Goal: Information Seeking & Learning: Learn about a topic

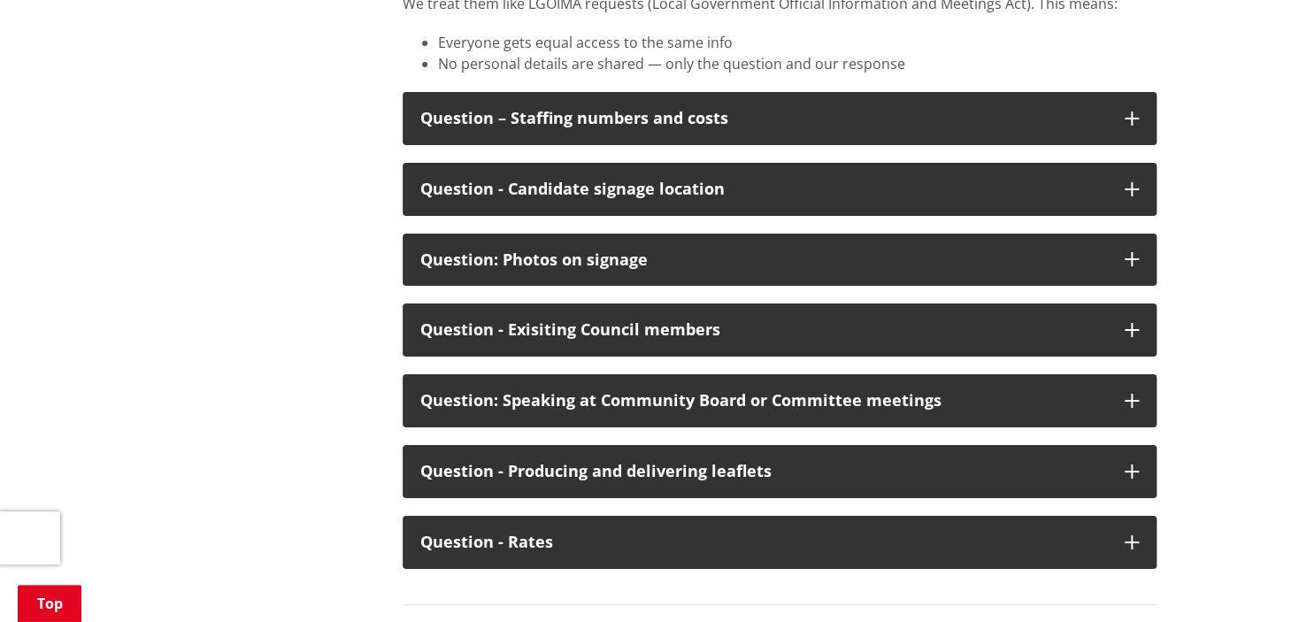
scroll to position [9289, 0]
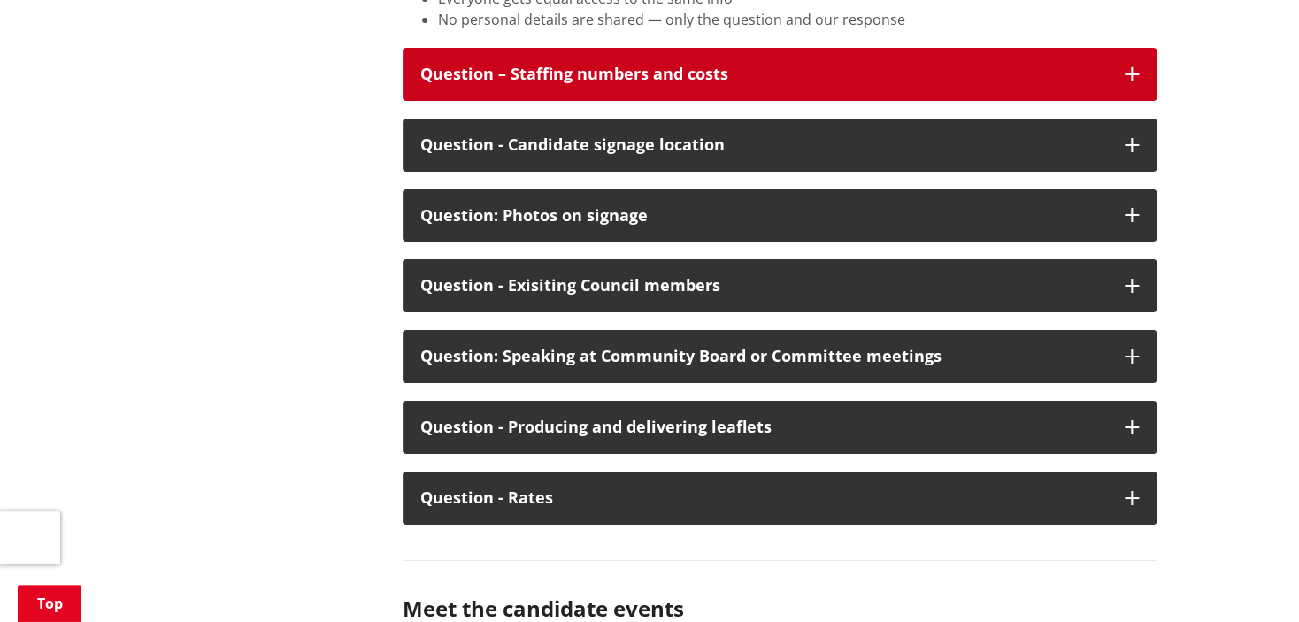
click at [1130, 81] on icon "button" at bounding box center [1131, 74] width 14 height 14
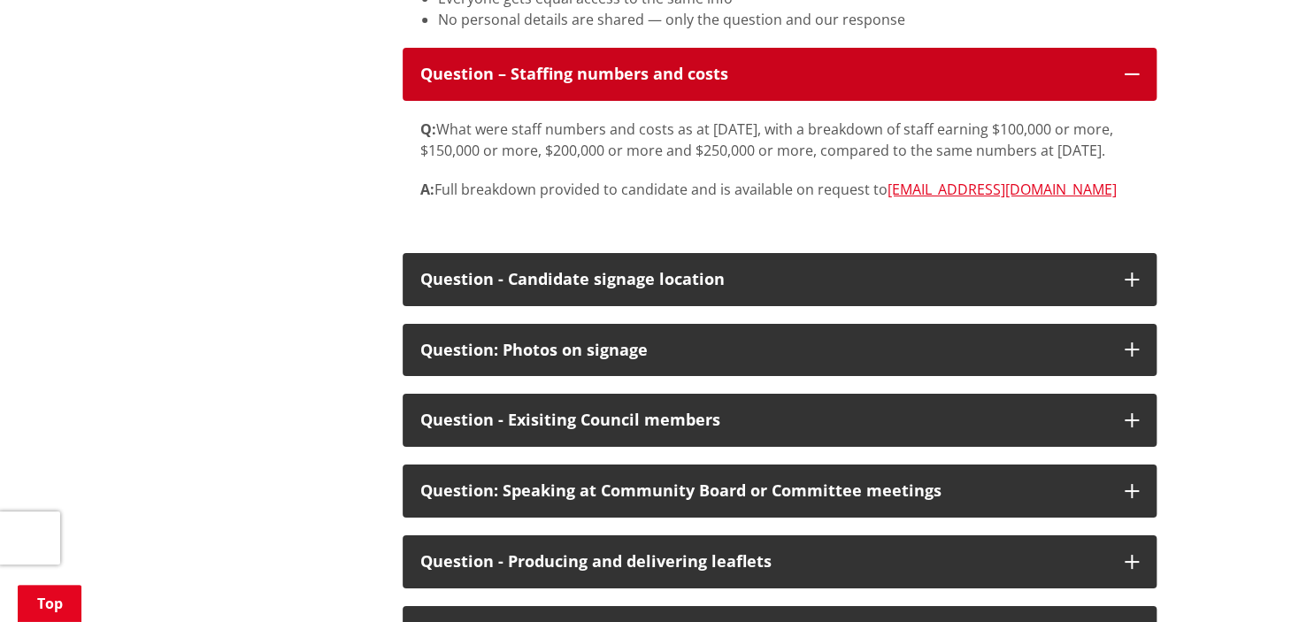
click at [1129, 81] on icon "button" at bounding box center [1131, 74] width 14 height 14
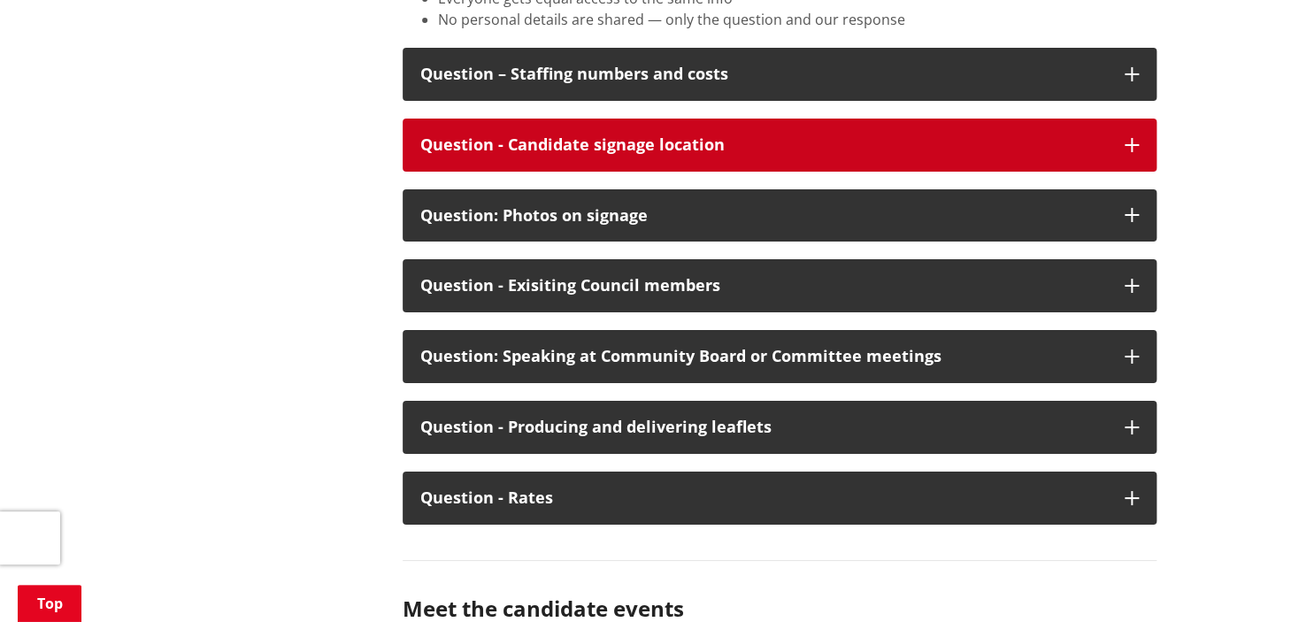
click at [1133, 152] on icon "button" at bounding box center [1131, 145] width 14 height 14
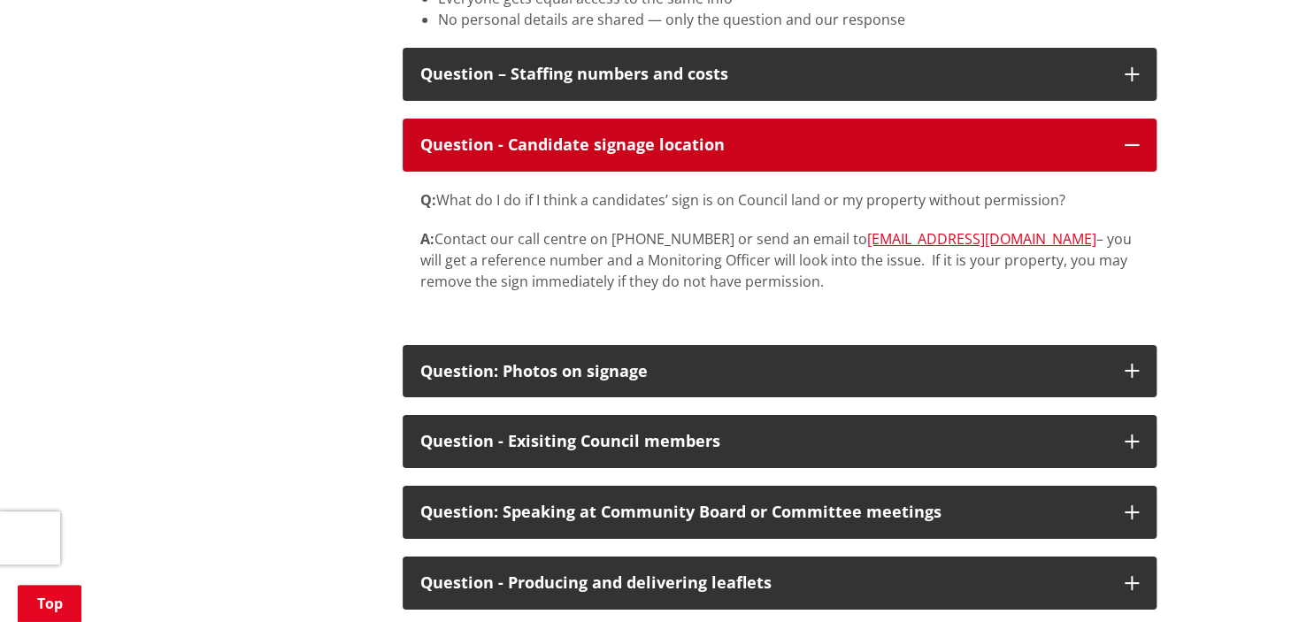
click at [1130, 152] on icon "button" at bounding box center [1131, 145] width 14 height 14
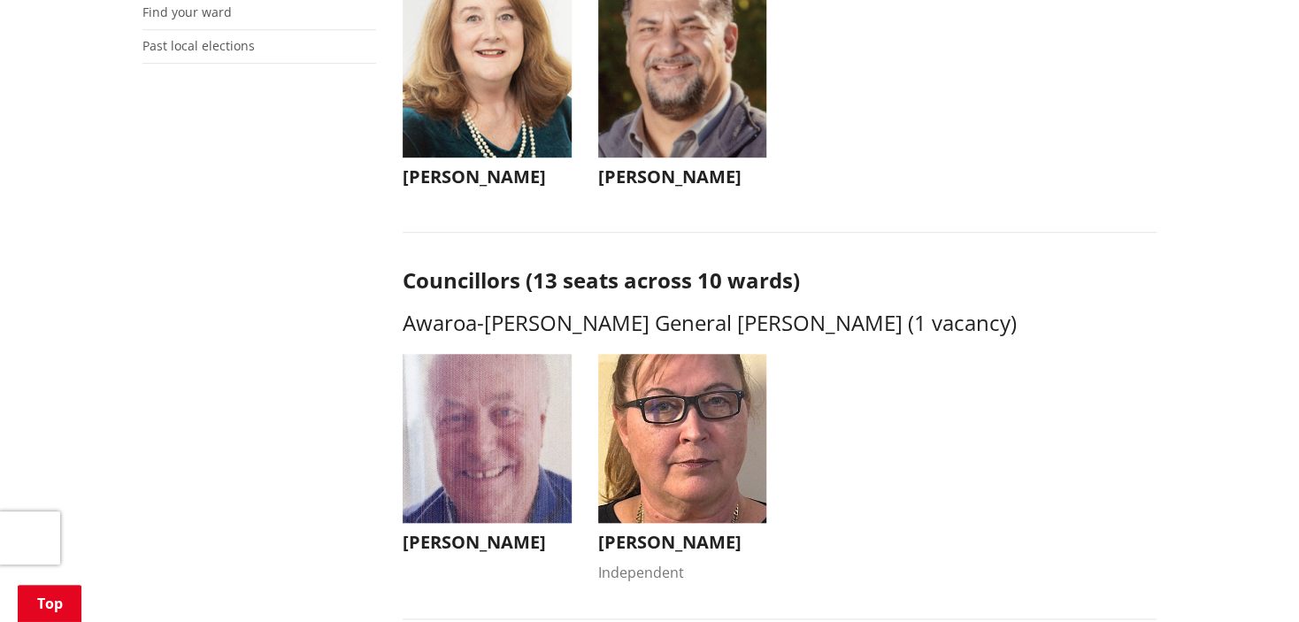
scroll to position [531, 0]
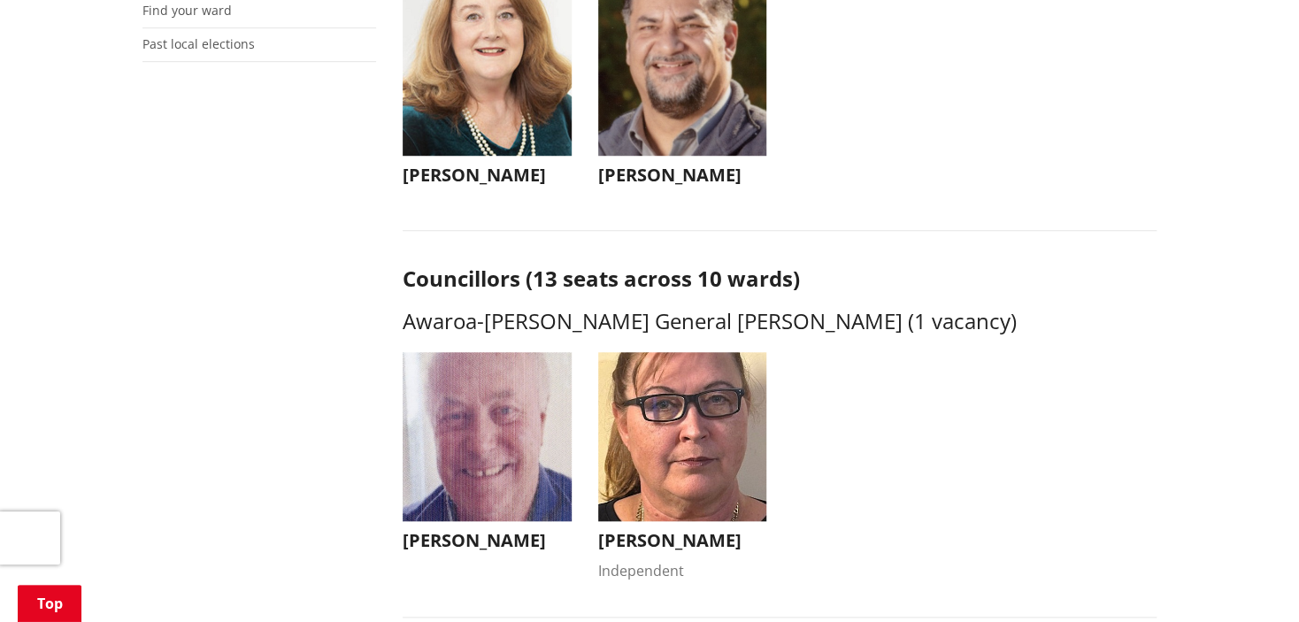
click at [484, 119] on img "button" at bounding box center [487, 71] width 169 height 169
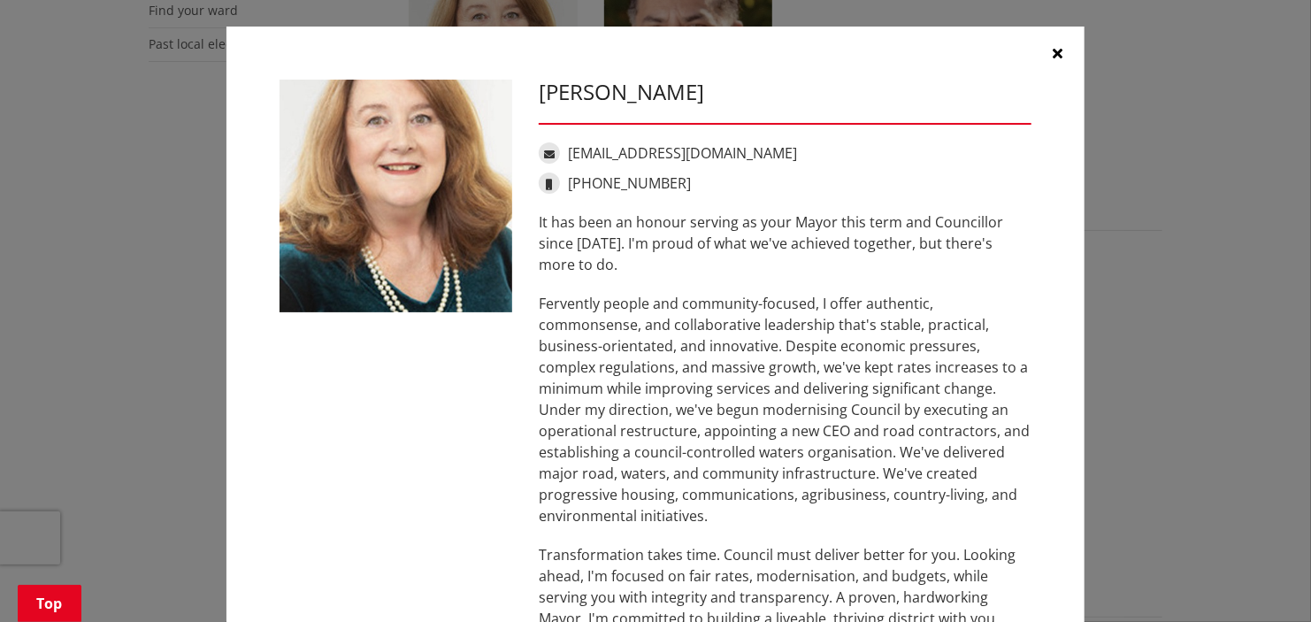
click at [1054, 53] on icon "button" at bounding box center [1059, 53] width 10 height 14
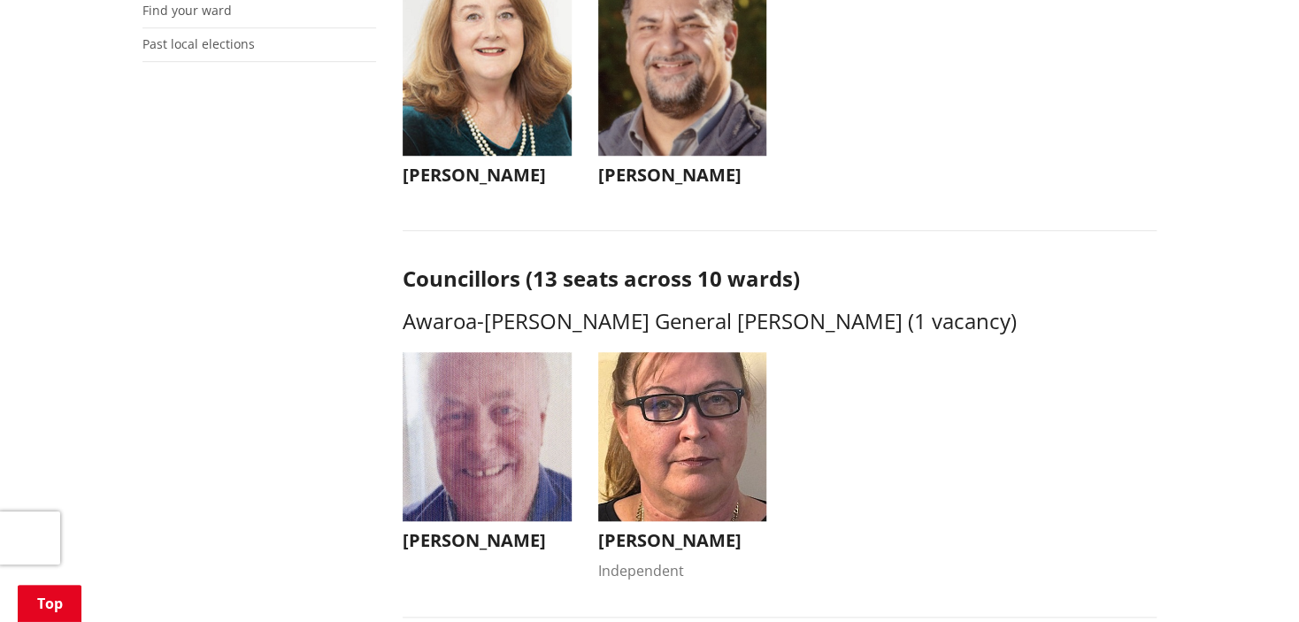
click at [656, 116] on img "button" at bounding box center [682, 71] width 169 height 169
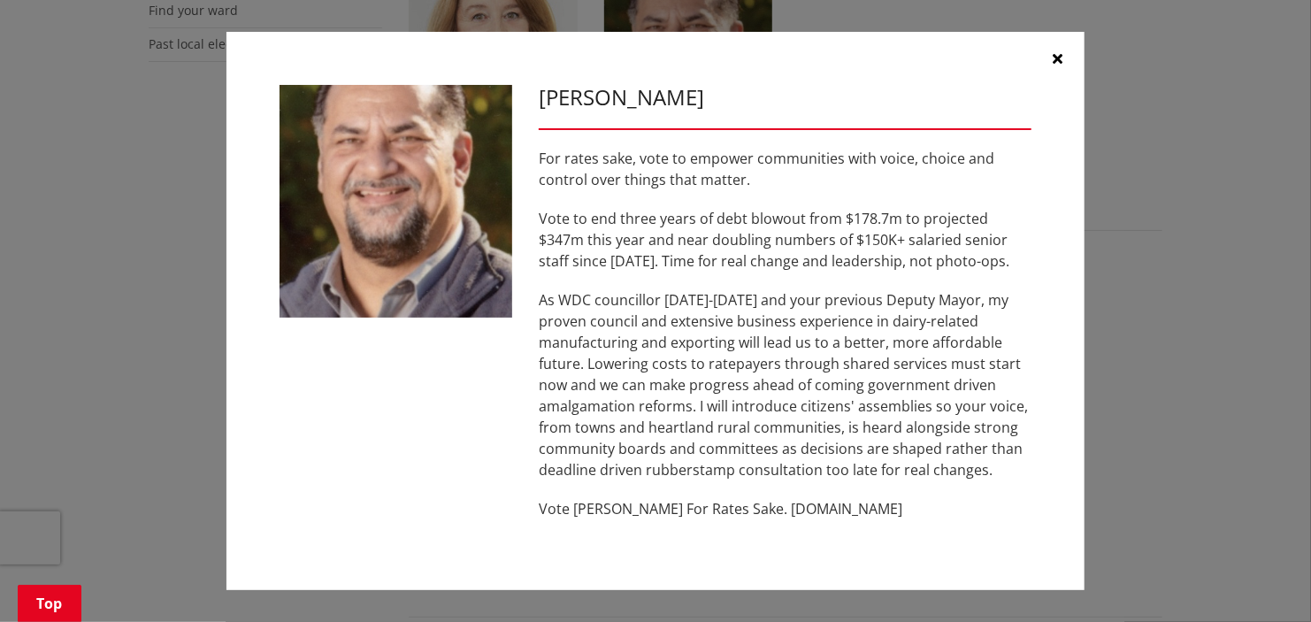
click at [1055, 58] on icon "button" at bounding box center [1059, 58] width 10 height 14
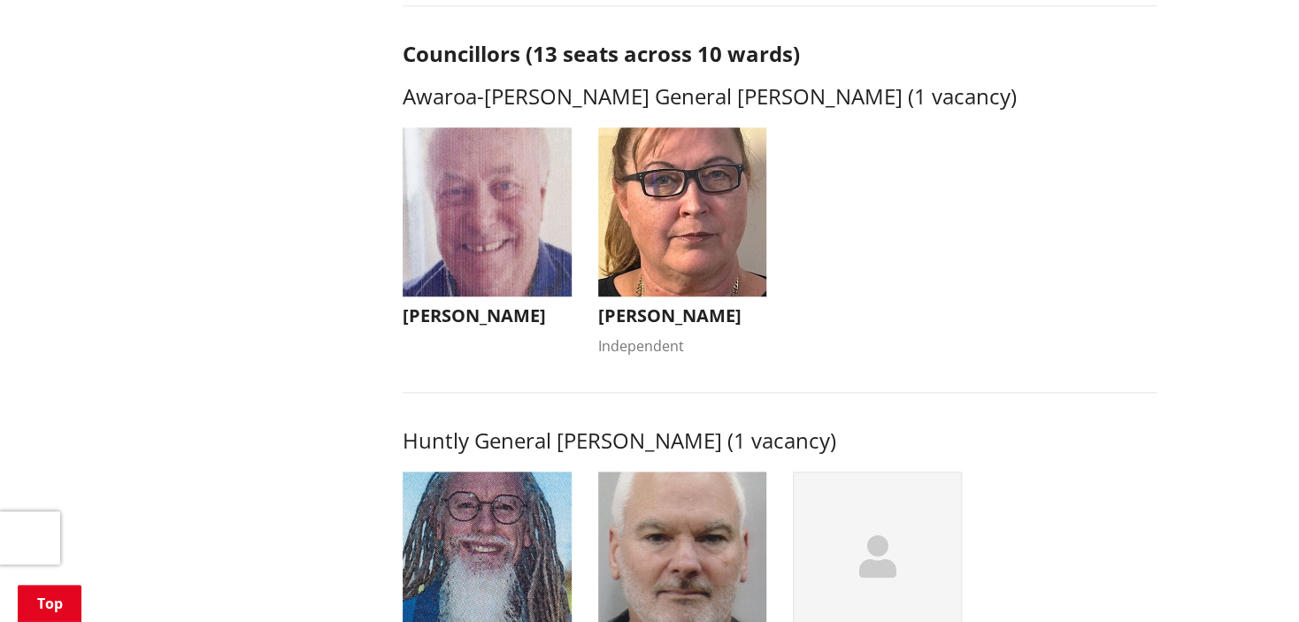
scroll to position [795, 0]
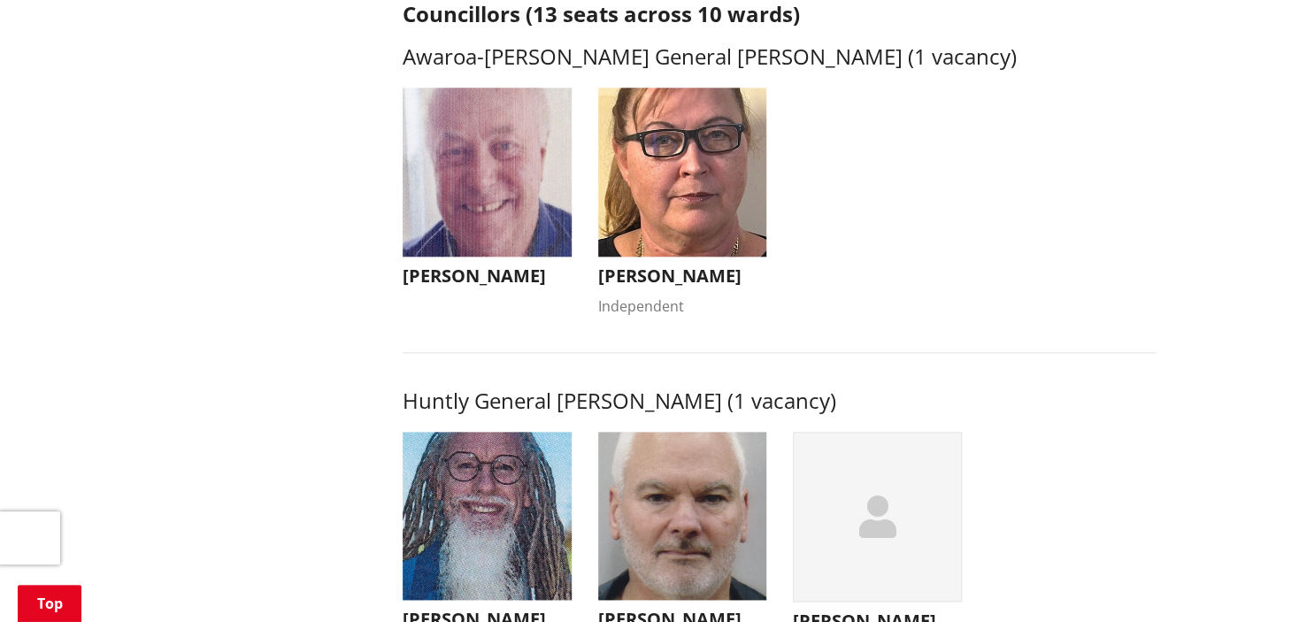
click at [501, 186] on img "button" at bounding box center [487, 172] width 169 height 169
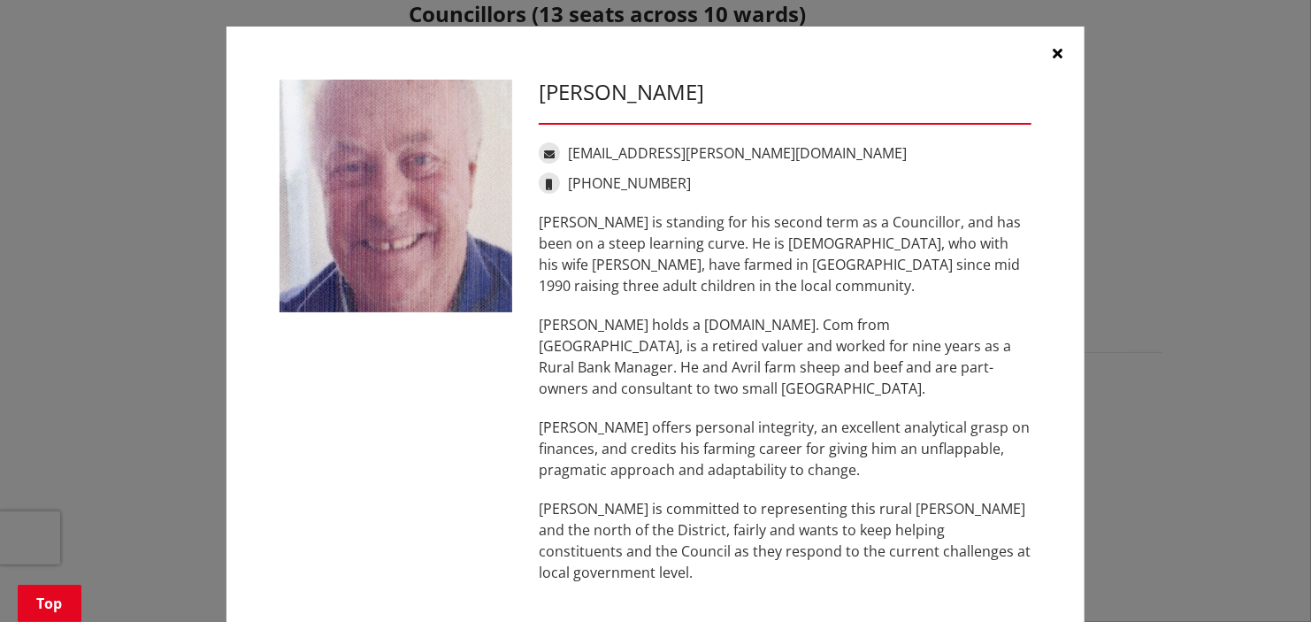
click at [1044, 49] on button "button" at bounding box center [1058, 53] width 53 height 53
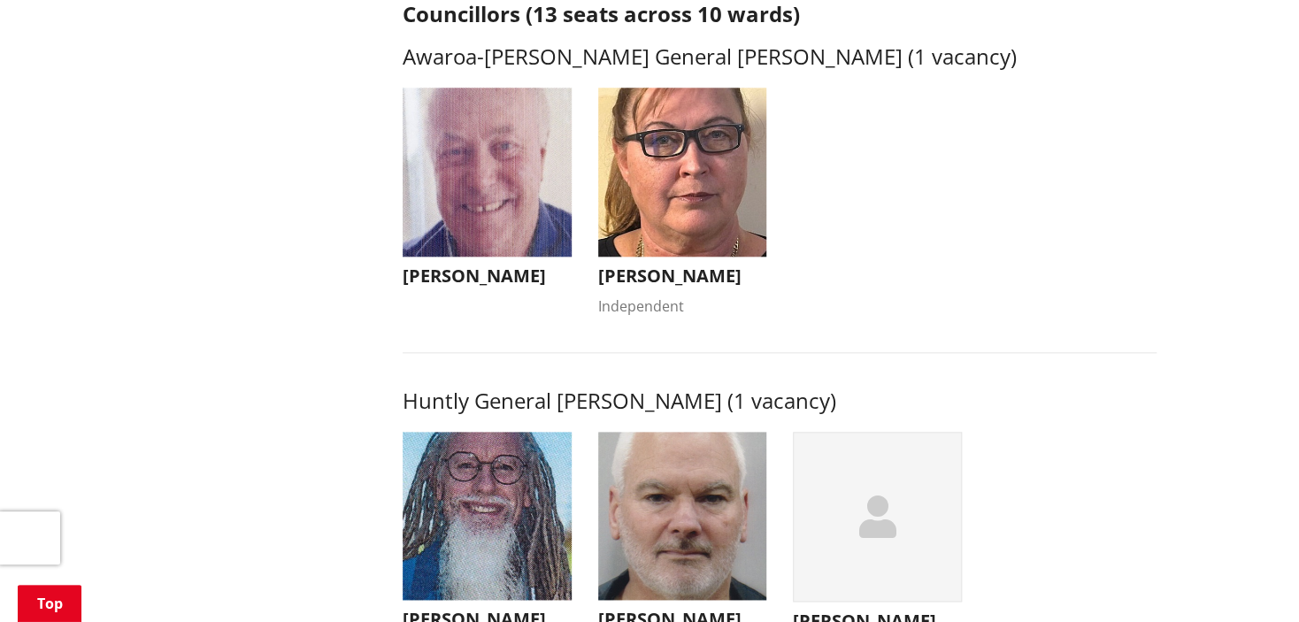
click at [673, 196] on img "button" at bounding box center [682, 172] width 169 height 169
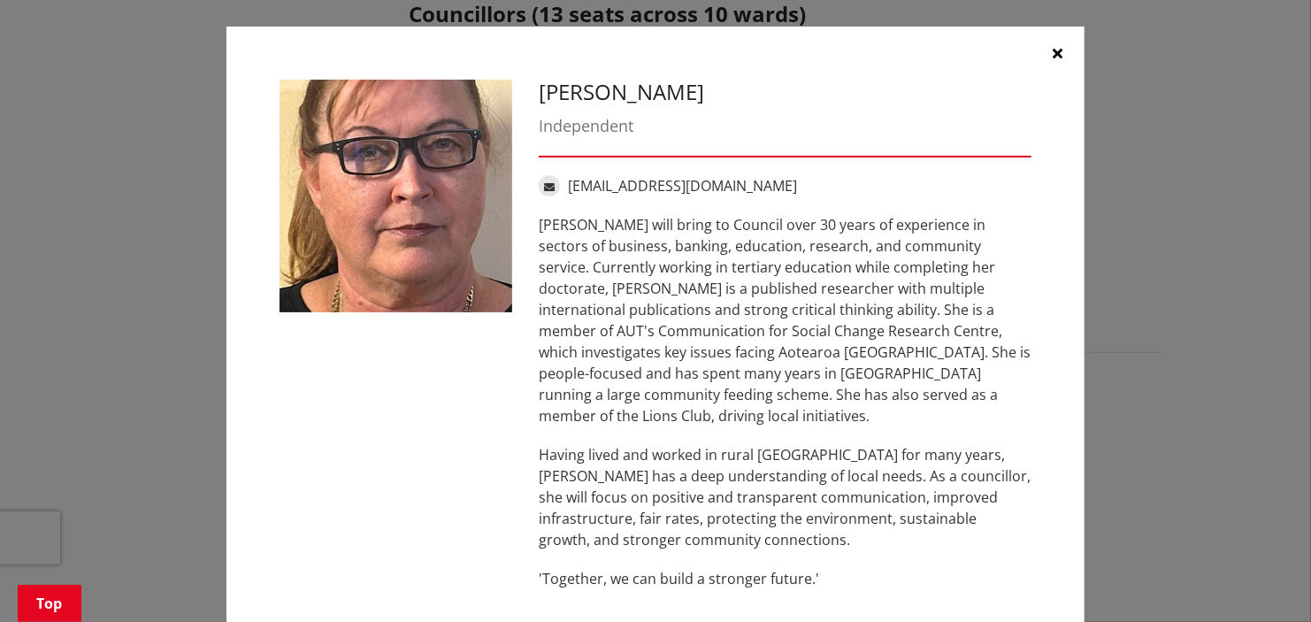
click at [1054, 46] on icon "button" at bounding box center [1059, 53] width 10 height 14
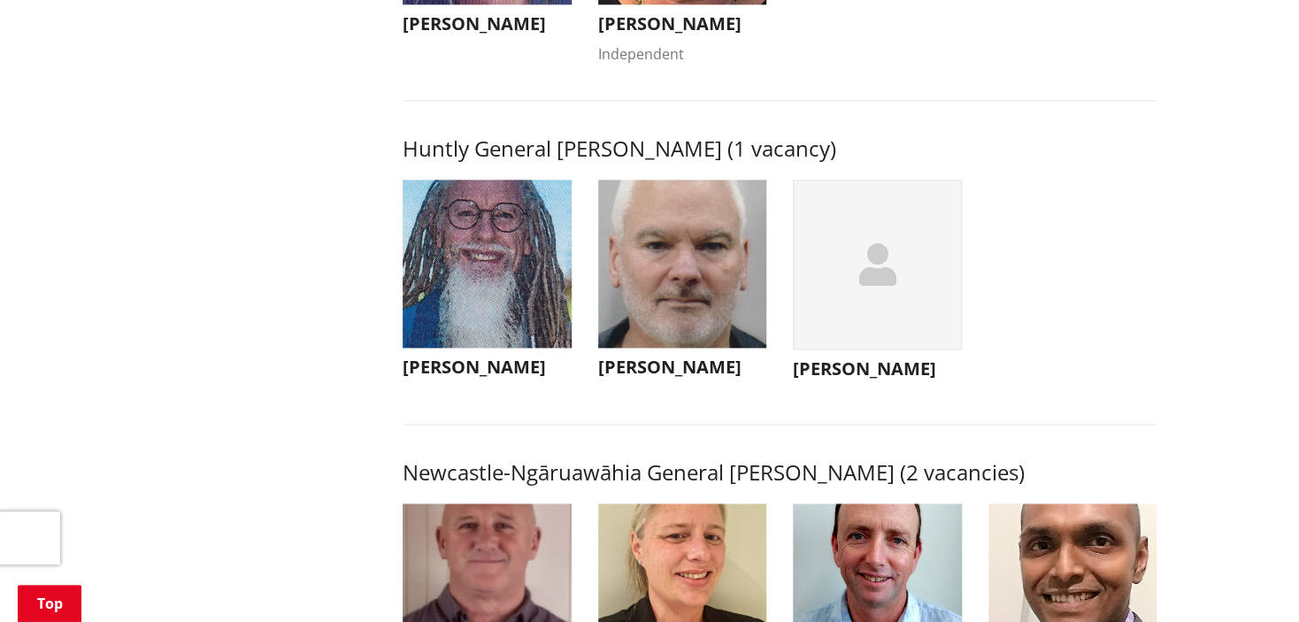
scroll to position [1062, 0]
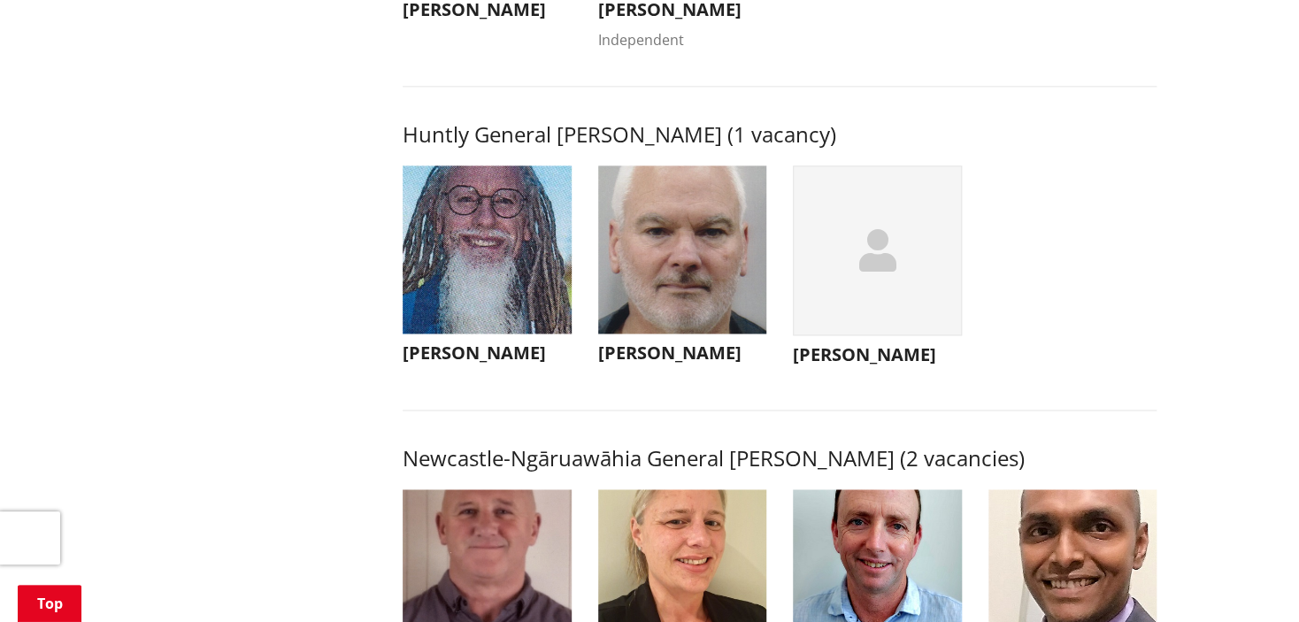
click at [513, 311] on img "button" at bounding box center [487, 249] width 169 height 169
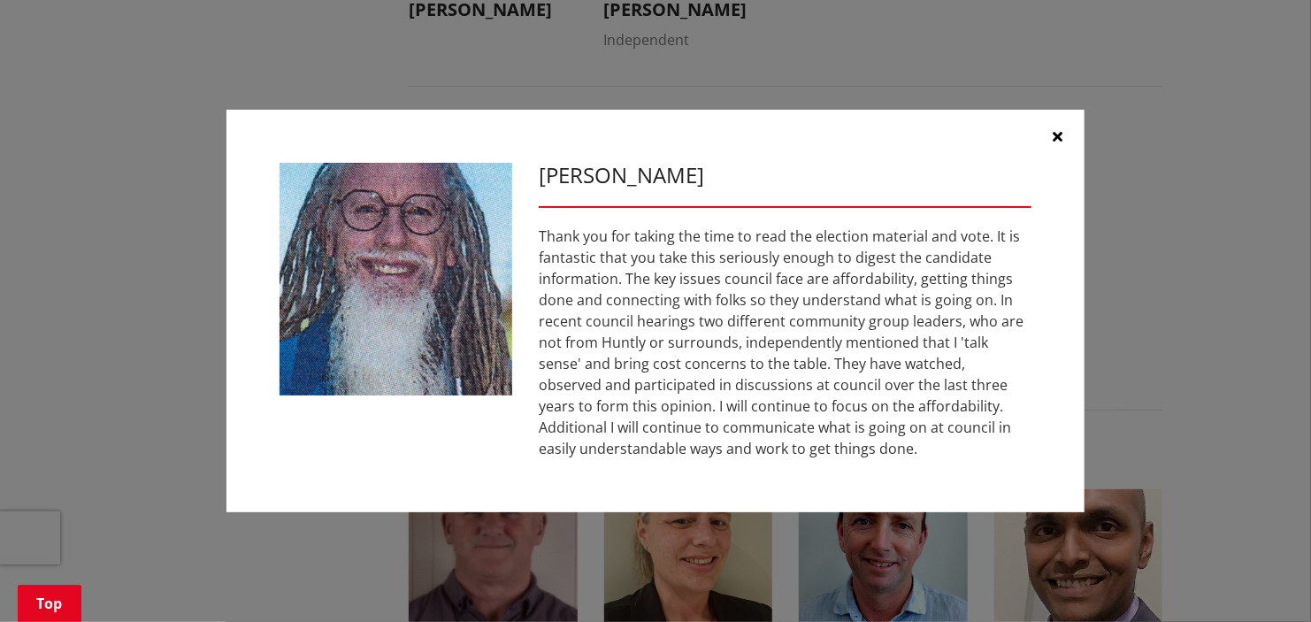
click at [1055, 129] on icon "button" at bounding box center [1059, 136] width 10 height 14
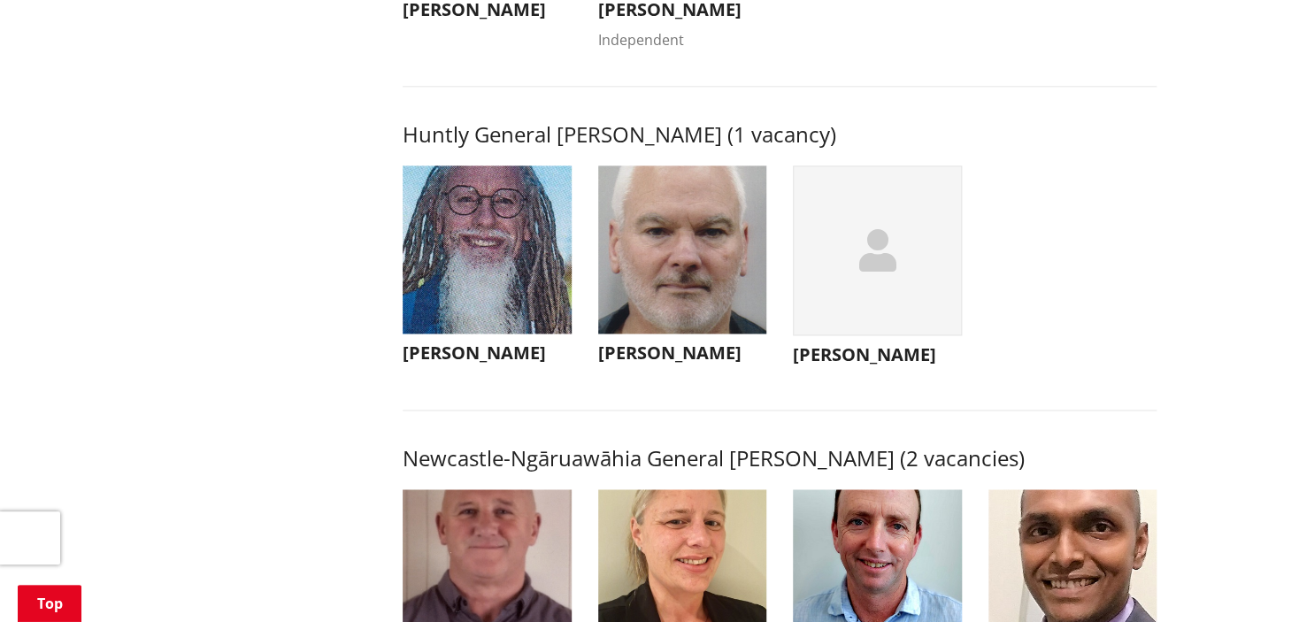
click at [730, 277] on img "button" at bounding box center [682, 249] width 169 height 169
click at [0, 0] on p "I've lived in [GEOGRAPHIC_DATA] most of my life and have a strong connection to…" at bounding box center [0, 0] width 0 height 0
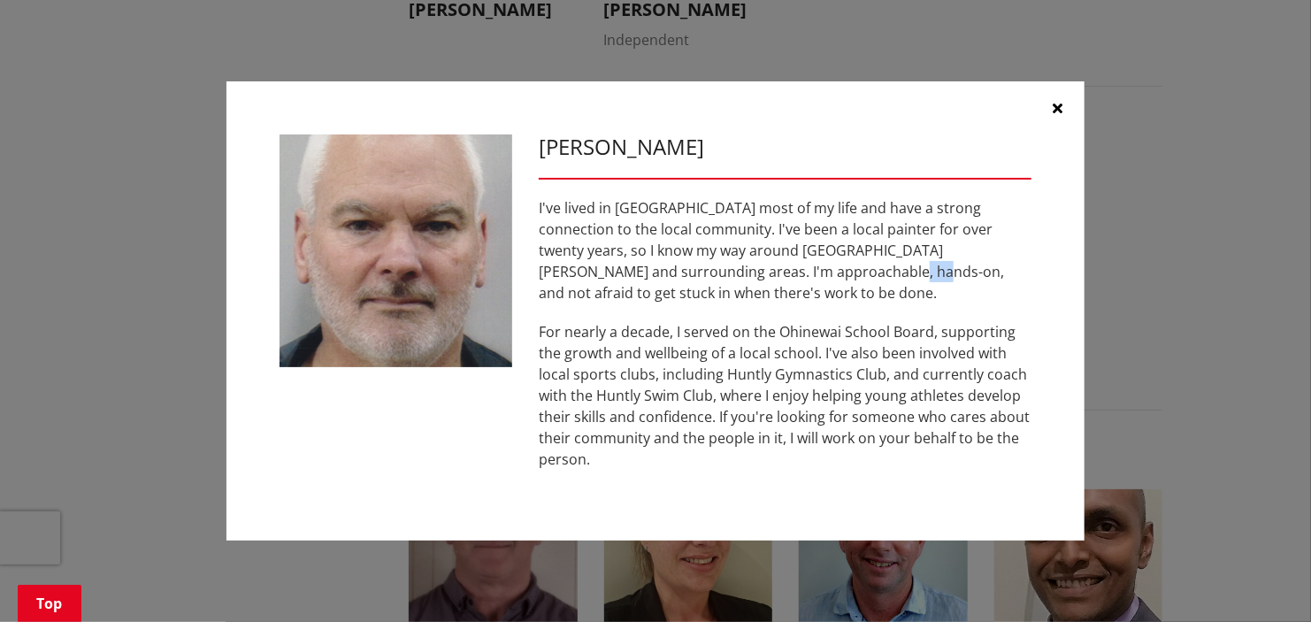
click at [1060, 111] on icon "button" at bounding box center [1059, 108] width 10 height 14
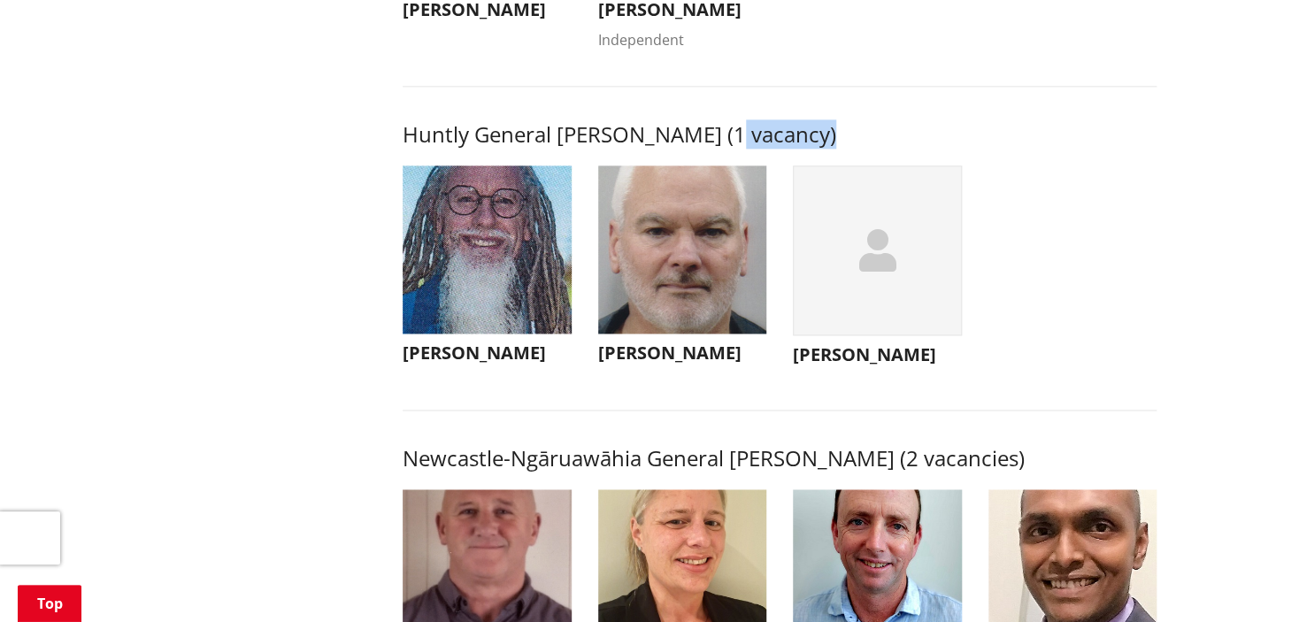
click at [876, 272] on icon "button" at bounding box center [876, 250] width 37 height 42
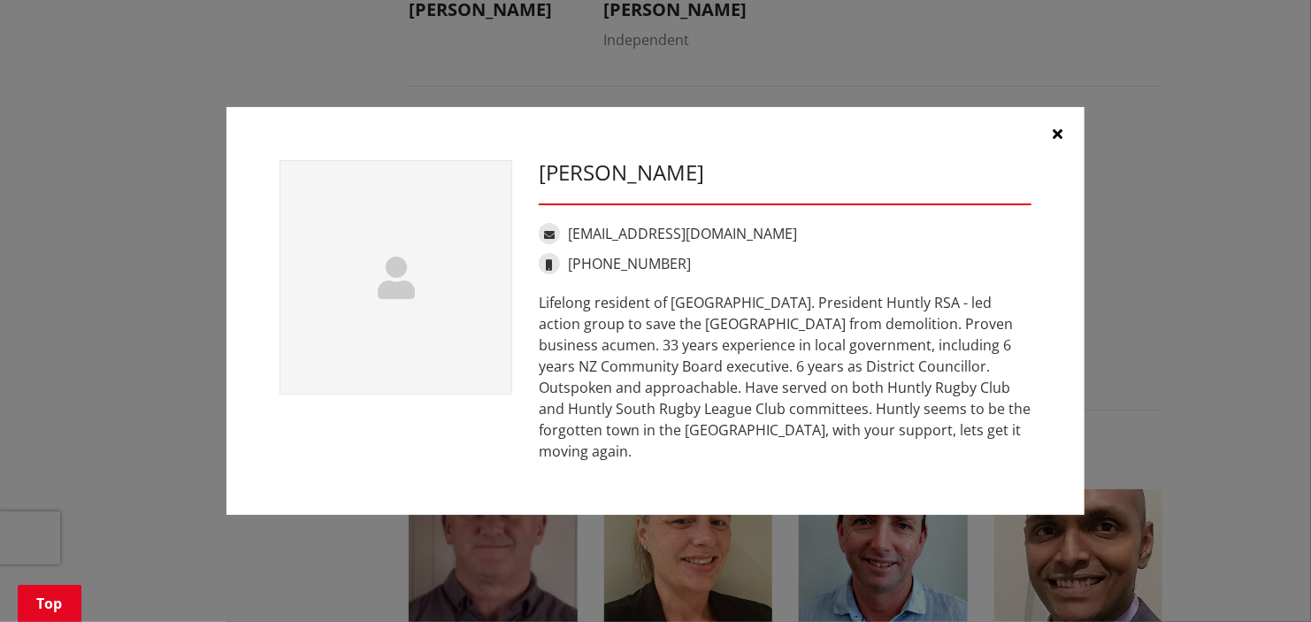
click at [1057, 141] on icon "button" at bounding box center [1059, 134] width 10 height 14
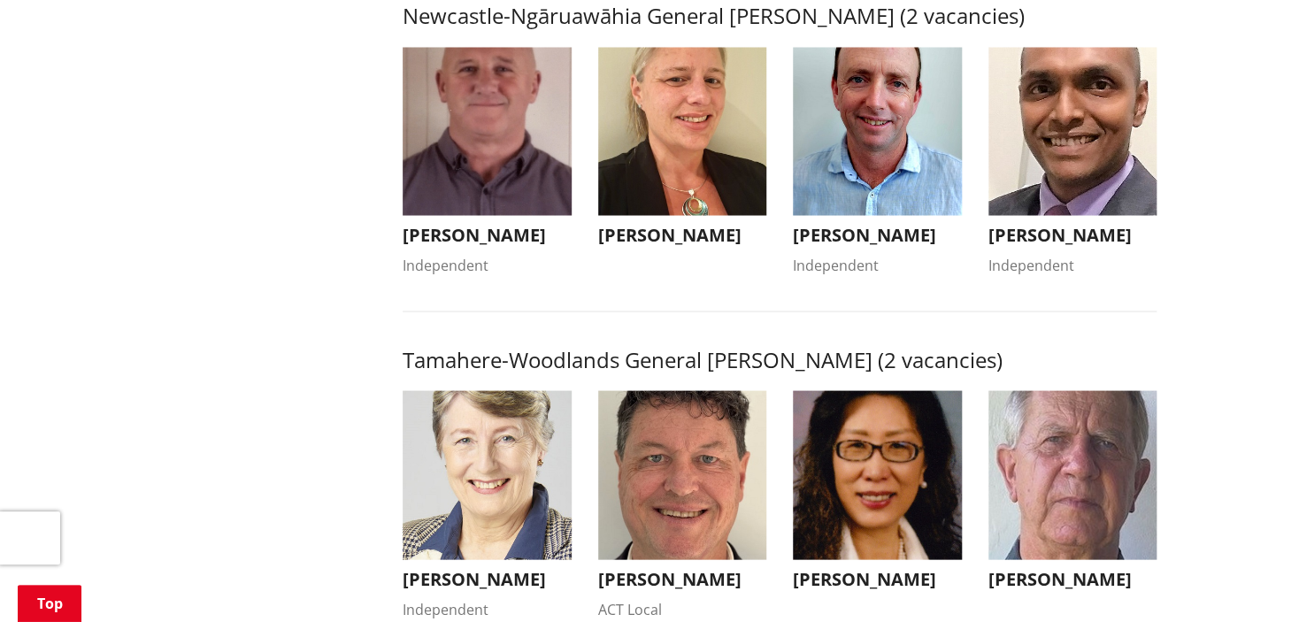
scroll to position [1592, 0]
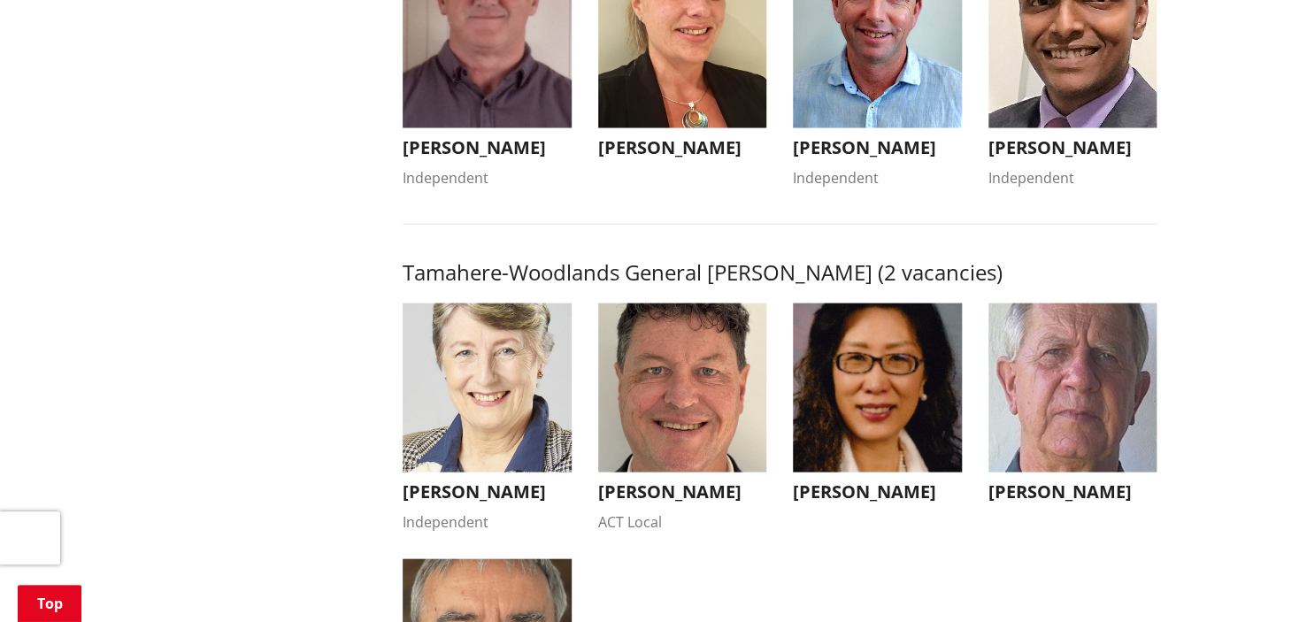
click at [503, 128] on img "button" at bounding box center [487, 43] width 169 height 169
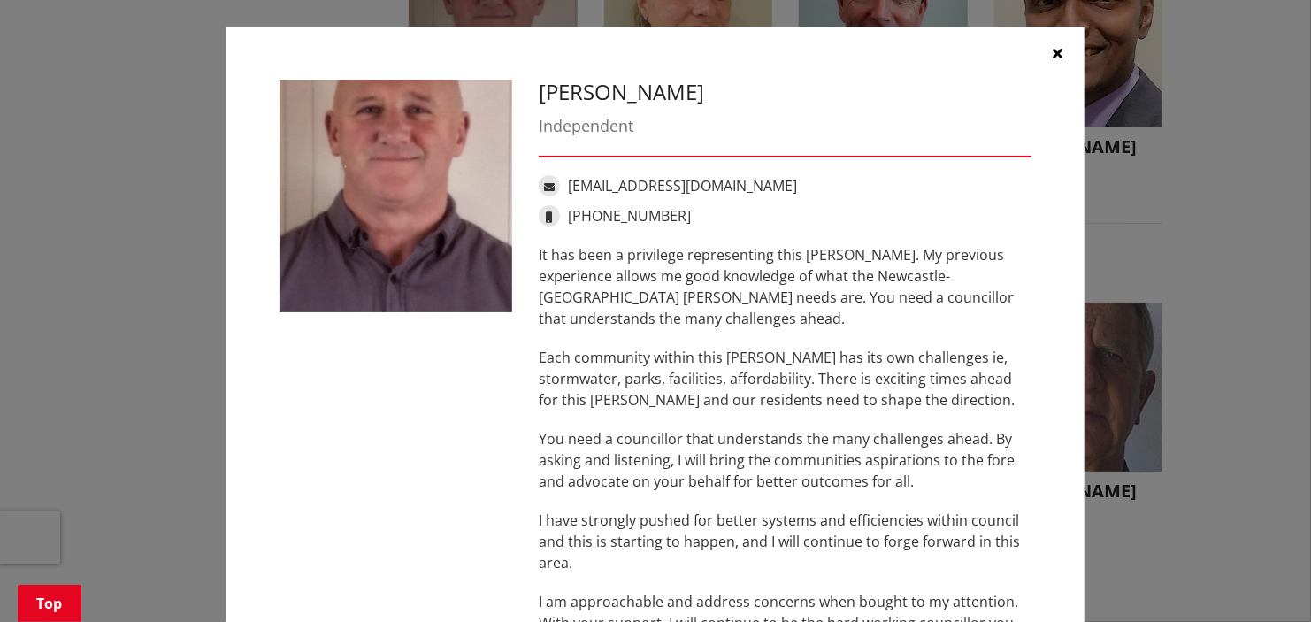
click at [1055, 50] on icon "button" at bounding box center [1059, 53] width 10 height 14
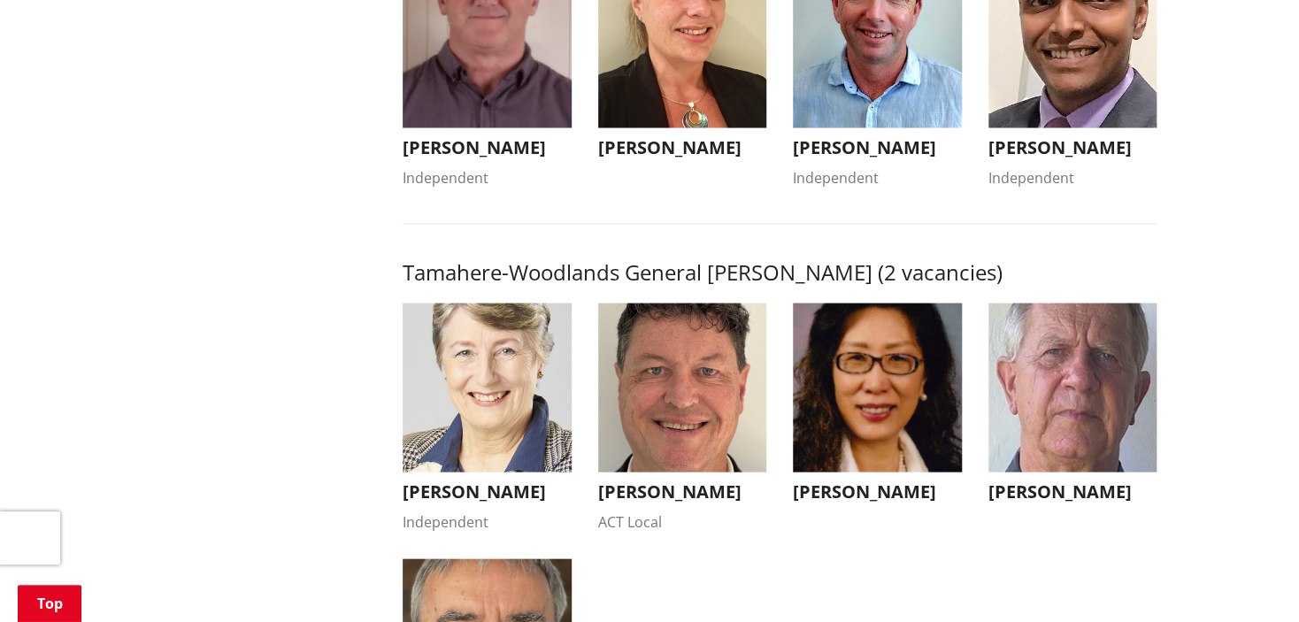
click at [662, 97] on img "button" at bounding box center [682, 43] width 169 height 169
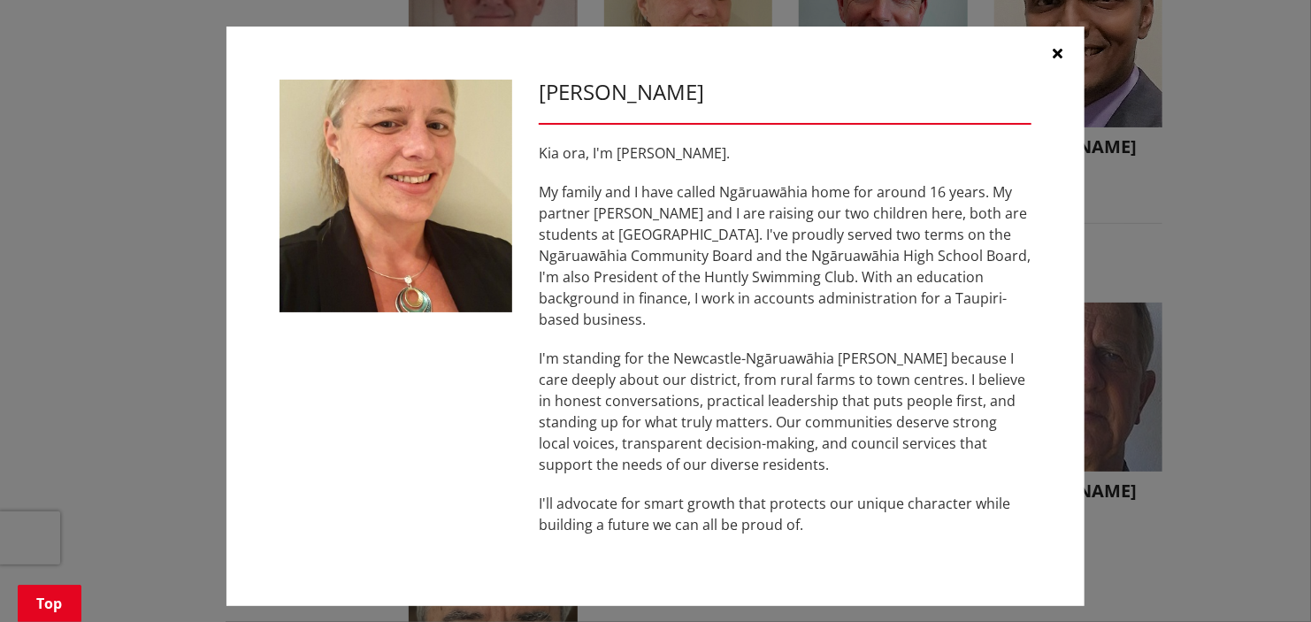
click at [1062, 57] on icon "button" at bounding box center [1059, 53] width 10 height 14
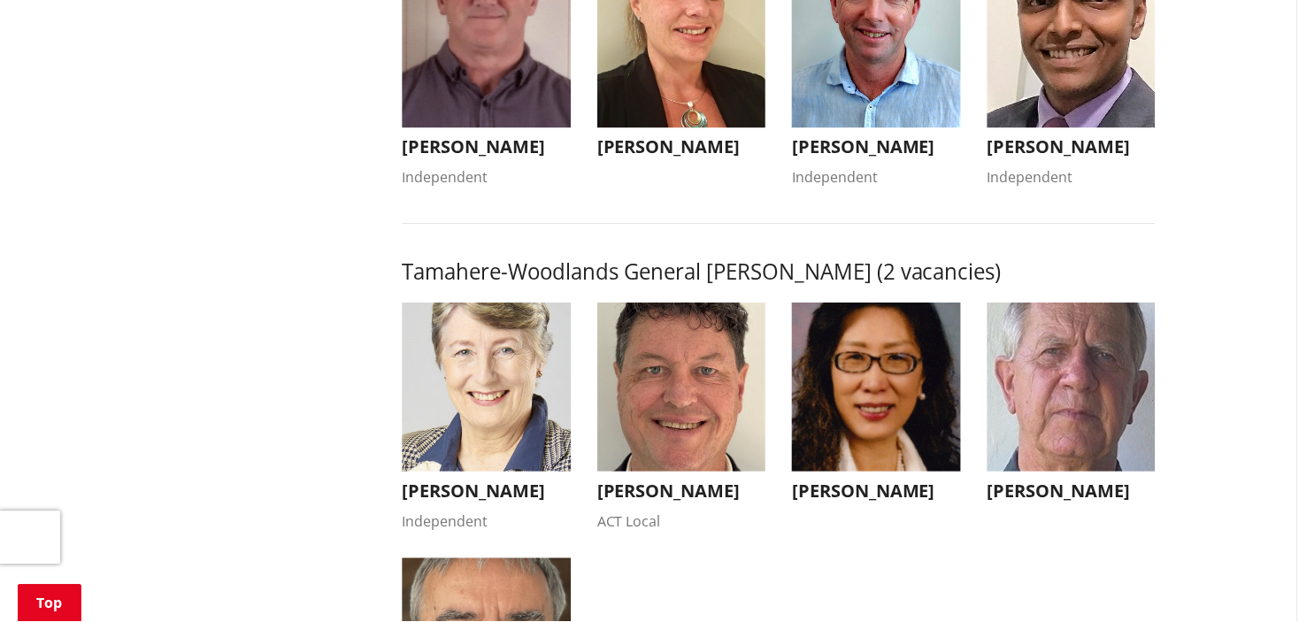
click at [1062, 57] on img "button" at bounding box center [1072, 43] width 169 height 169
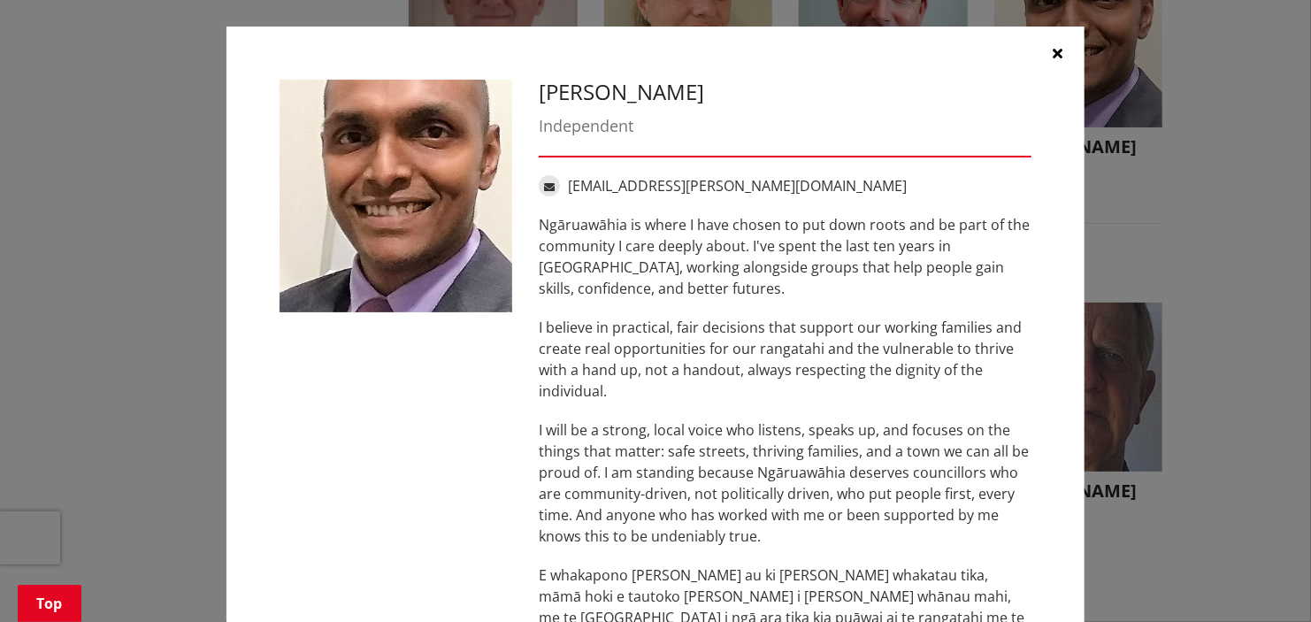
click at [1054, 46] on icon "button" at bounding box center [1059, 53] width 10 height 14
click at [1051, 46] on img "button" at bounding box center [1078, 43] width 169 height 169
click at [1054, 51] on icon "button" at bounding box center [1059, 53] width 10 height 14
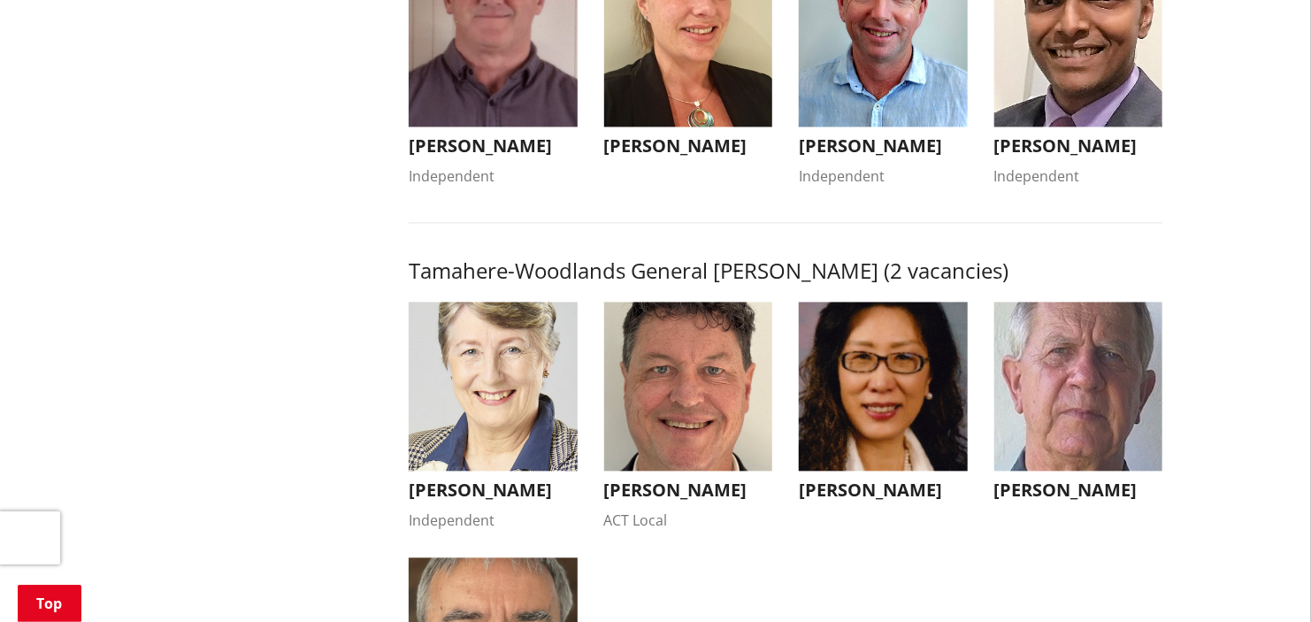
click at [1047, 51] on img "button" at bounding box center [1078, 43] width 169 height 169
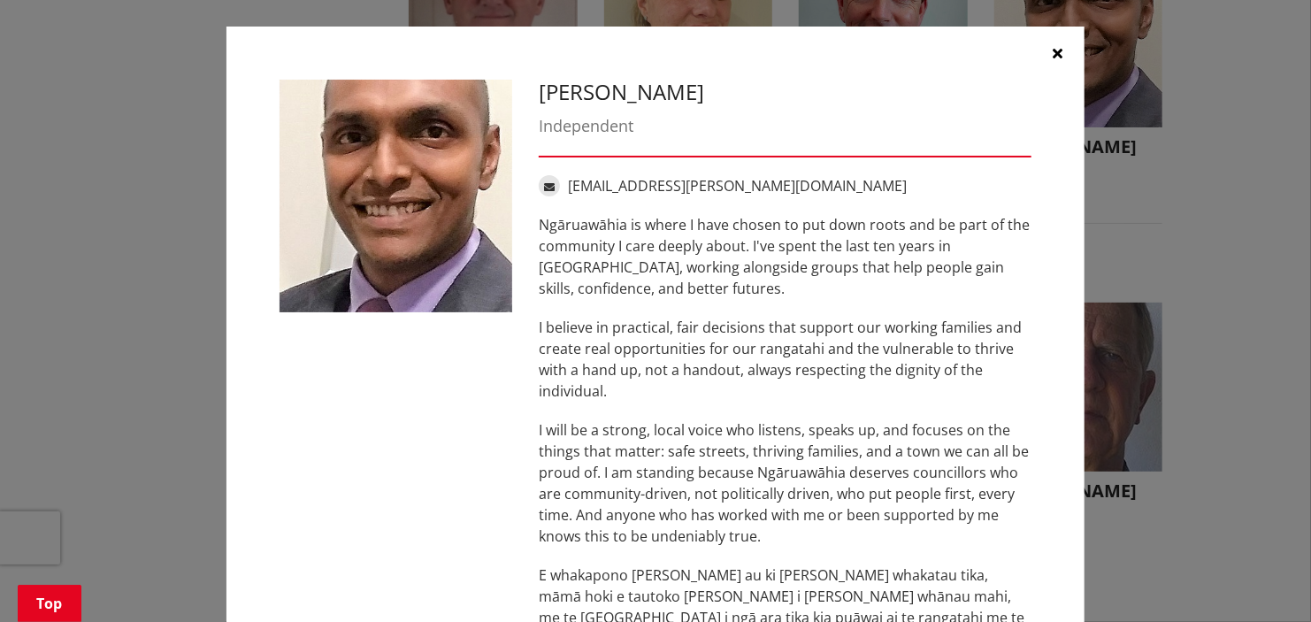
click at [1172, 194] on div "[PERSON_NAME] Independent [EMAIL_ADDRESS][PERSON_NAME][DOMAIN_NAME] [GEOGRAPHIC…" at bounding box center [655, 456] width 1240 height 913
click at [1046, 42] on button "button" at bounding box center [1058, 53] width 53 height 53
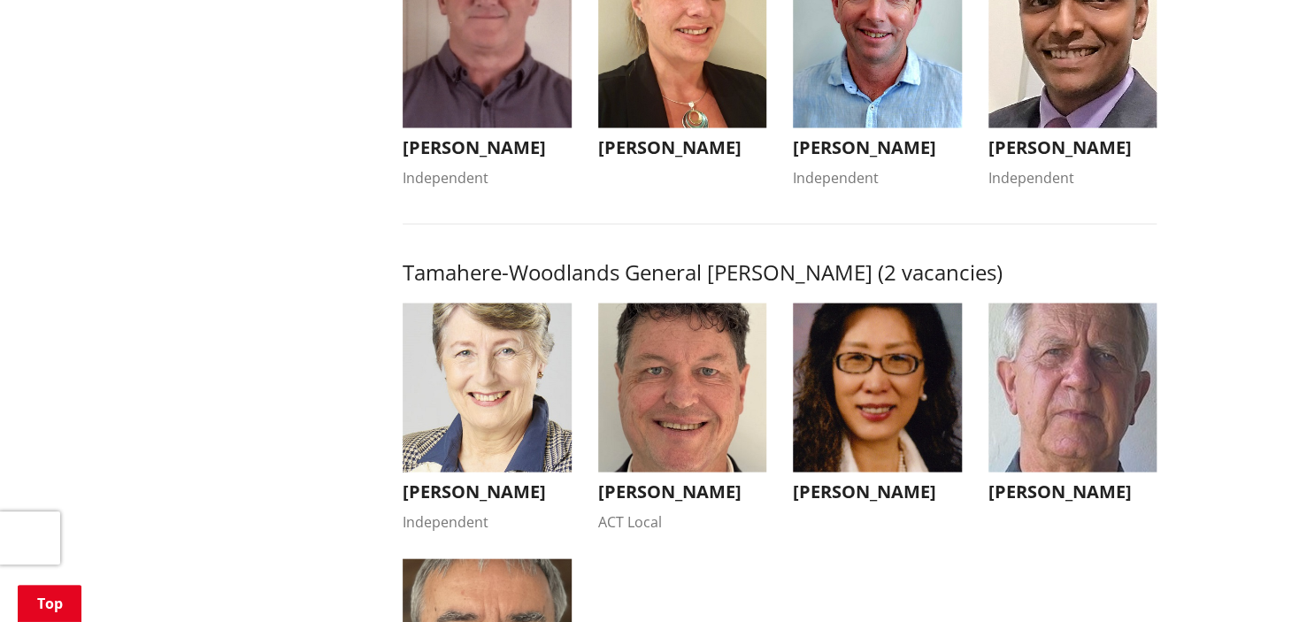
click at [879, 81] on img "button" at bounding box center [877, 43] width 169 height 169
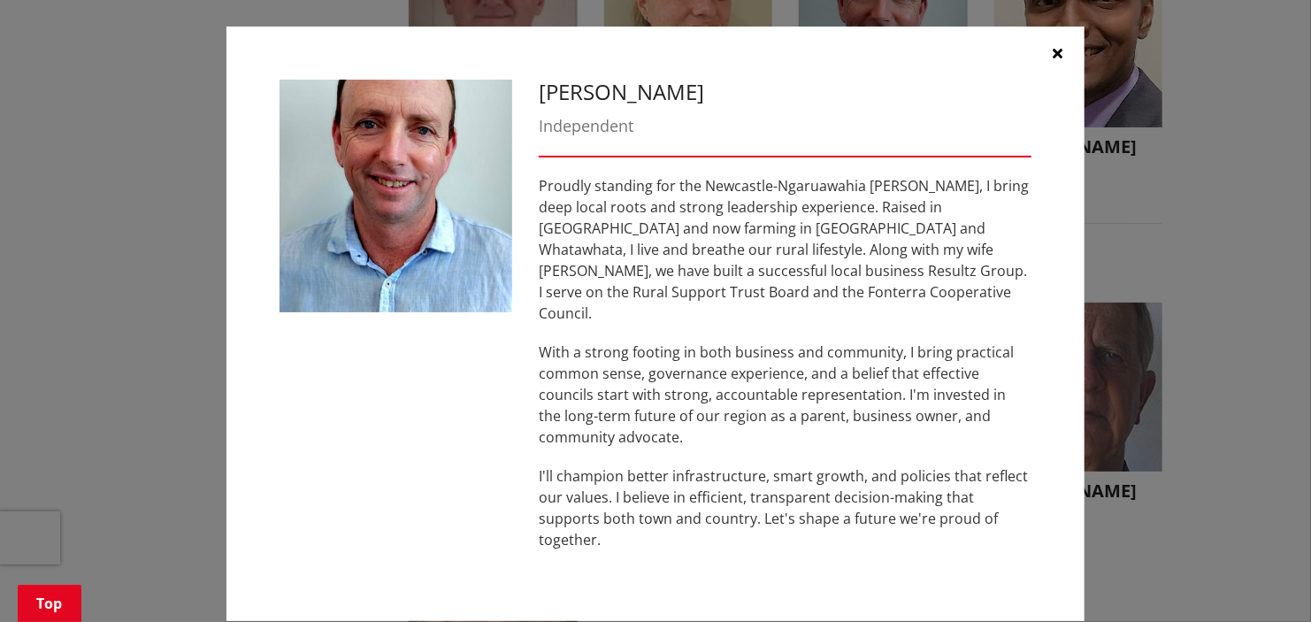
click at [1050, 58] on button "button" at bounding box center [1058, 53] width 53 height 53
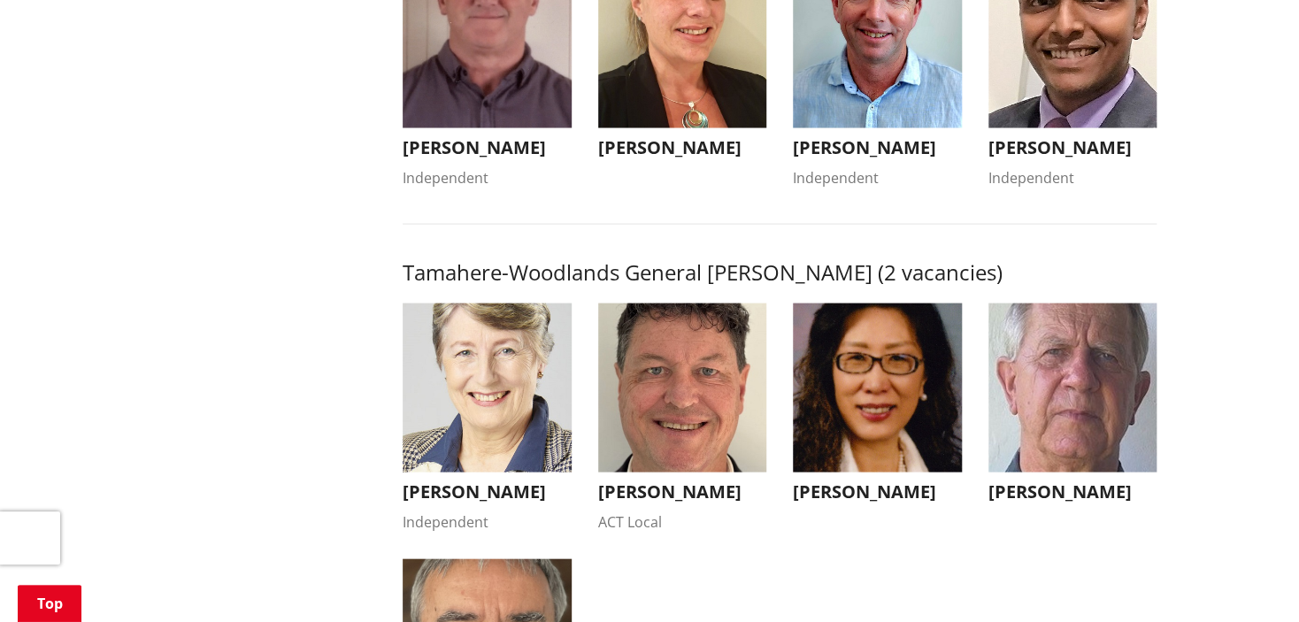
click at [562, 412] on img "button" at bounding box center [487, 387] width 169 height 169
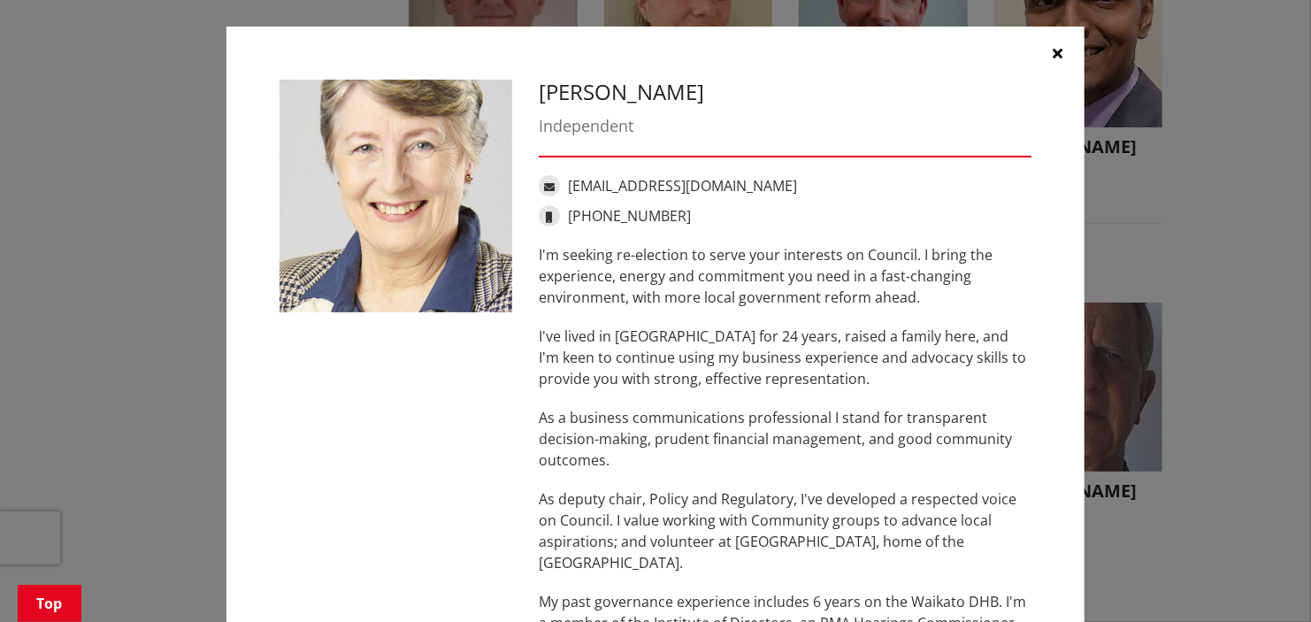
click at [1044, 52] on button "button" at bounding box center [1058, 53] width 53 height 53
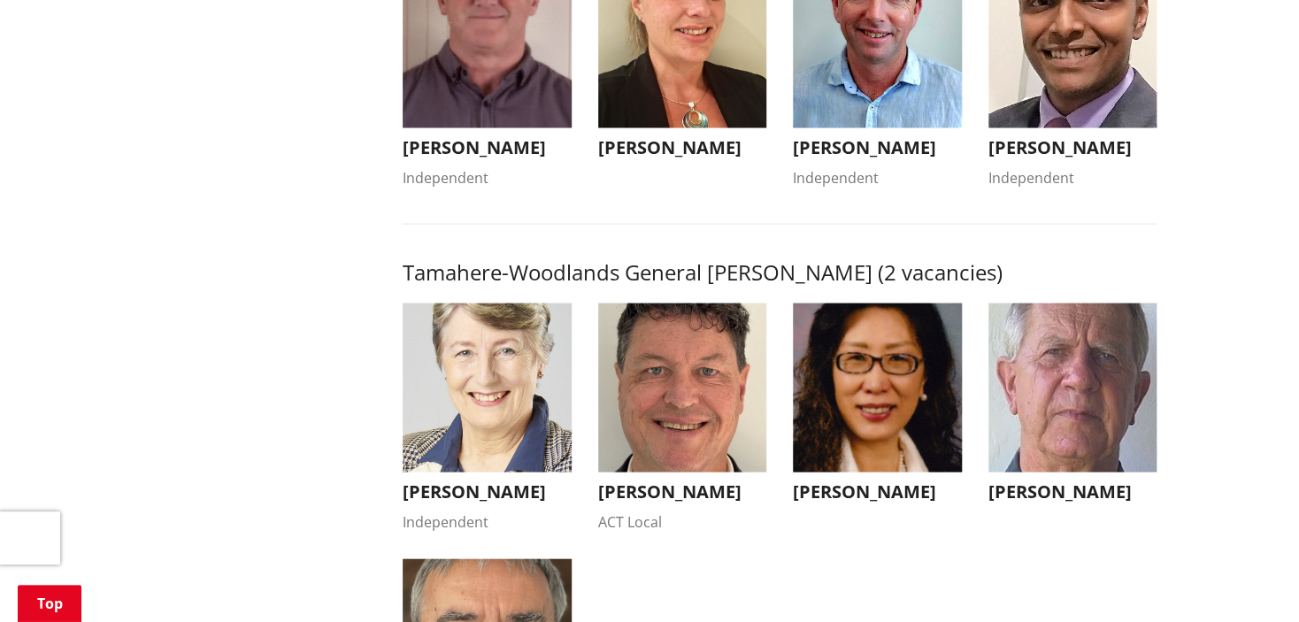
click at [692, 395] on img "button" at bounding box center [682, 387] width 169 height 169
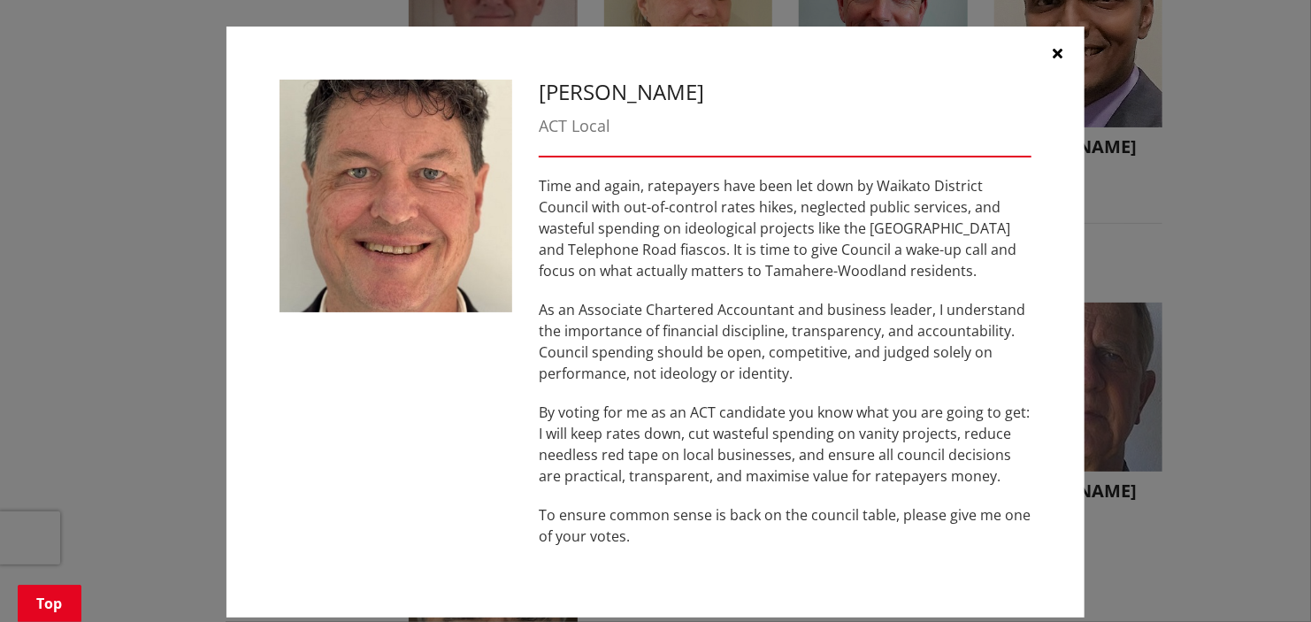
click at [1056, 48] on button "button" at bounding box center [1058, 53] width 53 height 53
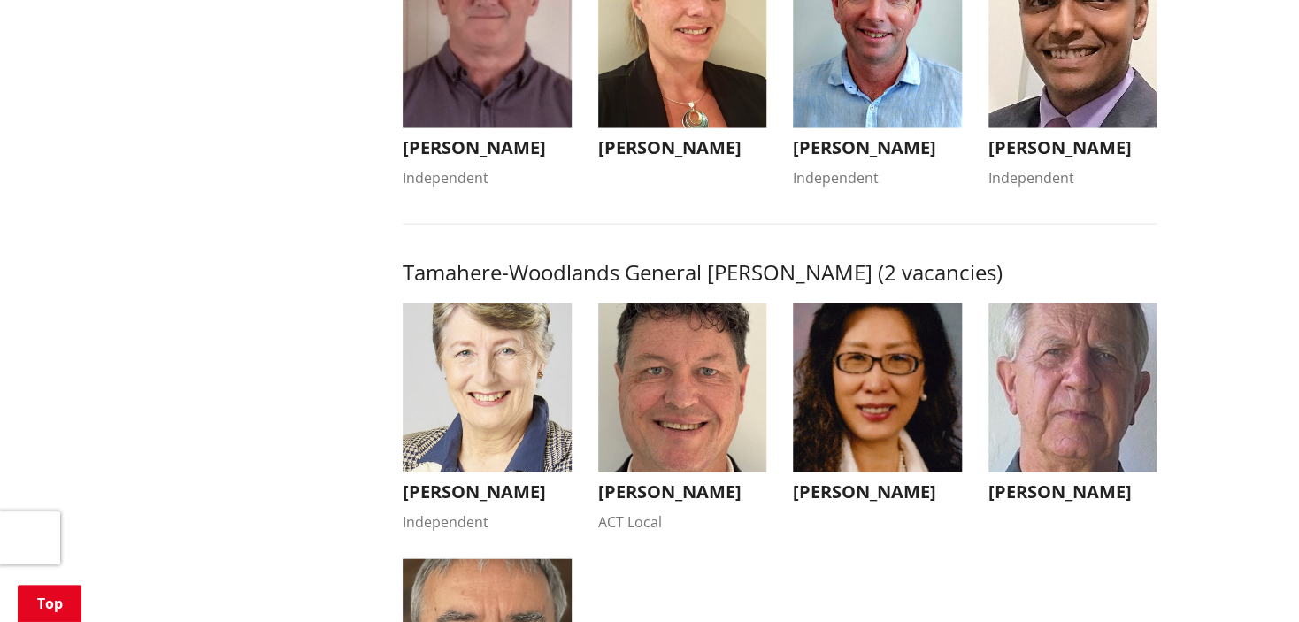
click at [879, 461] on img "button" at bounding box center [877, 387] width 169 height 169
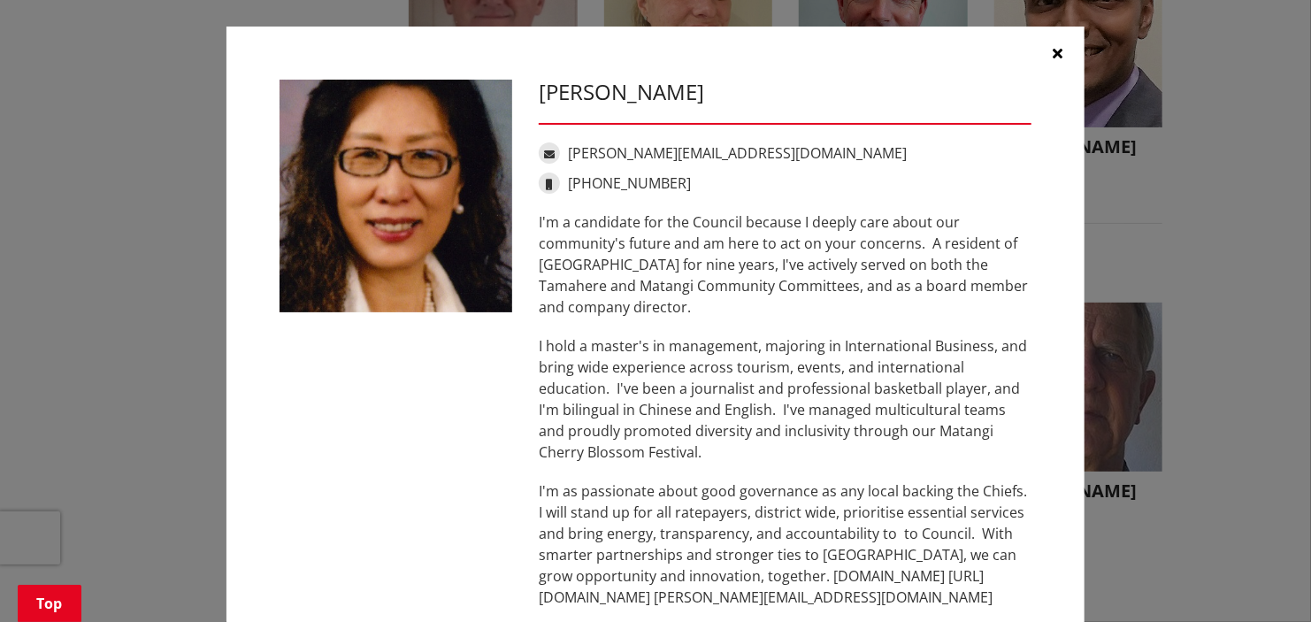
click at [1054, 46] on icon "button" at bounding box center [1059, 53] width 10 height 14
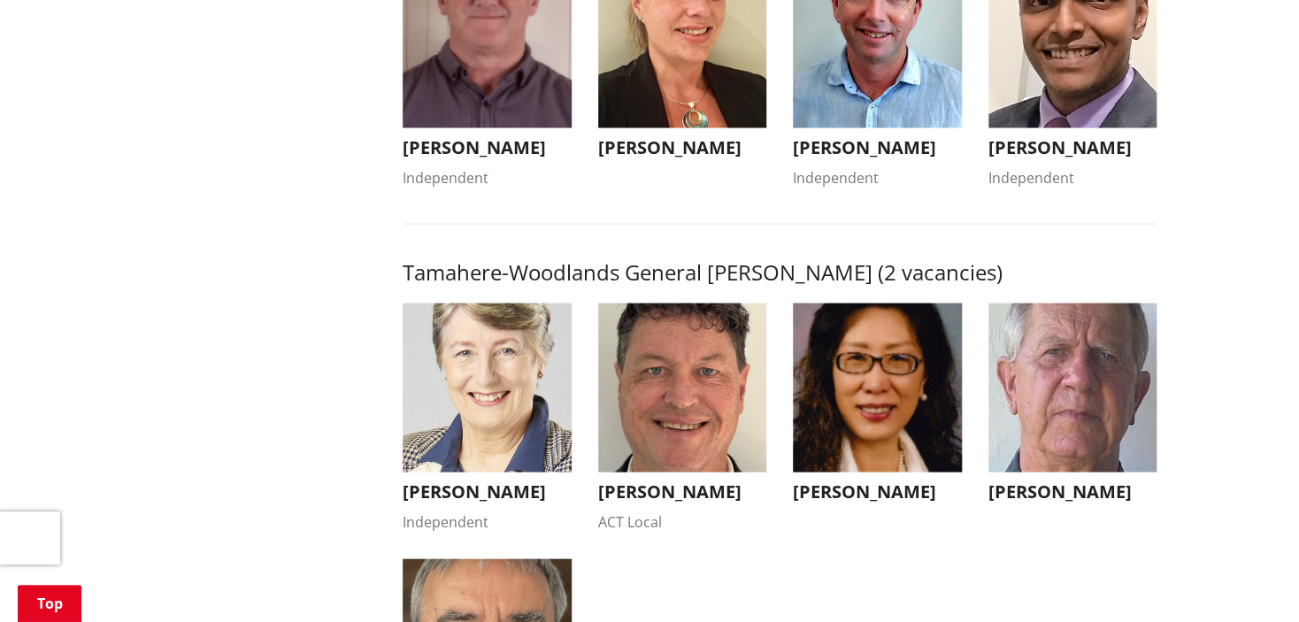
click at [1085, 467] on img "button" at bounding box center [1072, 387] width 169 height 169
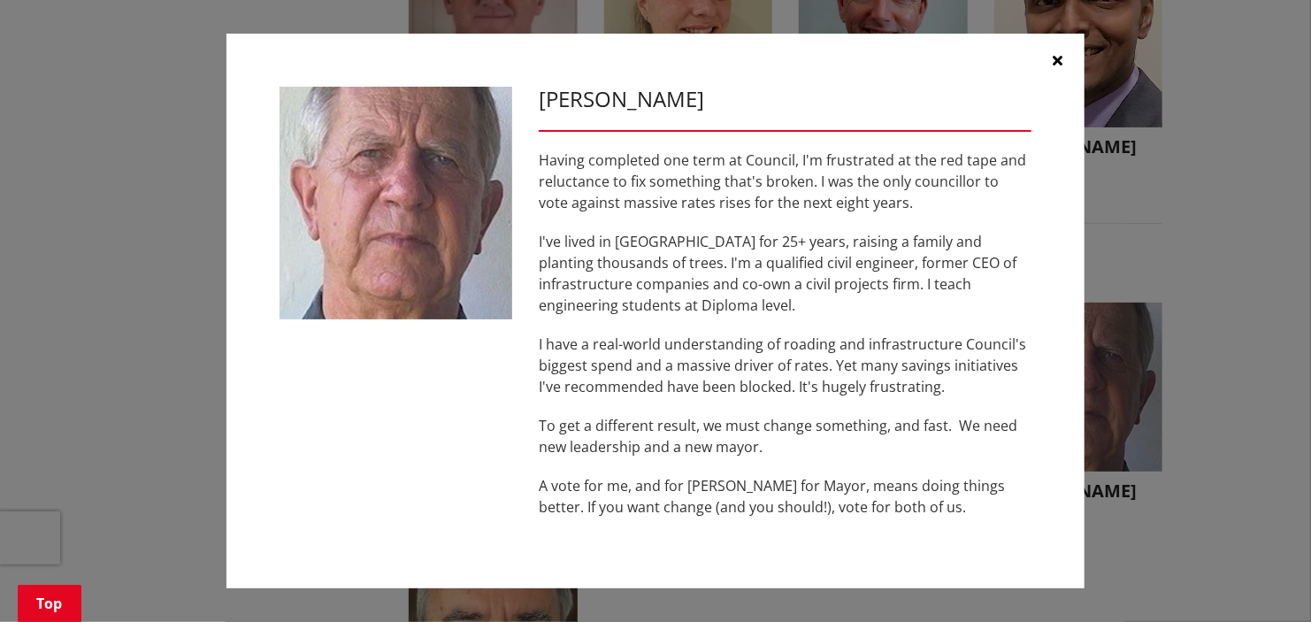
click at [1062, 53] on icon "button" at bounding box center [1059, 60] width 10 height 14
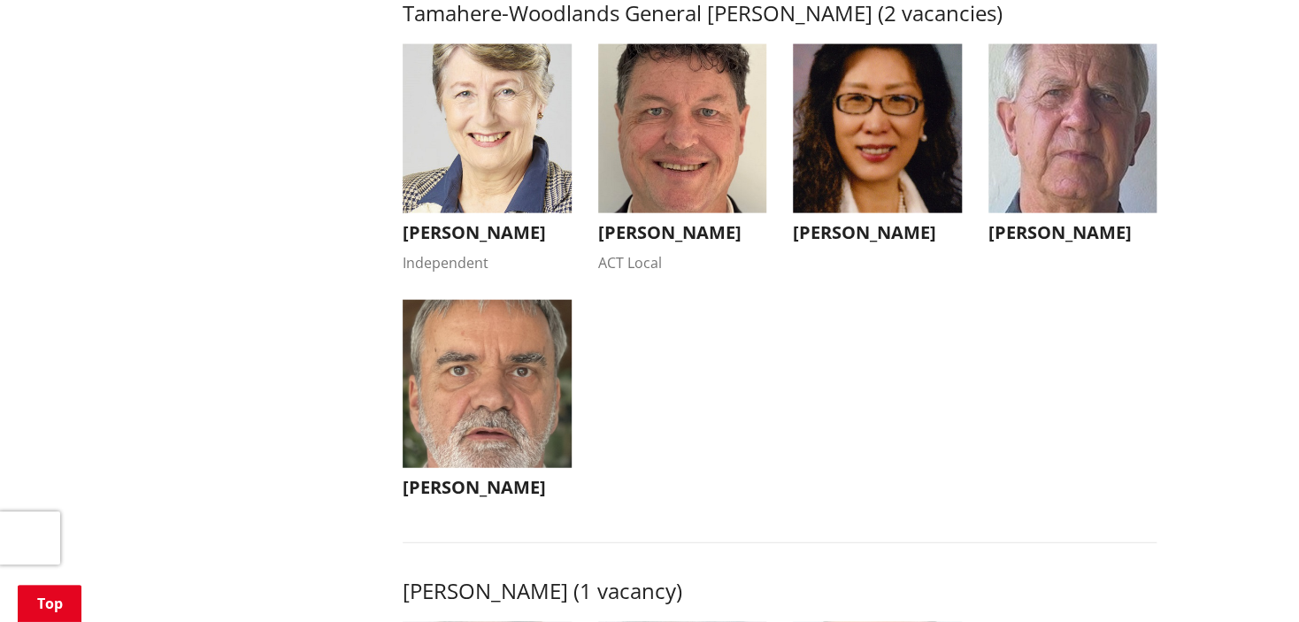
scroll to position [1858, 0]
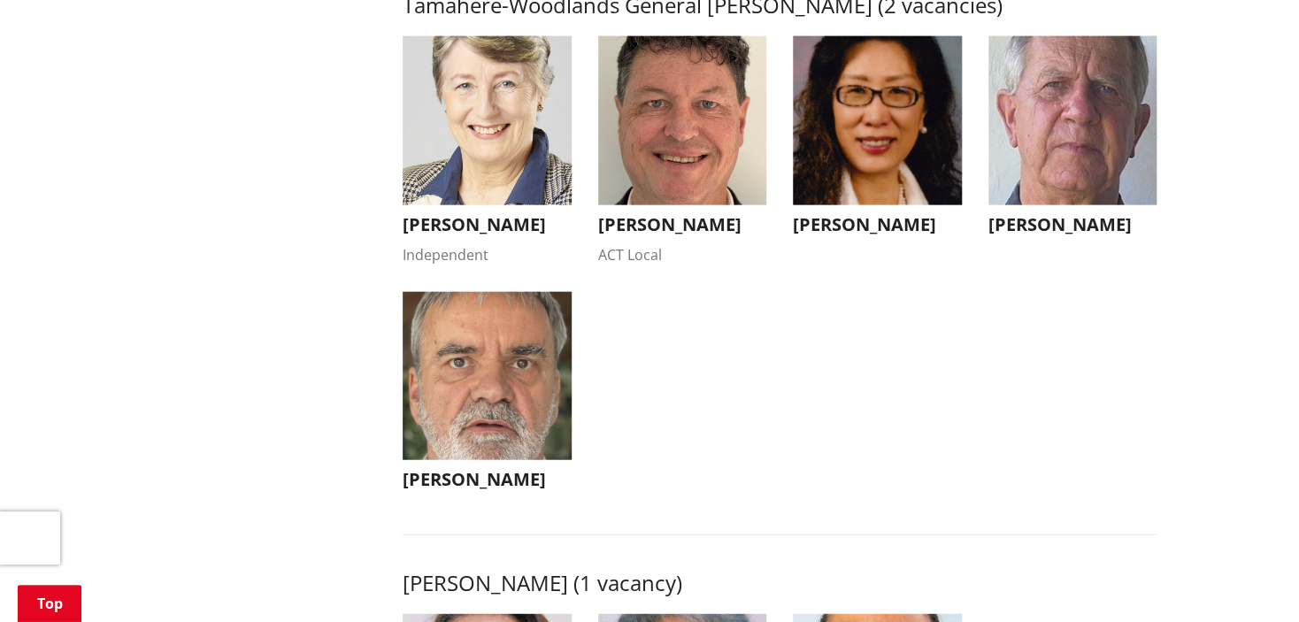
click at [443, 359] on img "button" at bounding box center [487, 376] width 169 height 169
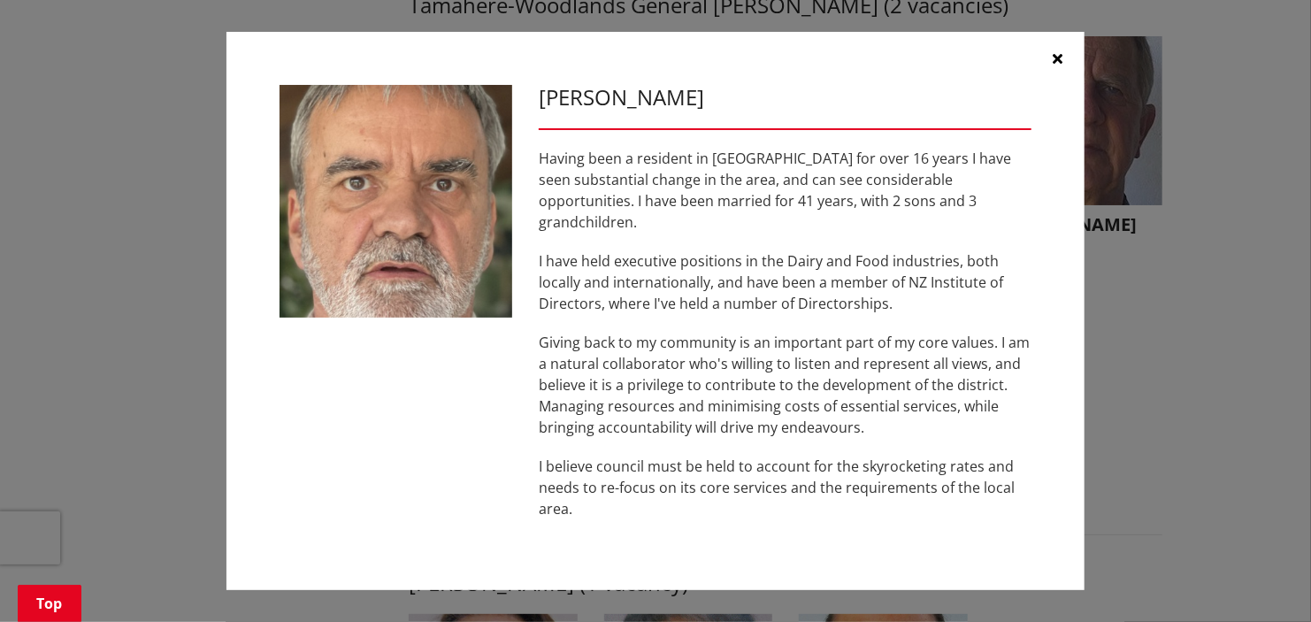
click at [1056, 65] on icon "button" at bounding box center [1059, 58] width 10 height 14
click at [1056, 66] on img "button" at bounding box center [1078, 120] width 169 height 169
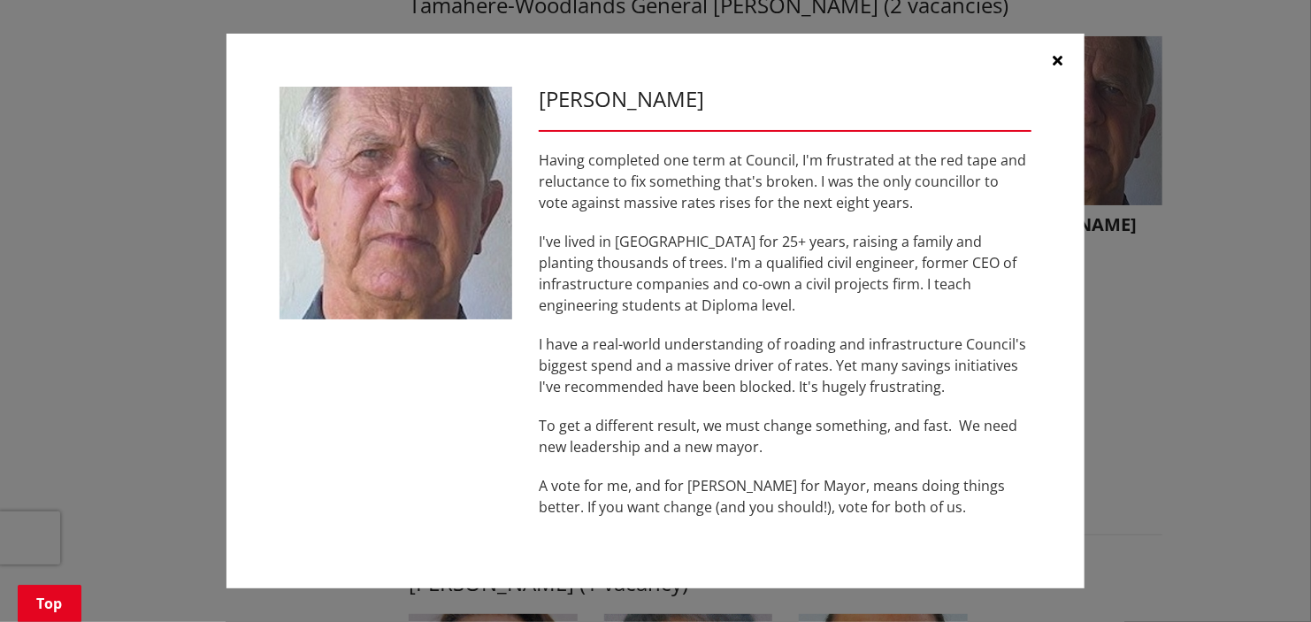
click at [1063, 56] on button "button" at bounding box center [1058, 60] width 53 height 53
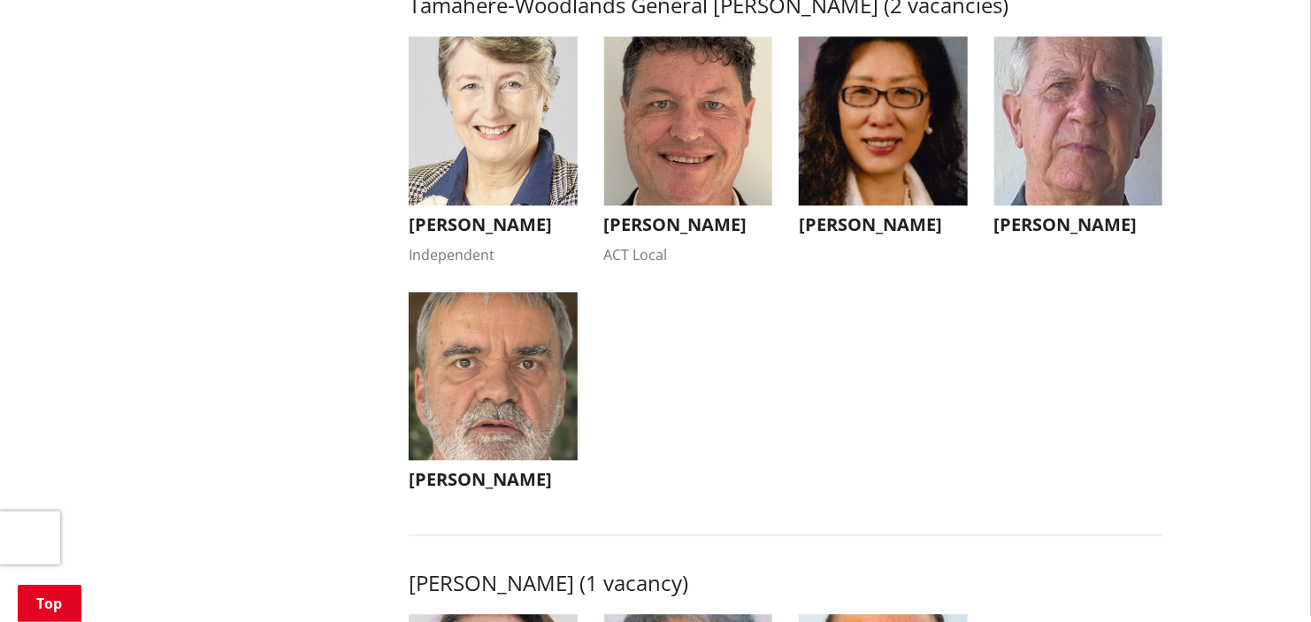
click at [1063, 56] on img "button" at bounding box center [1078, 120] width 169 height 169
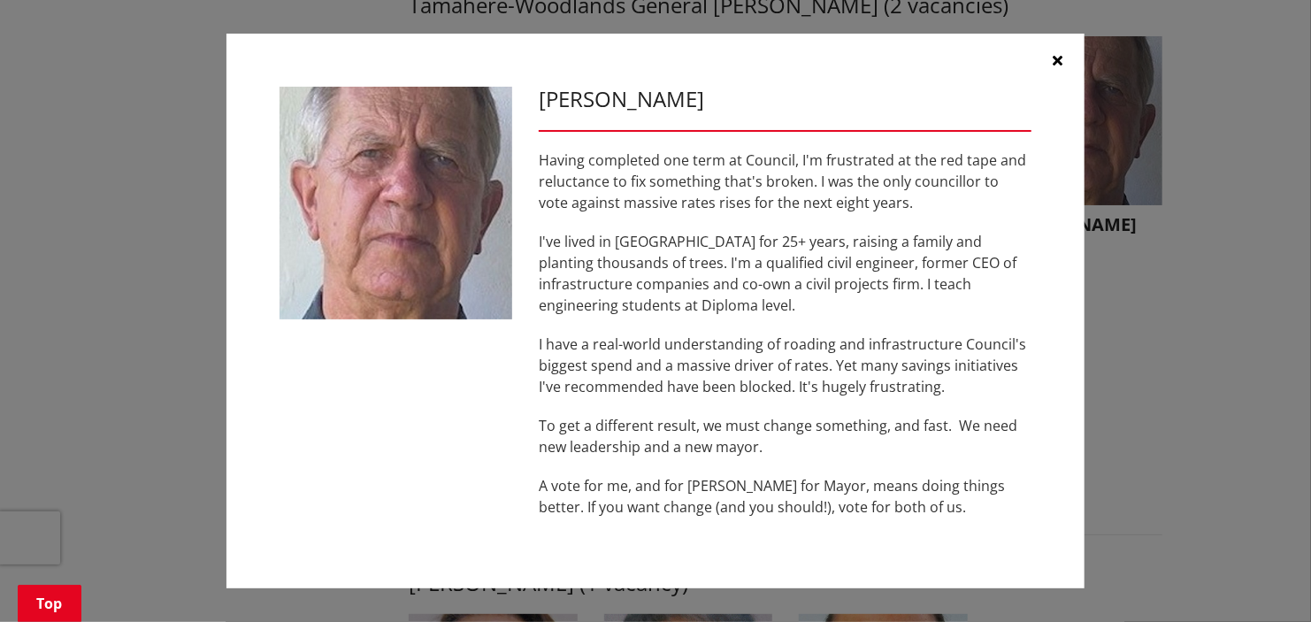
click at [1062, 66] on icon "button" at bounding box center [1059, 60] width 10 height 14
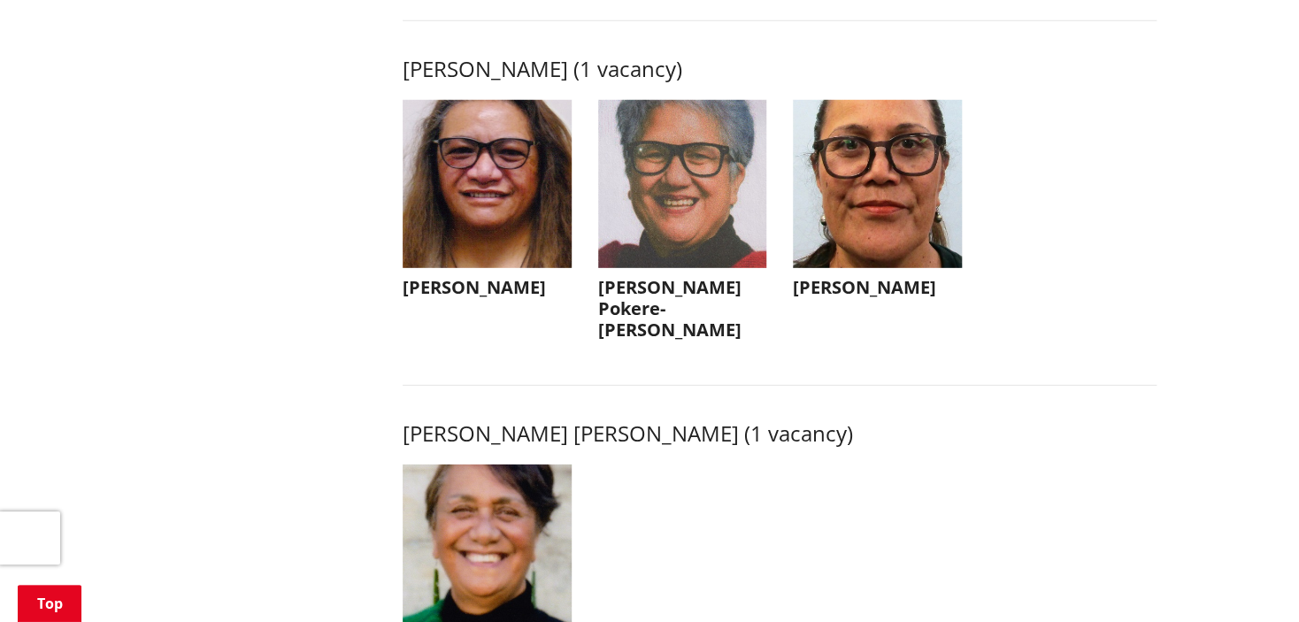
scroll to position [2389, 0]
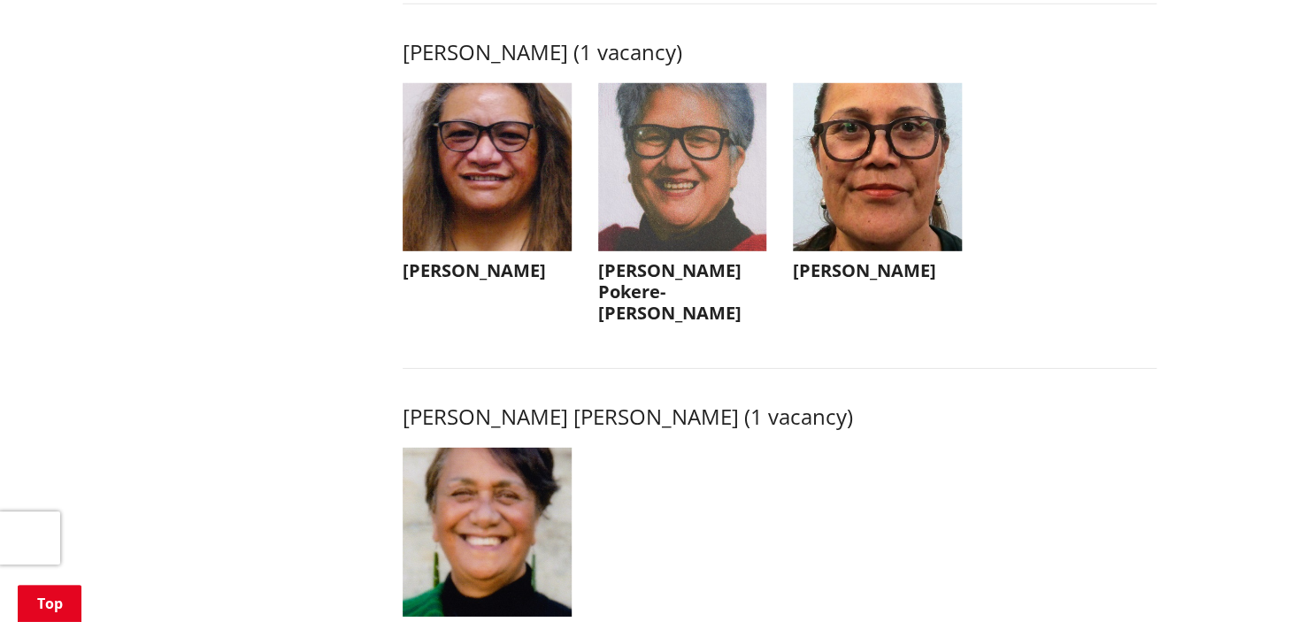
click at [420, 252] on img "button" at bounding box center [487, 167] width 169 height 169
click at [0, 0] on img at bounding box center [0, 0] width 0 height 0
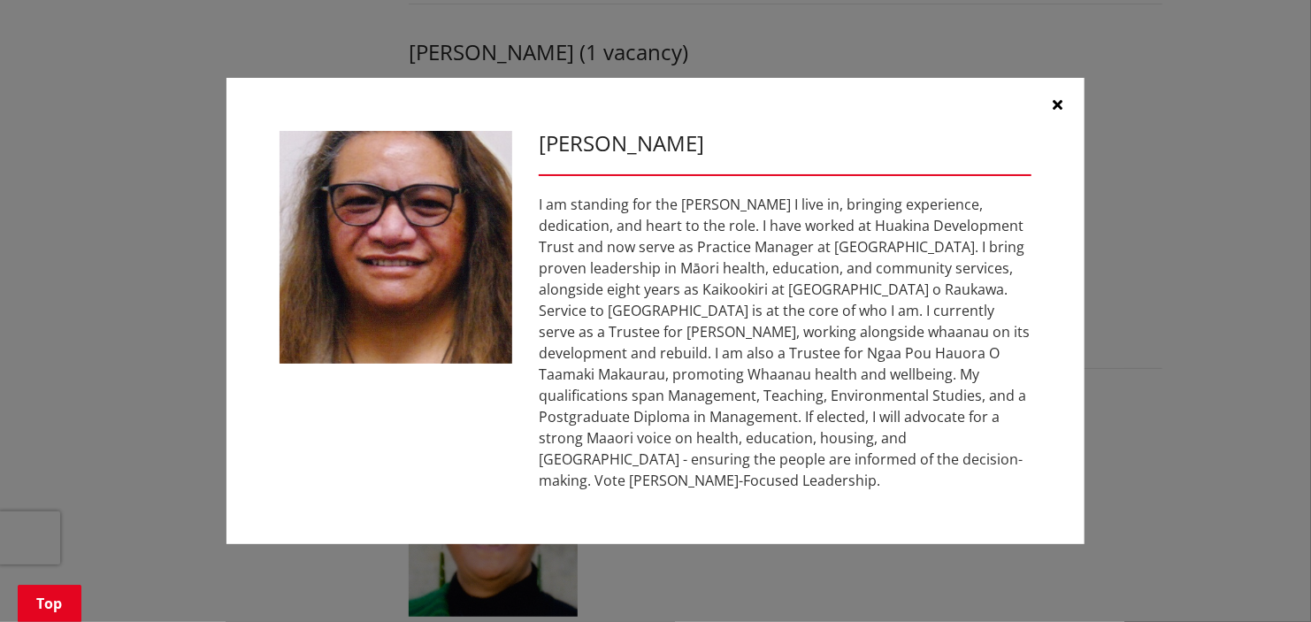
click at [1057, 97] on icon "button" at bounding box center [1059, 104] width 10 height 14
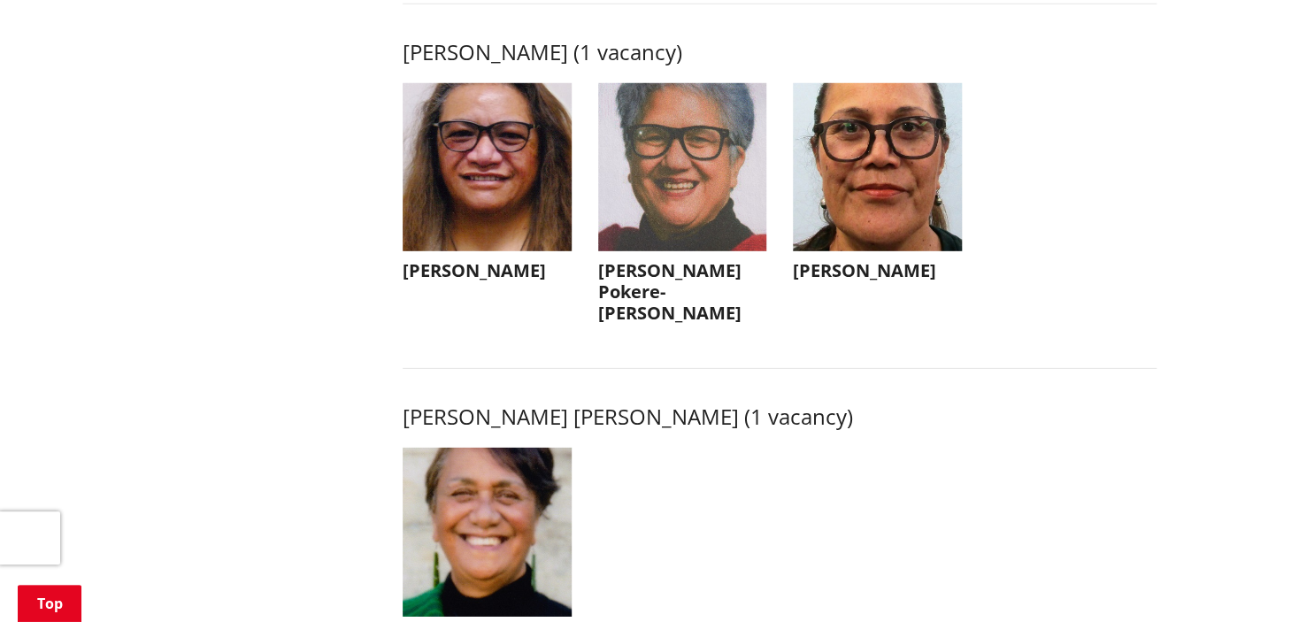
click at [643, 200] on img "button" at bounding box center [682, 167] width 169 height 169
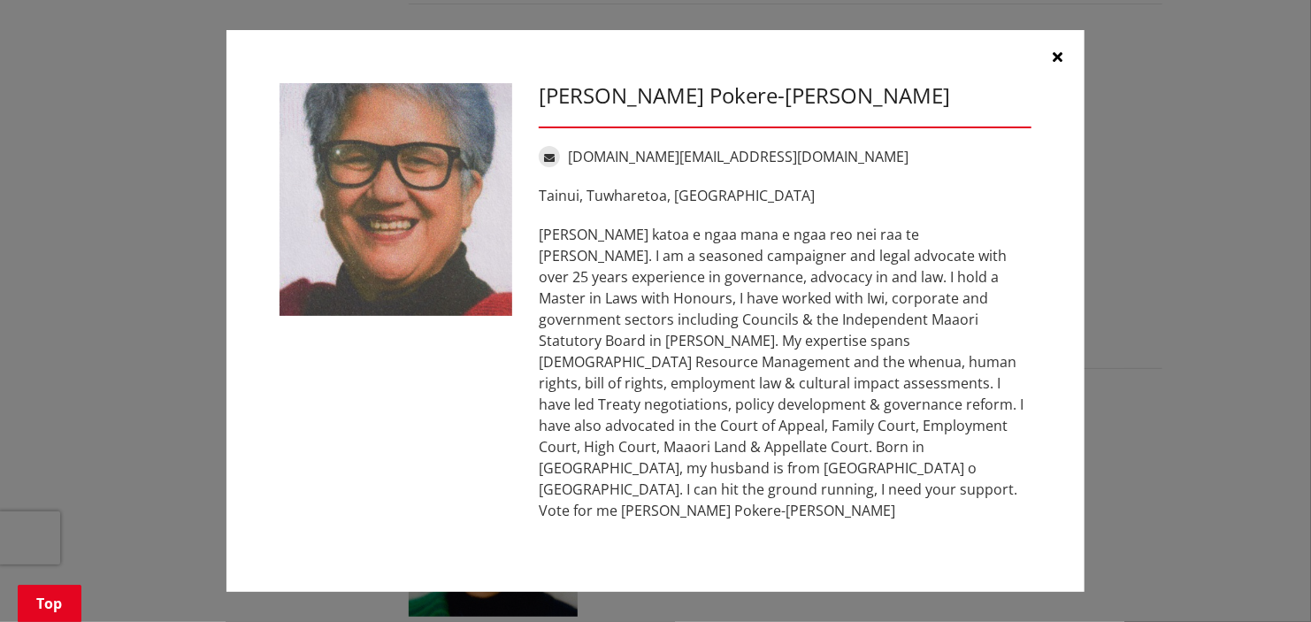
click at [1059, 64] on icon "button" at bounding box center [1059, 57] width 10 height 14
click at [1059, 65] on h3 "[PERSON_NAME] (1 vacancy)" at bounding box center [786, 53] width 754 height 26
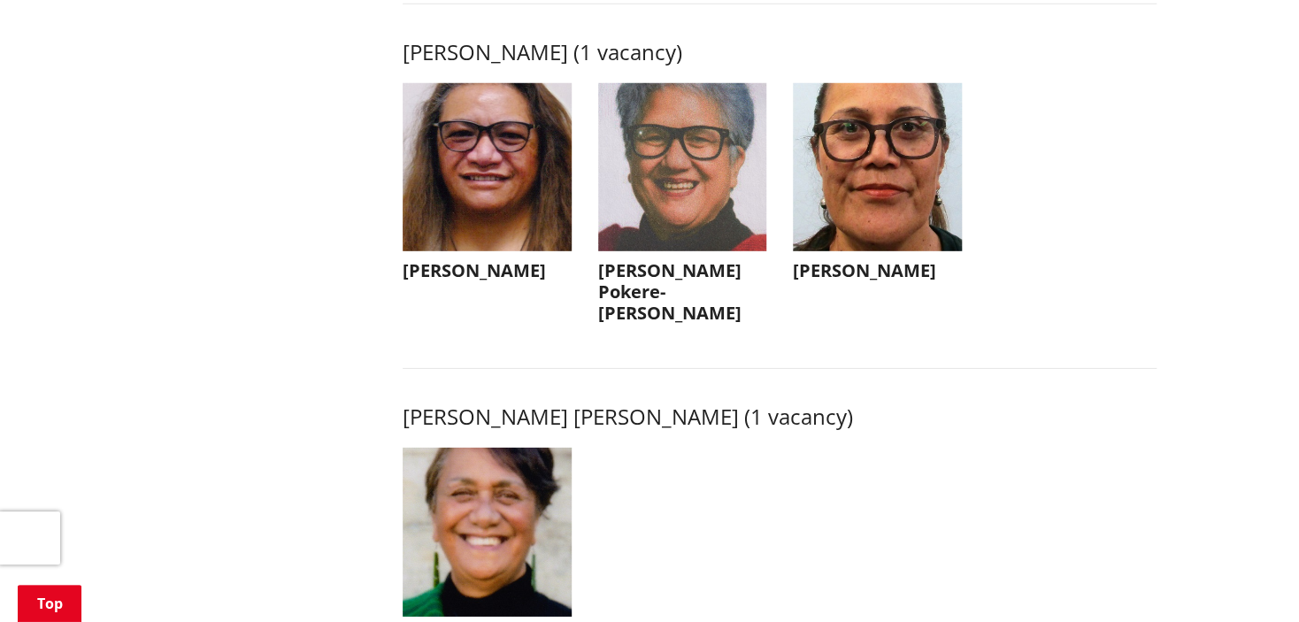
click at [877, 176] on img "button" at bounding box center [877, 167] width 169 height 169
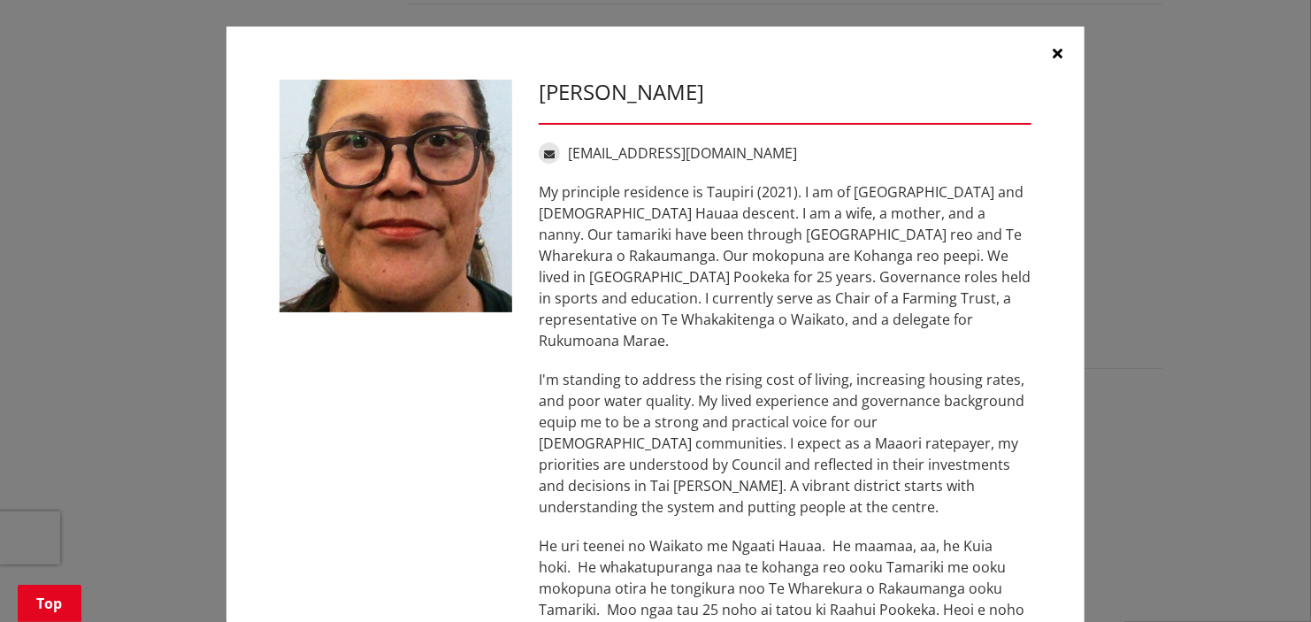
click at [1054, 50] on icon "button" at bounding box center [1059, 53] width 10 height 14
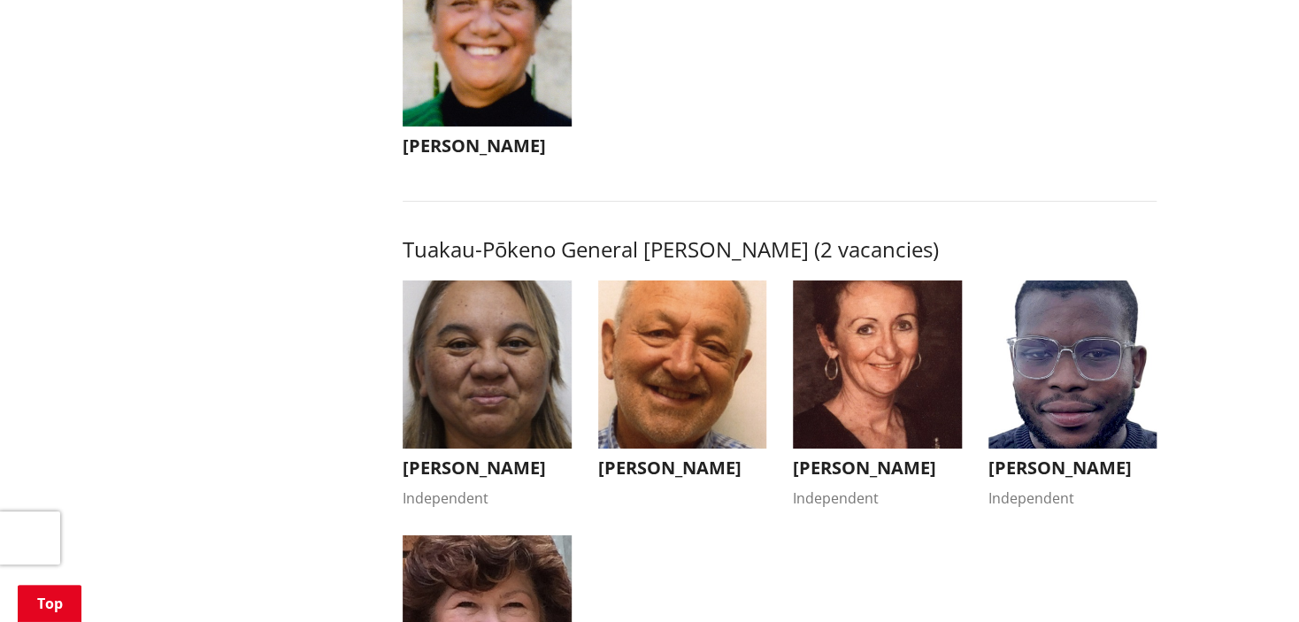
scroll to position [2919, 0]
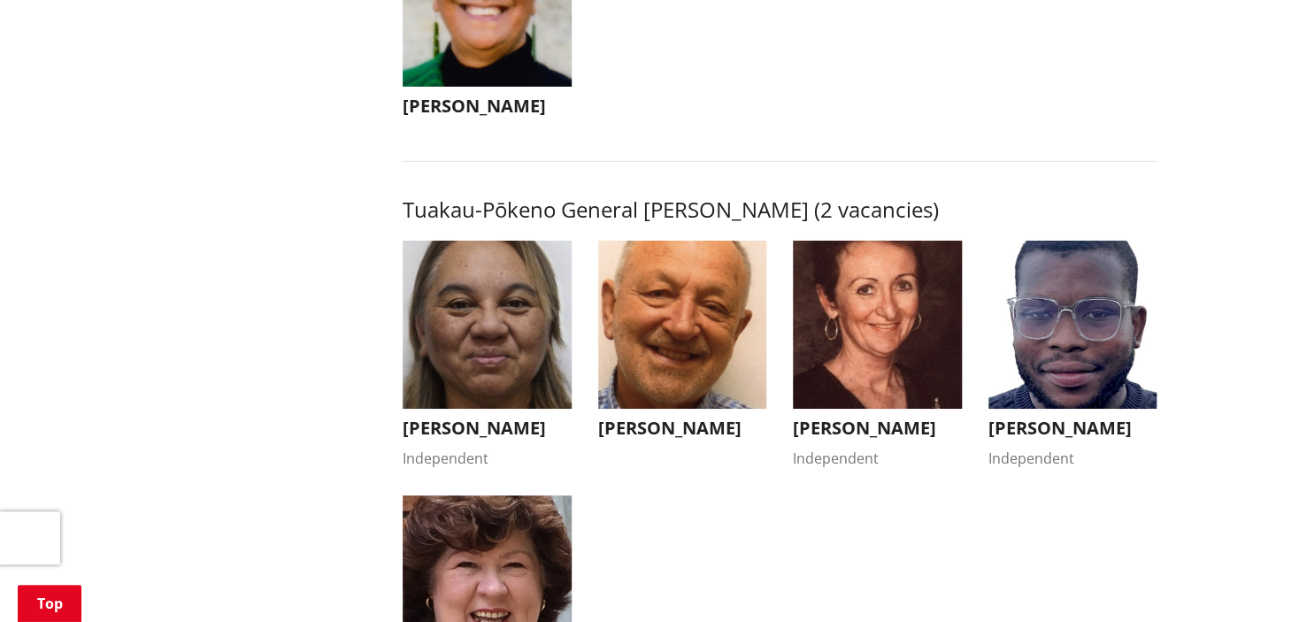
click at [541, 50] on img "button" at bounding box center [487, 2] width 169 height 169
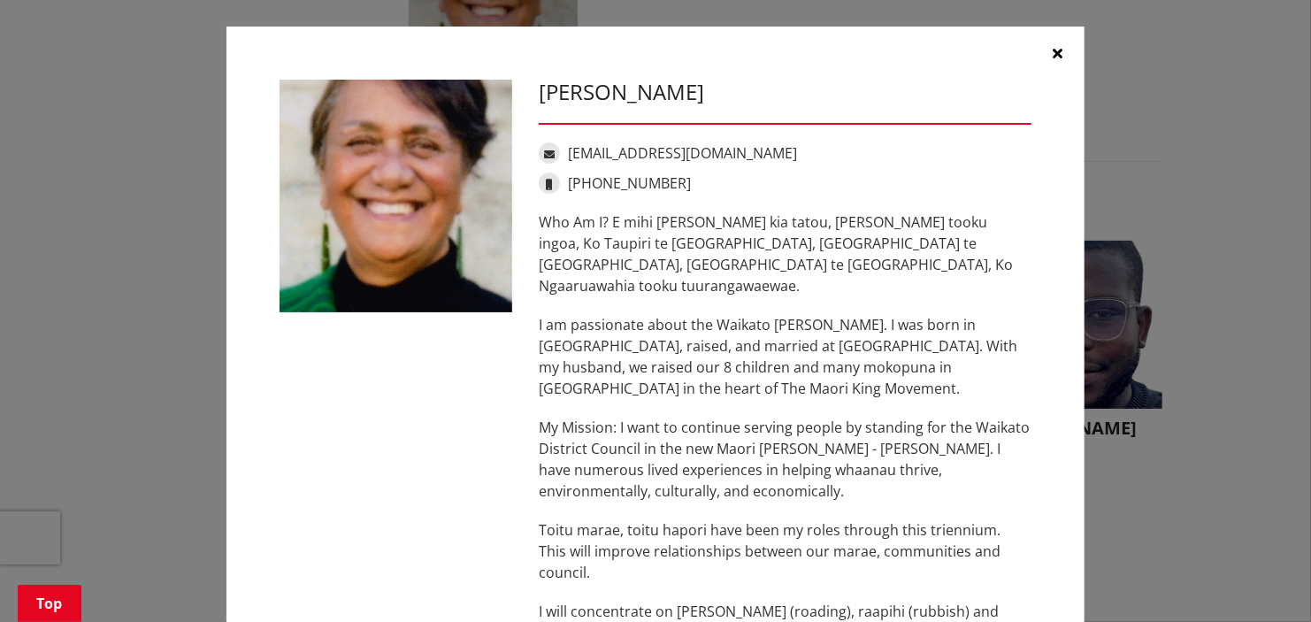
click at [1056, 51] on button "button" at bounding box center [1058, 53] width 53 height 53
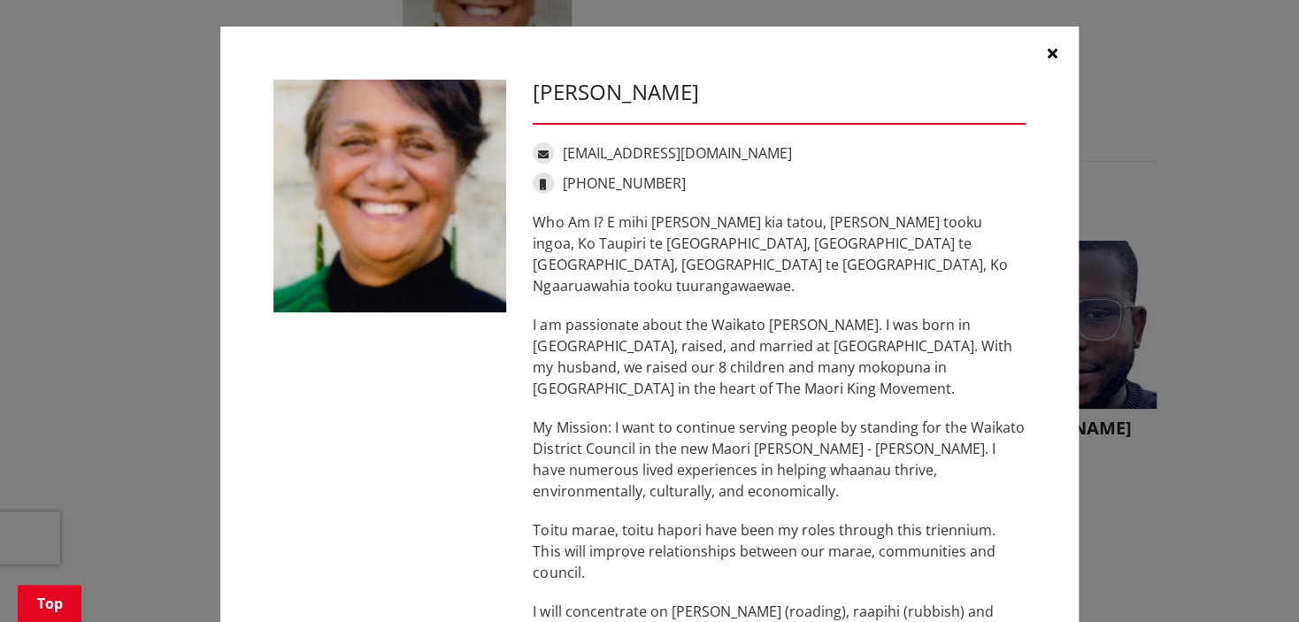
click at [1056, 51] on ul "[PERSON_NAME] [PERSON_NAME] [EMAIL_ADDRESS][DOMAIN_NAME] [PHONE_NUMBER] Who Am …" at bounding box center [779, 35] width 780 height 234
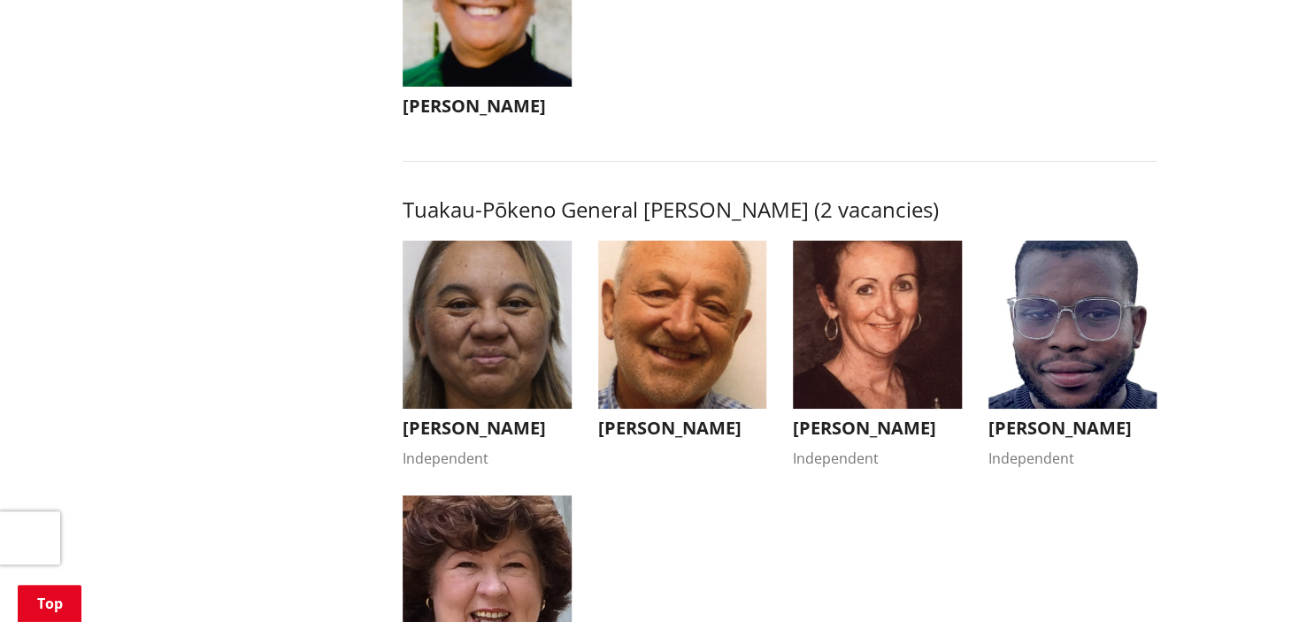
click at [507, 344] on img "button" at bounding box center [487, 325] width 169 height 169
click at [0, 0] on div "[PERSON_NAME] Independent Kia ora, I'm standing for re-election as your Council…" at bounding box center [0, 0] width 0 height 0
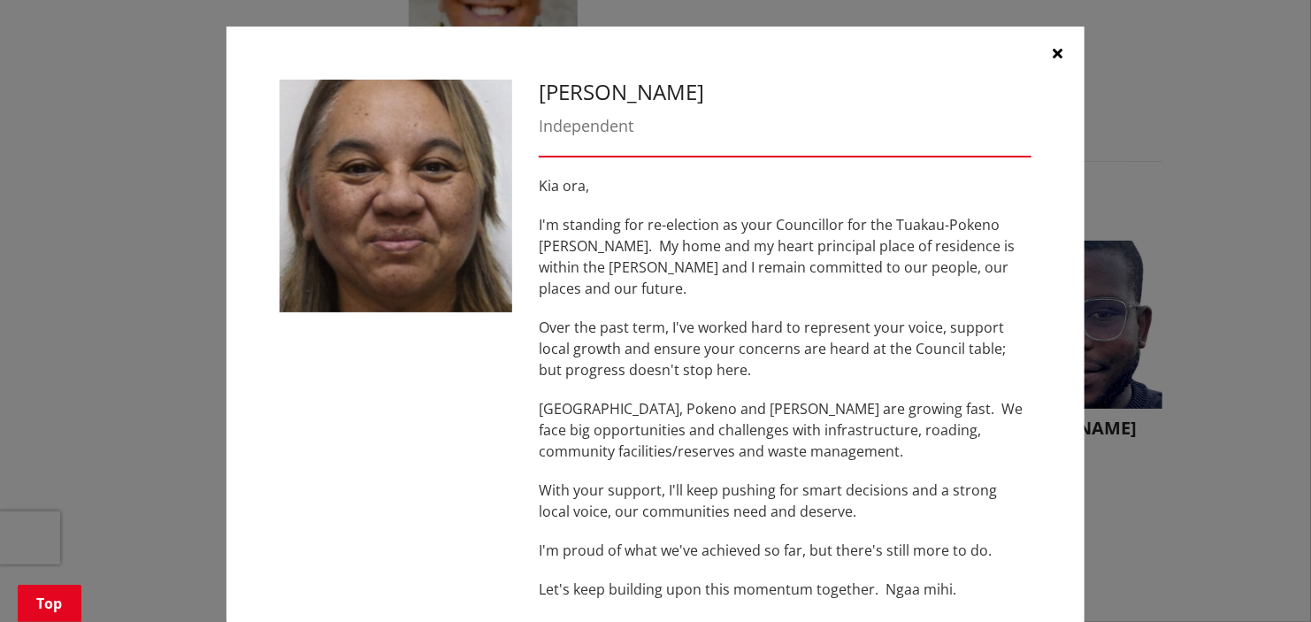
click at [1054, 48] on icon "button" at bounding box center [1059, 53] width 10 height 14
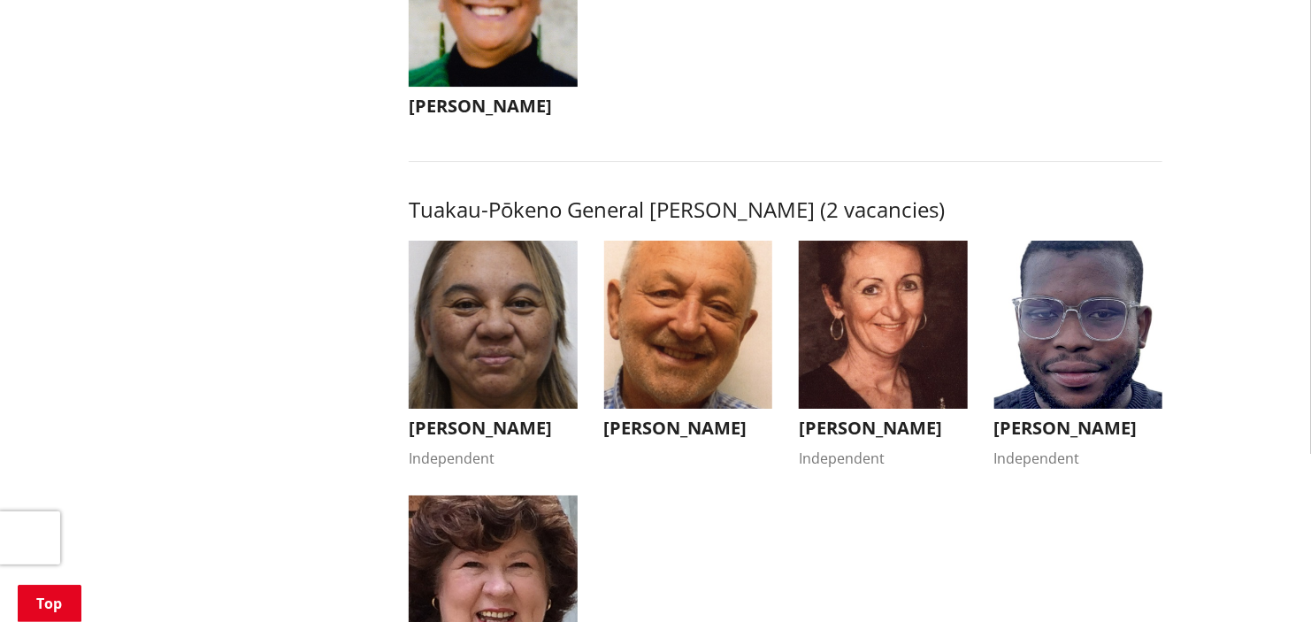
click at [1054, 48] on ul "[PERSON_NAME] [PERSON_NAME] [EMAIL_ADDRESS][DOMAIN_NAME] [PHONE_NUMBER] Who Am …" at bounding box center [785, 35] width 780 height 234
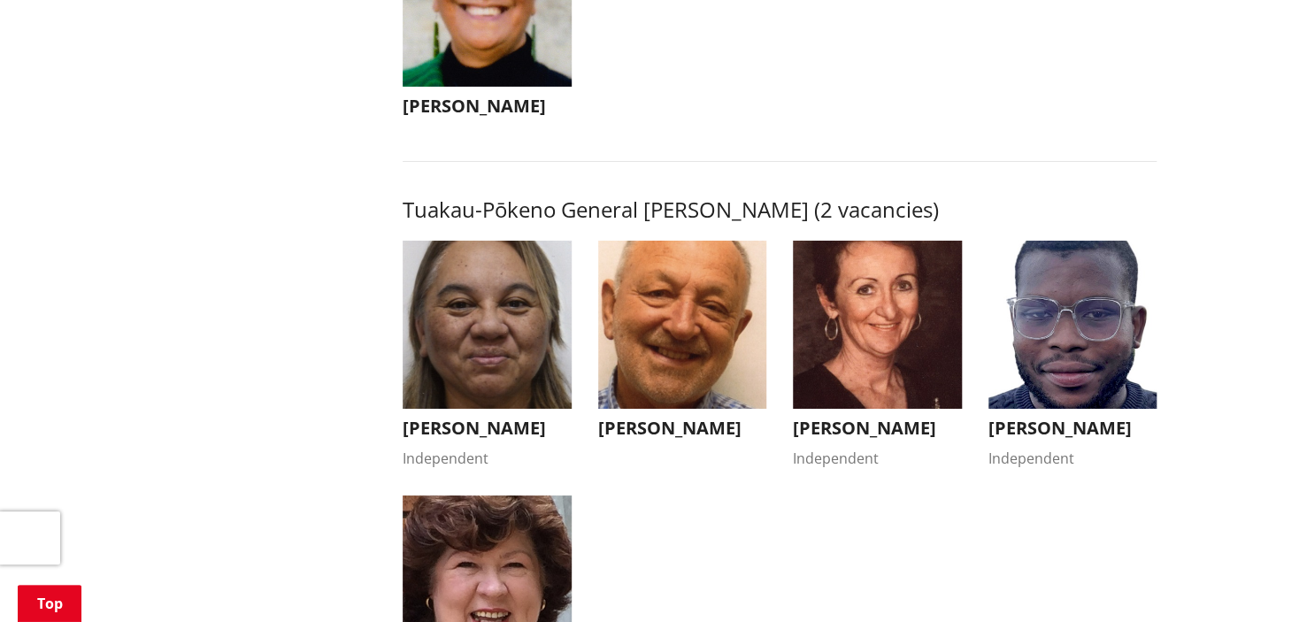
click at [731, 288] on img "button" at bounding box center [682, 325] width 169 height 169
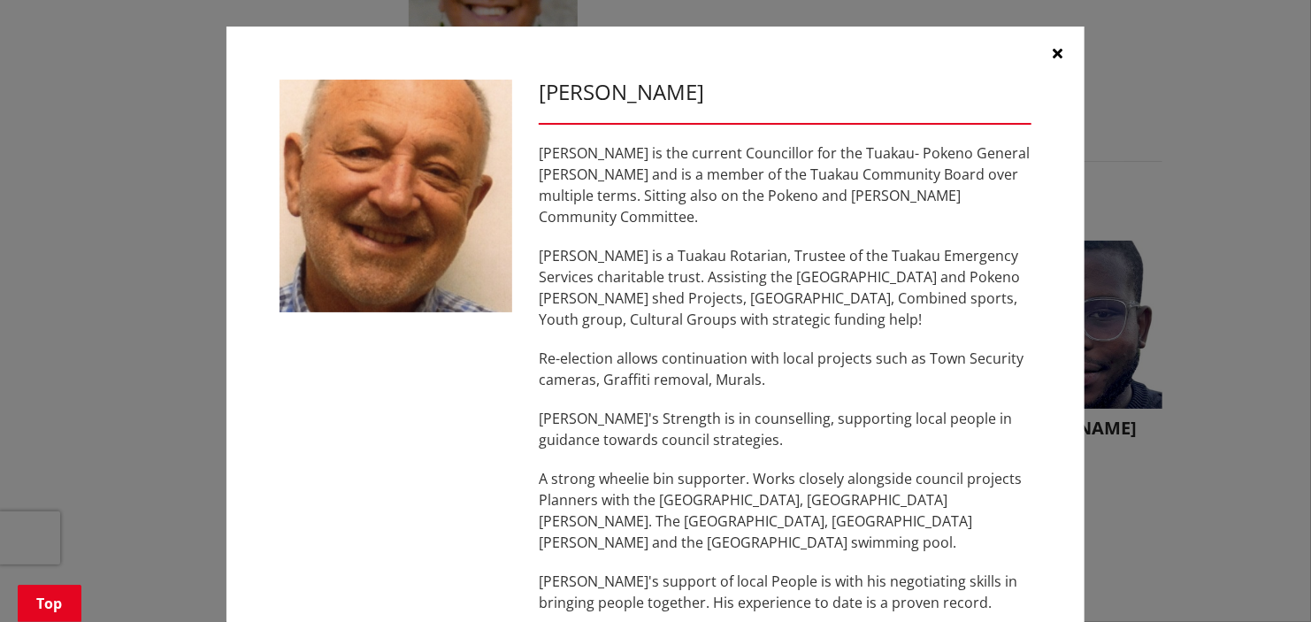
click at [1054, 46] on icon "button" at bounding box center [1059, 53] width 10 height 14
click at [1049, 45] on ul "[PERSON_NAME] [PERSON_NAME] [EMAIL_ADDRESS][DOMAIN_NAME] [PHONE_NUMBER] Who Am …" at bounding box center [785, 35] width 780 height 234
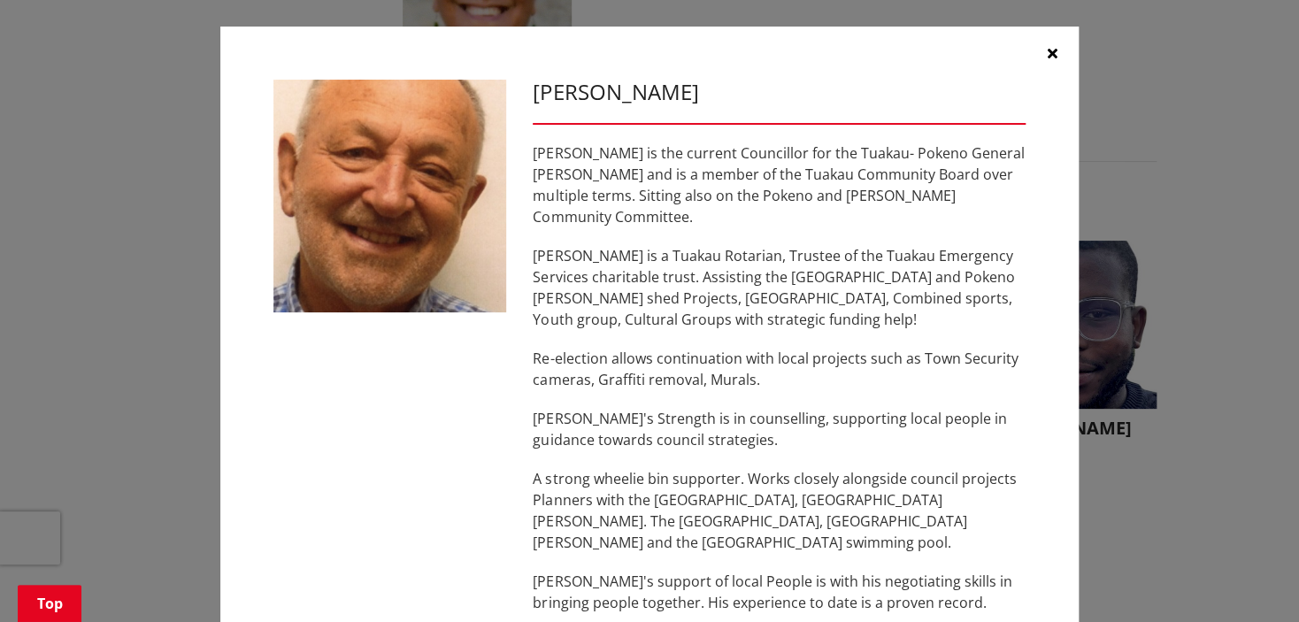
click at [1049, 45] on ul "[PERSON_NAME] [PERSON_NAME] [EMAIL_ADDRESS][DOMAIN_NAME] [PHONE_NUMBER] Who Am …" at bounding box center [779, 35] width 780 height 234
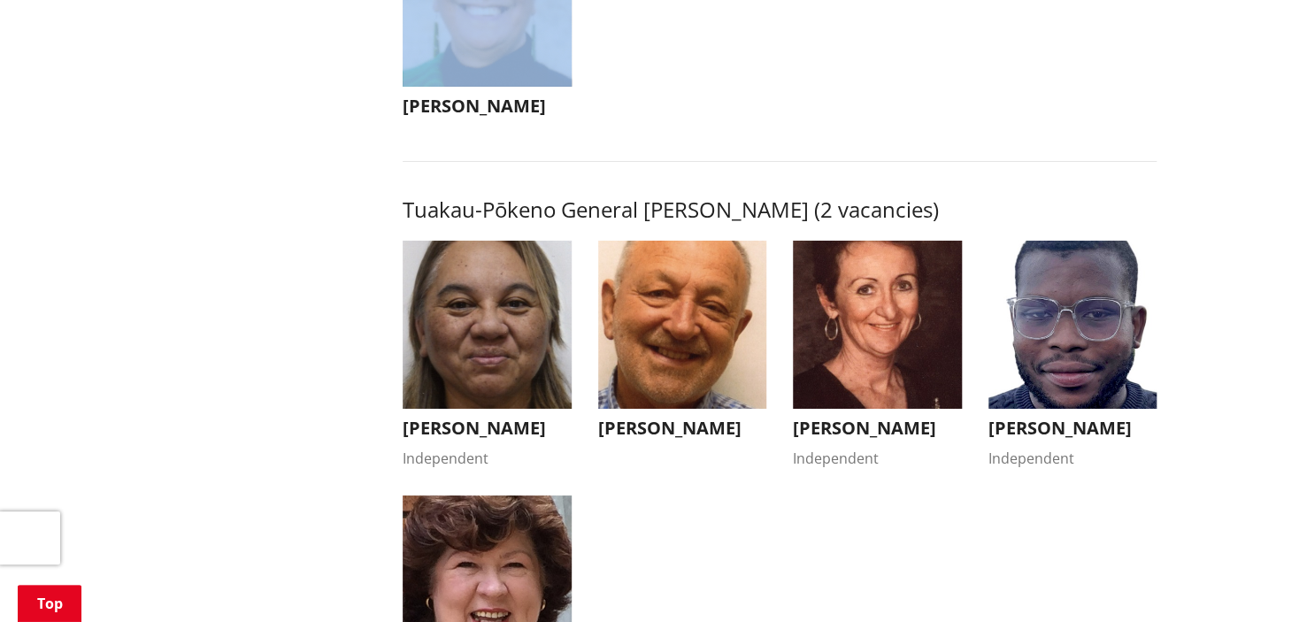
click at [844, 324] on img "button" at bounding box center [877, 325] width 169 height 169
click at [0, 0] on p "I believe that a Councillor should be available to their constituents 24/7, I e…" at bounding box center [0, 0] width 0 height 0
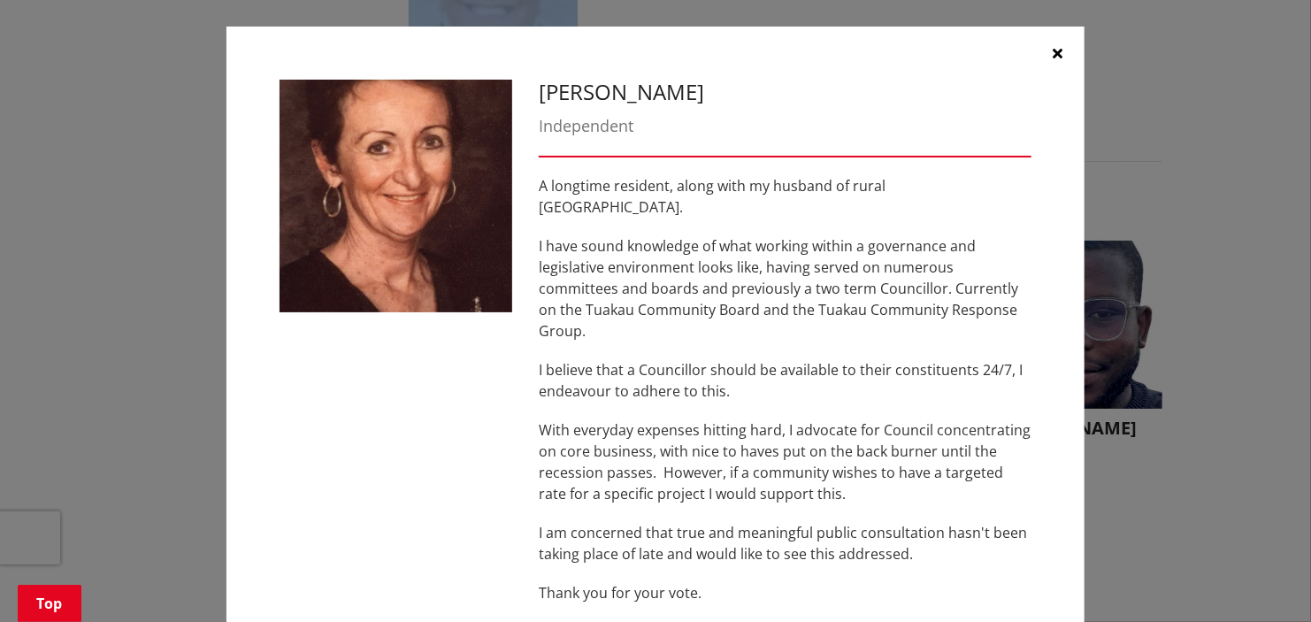
click at [1054, 52] on icon "button" at bounding box center [1059, 53] width 10 height 14
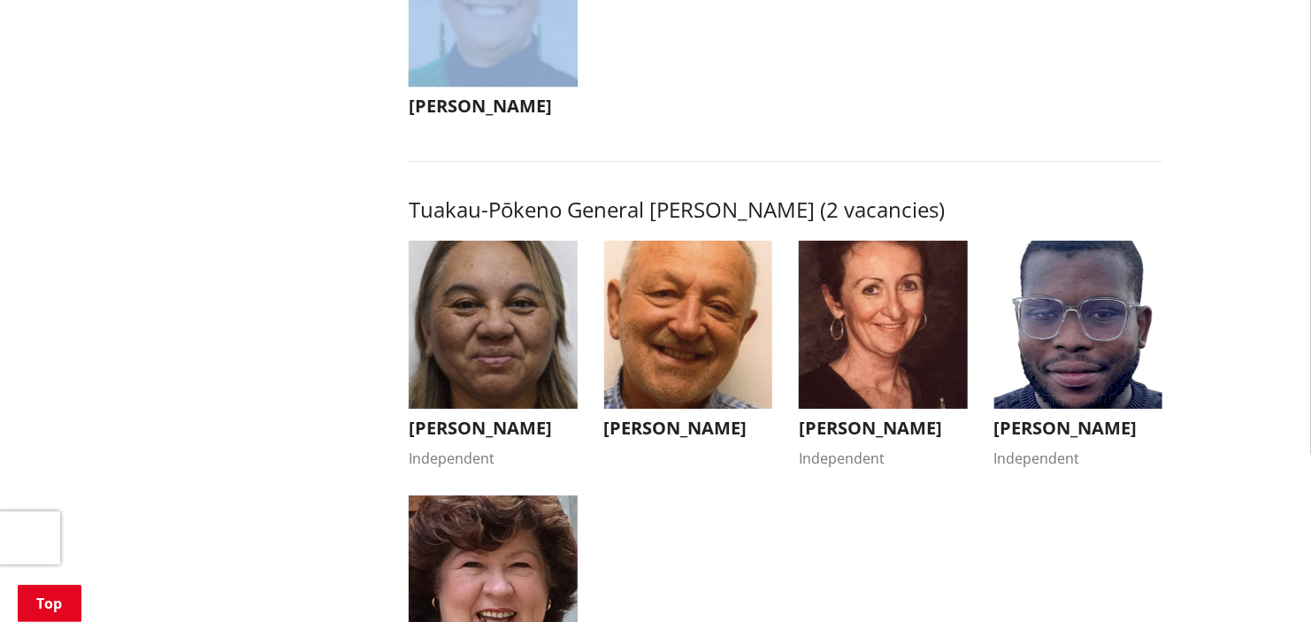
click at [1053, 52] on ul "[PERSON_NAME] [PERSON_NAME] [EMAIL_ADDRESS][DOMAIN_NAME] [PHONE_NUMBER] Who Am …" at bounding box center [785, 35] width 780 height 234
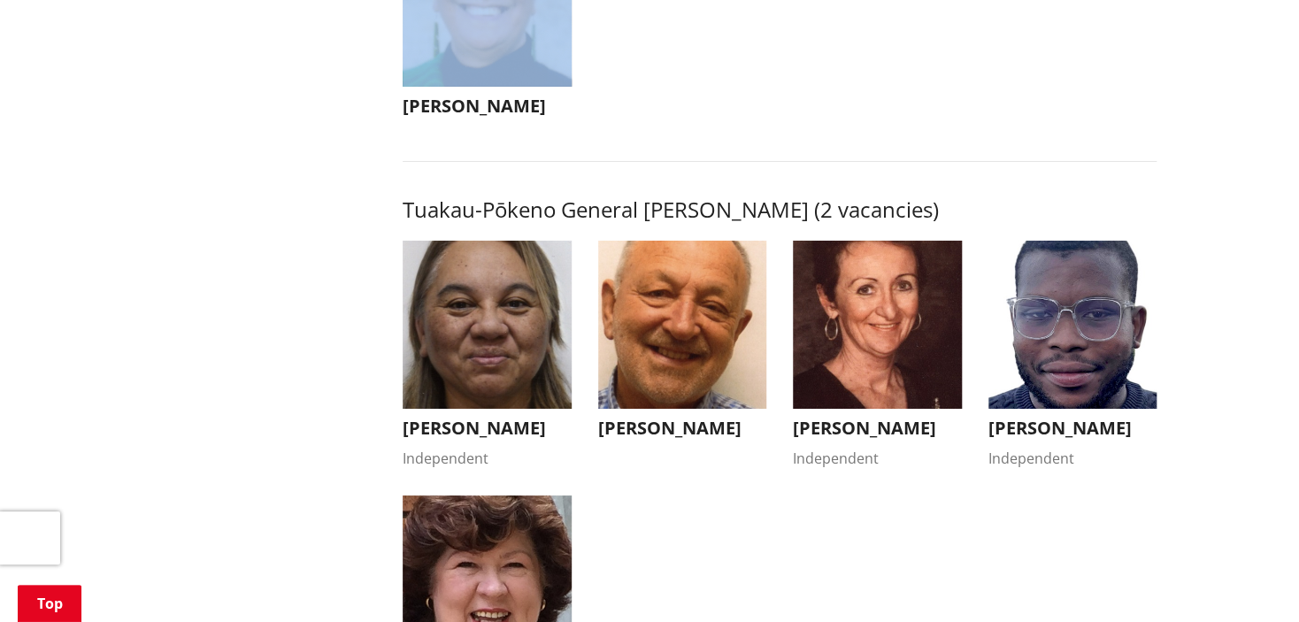
click at [1053, 52] on ul "[PERSON_NAME] [PERSON_NAME] [EMAIL_ADDRESS][DOMAIN_NAME] [PHONE_NUMBER] Who Am …" at bounding box center [779, 35] width 780 height 234
click at [1072, 268] on img "button" at bounding box center [1072, 325] width 169 height 169
click at [0, 0] on div "[PERSON_NAME] Independent [EMAIL_ADDRESS][DOMAIN_NAME] [PHONE_NUMBER]" at bounding box center [0, 0] width 0 height 0
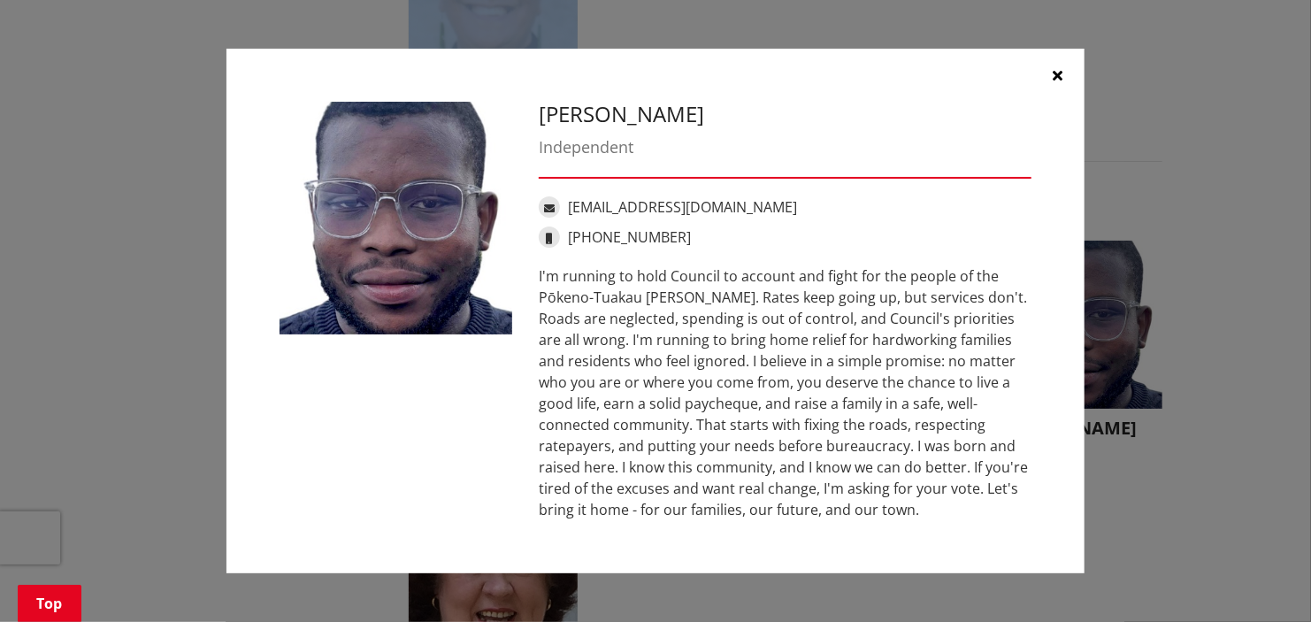
click at [1054, 68] on icon "button" at bounding box center [1059, 75] width 10 height 14
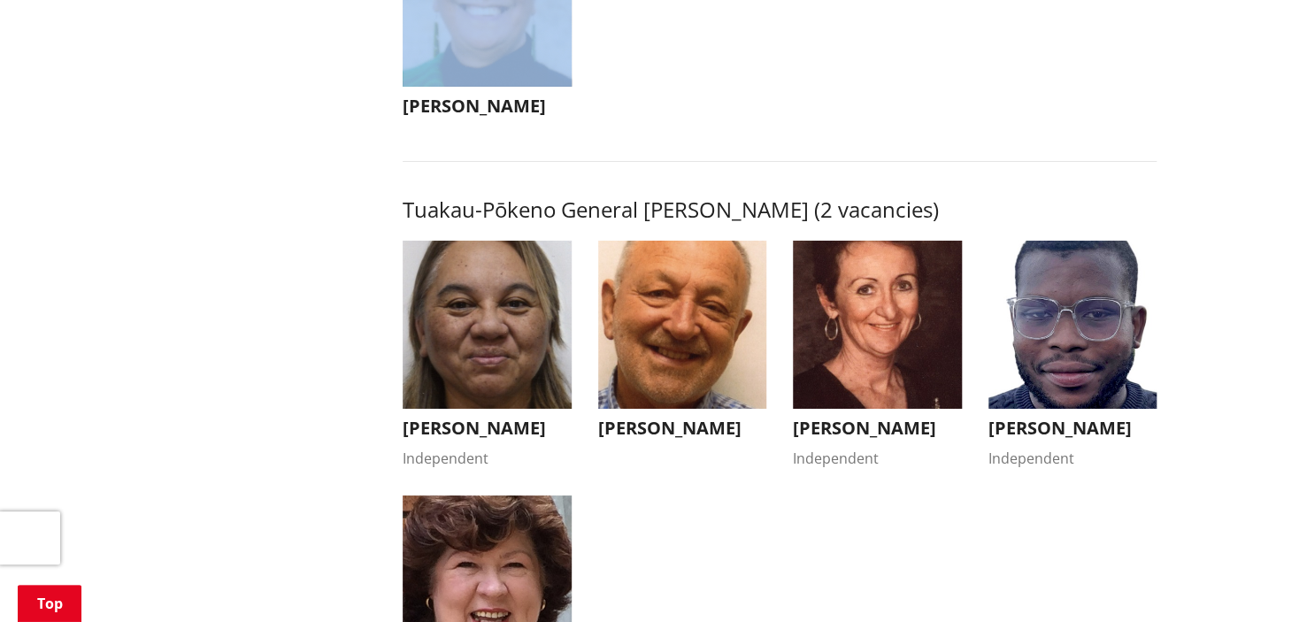
click at [1052, 67] on ul "[PERSON_NAME] [PERSON_NAME] [EMAIL_ADDRESS][DOMAIN_NAME] [PHONE_NUMBER] Who Am …" at bounding box center [779, 35] width 780 height 234
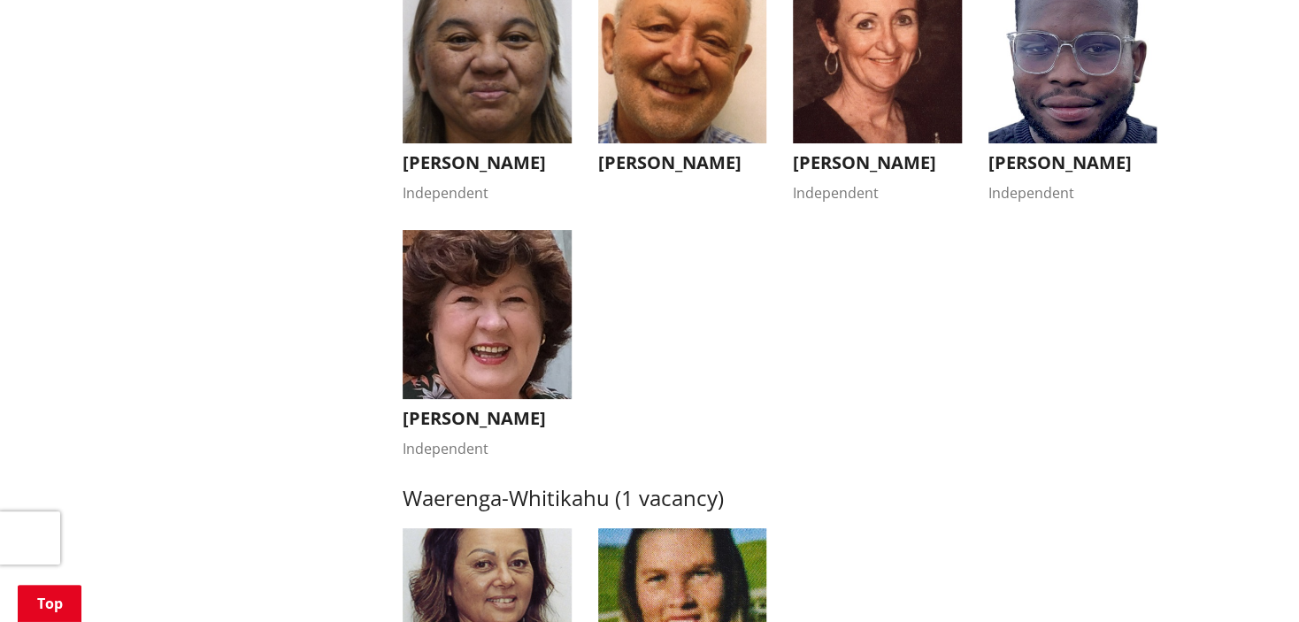
click at [508, 332] on img "button" at bounding box center [487, 314] width 169 height 169
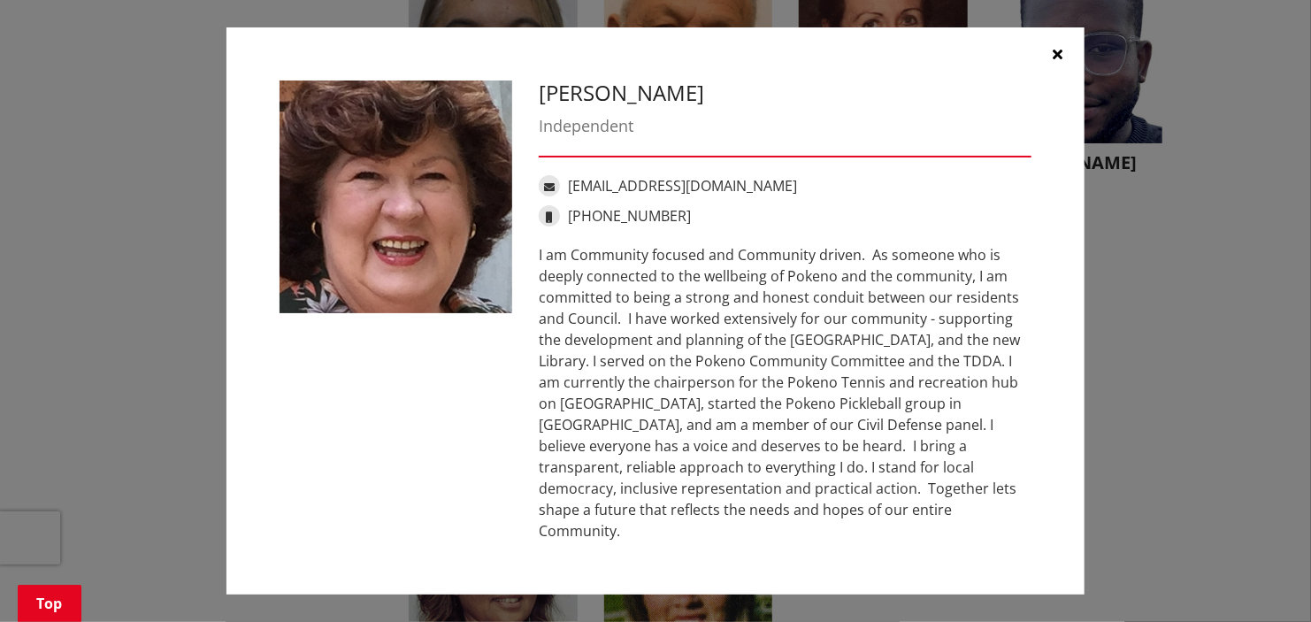
click at [1058, 61] on icon "button" at bounding box center [1059, 54] width 10 height 14
click at [1058, 63] on img "button" at bounding box center [1078, 59] width 169 height 169
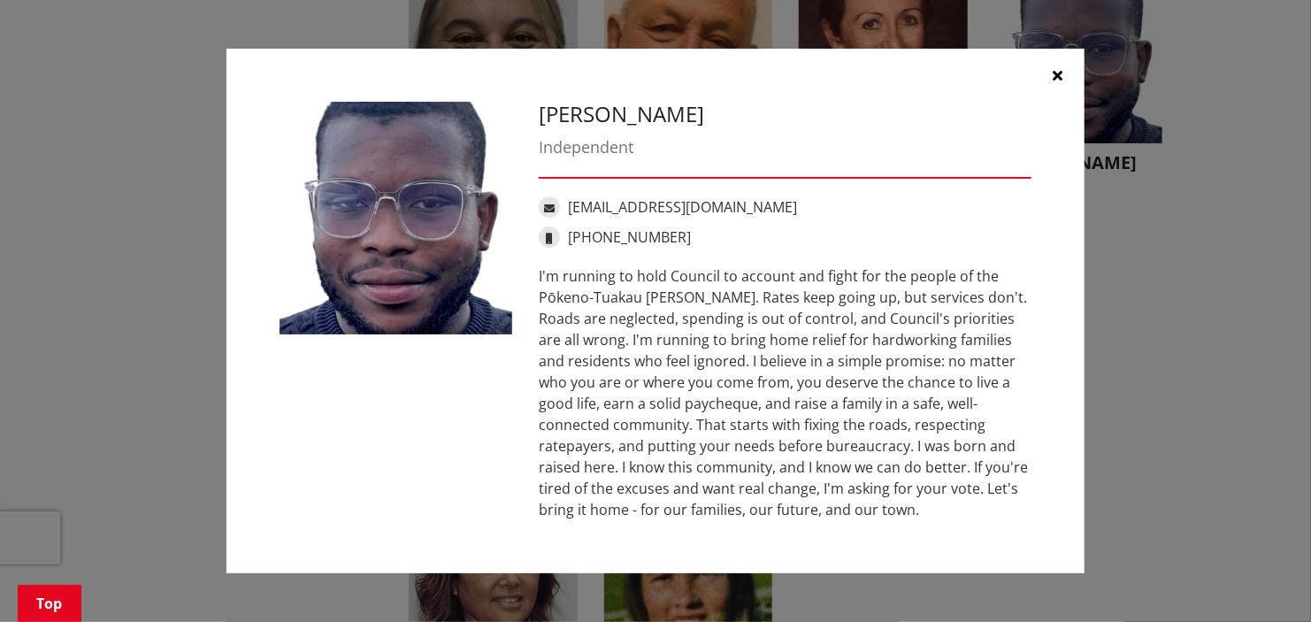
click at [1053, 64] on button "button" at bounding box center [1058, 75] width 53 height 53
click at [1053, 64] on img "button" at bounding box center [1078, 59] width 169 height 169
click at [1053, 64] on button "button" at bounding box center [1058, 75] width 53 height 53
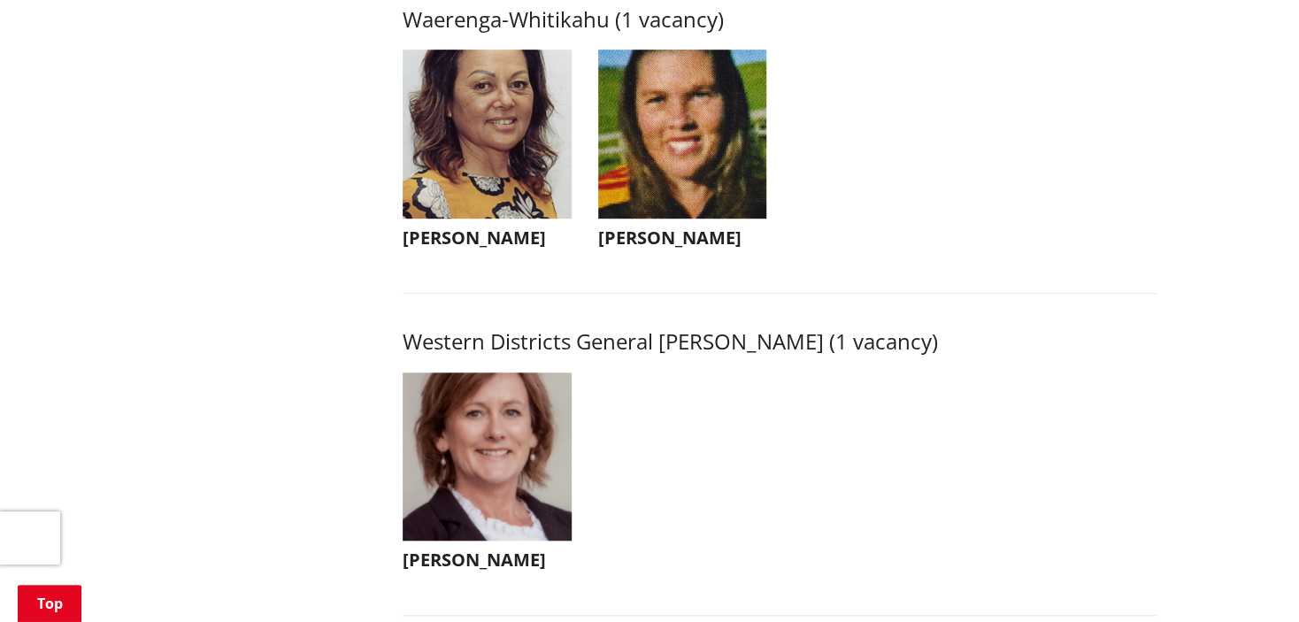
scroll to position [3716, 0]
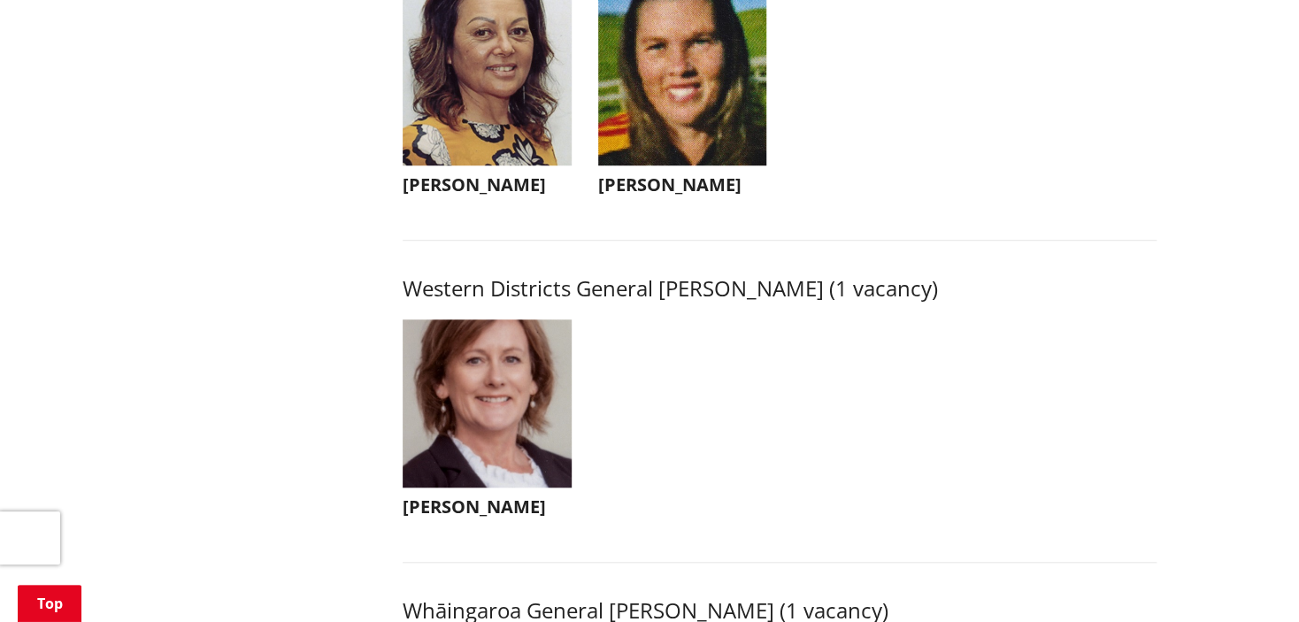
click at [480, 78] on img "button" at bounding box center [487, 80] width 169 height 169
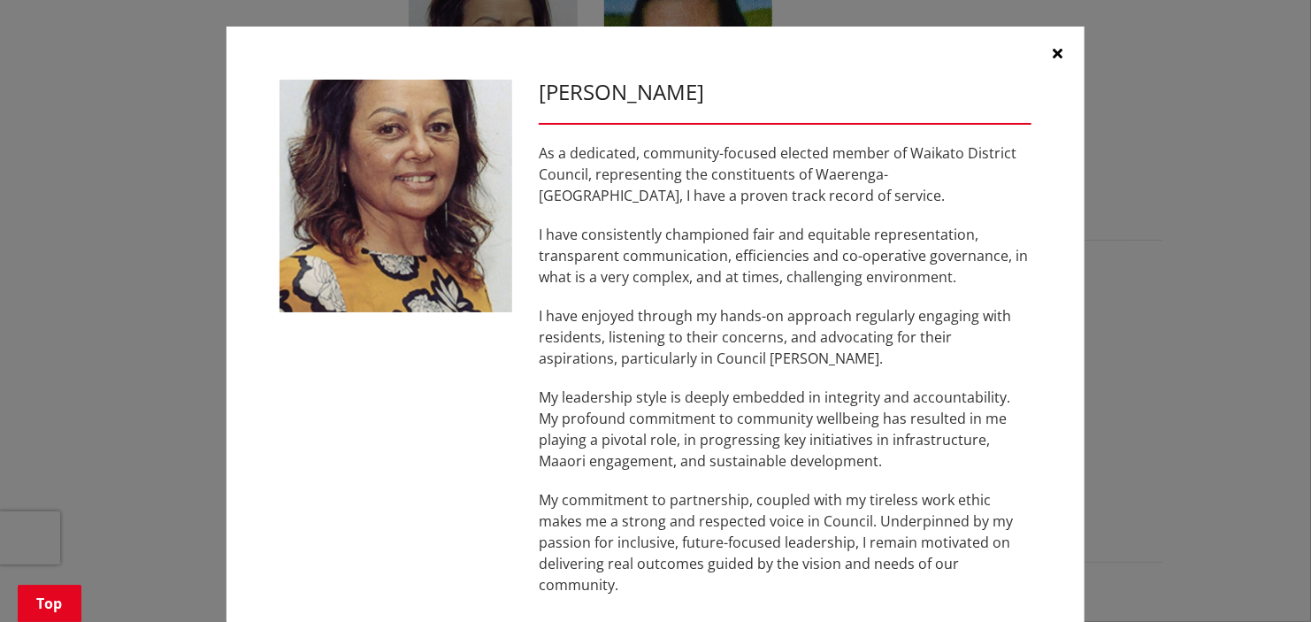
click at [1054, 48] on icon "button" at bounding box center [1059, 53] width 10 height 14
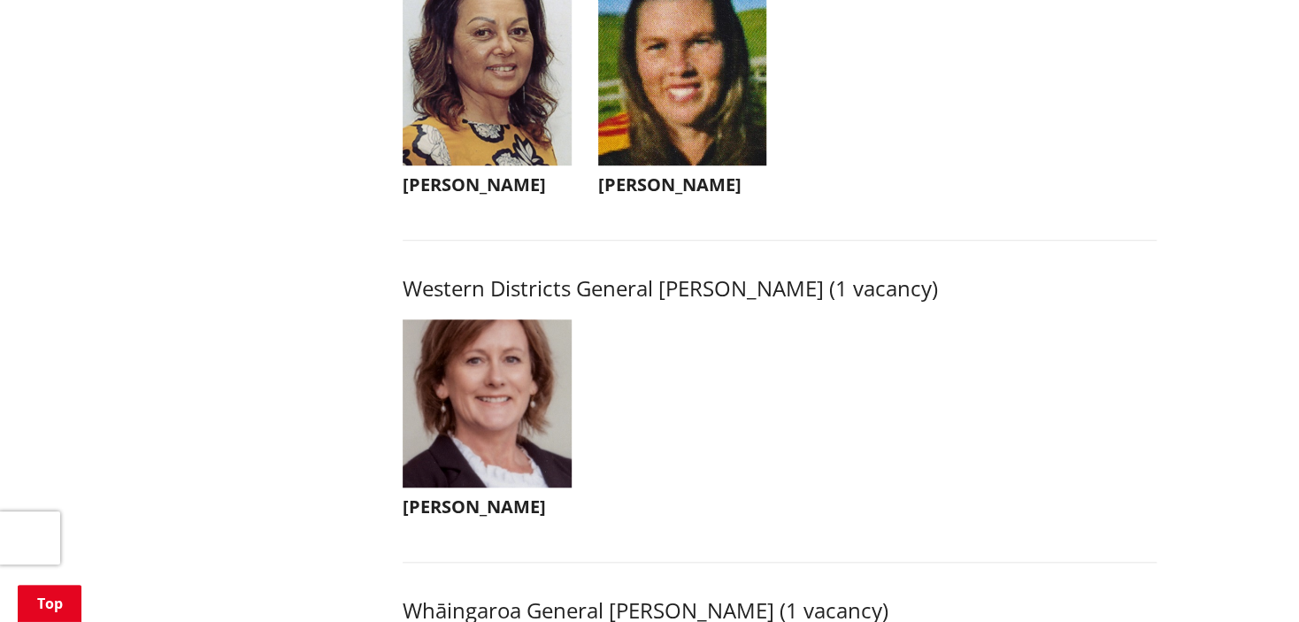
click at [689, 151] on img "button" at bounding box center [682, 80] width 169 height 169
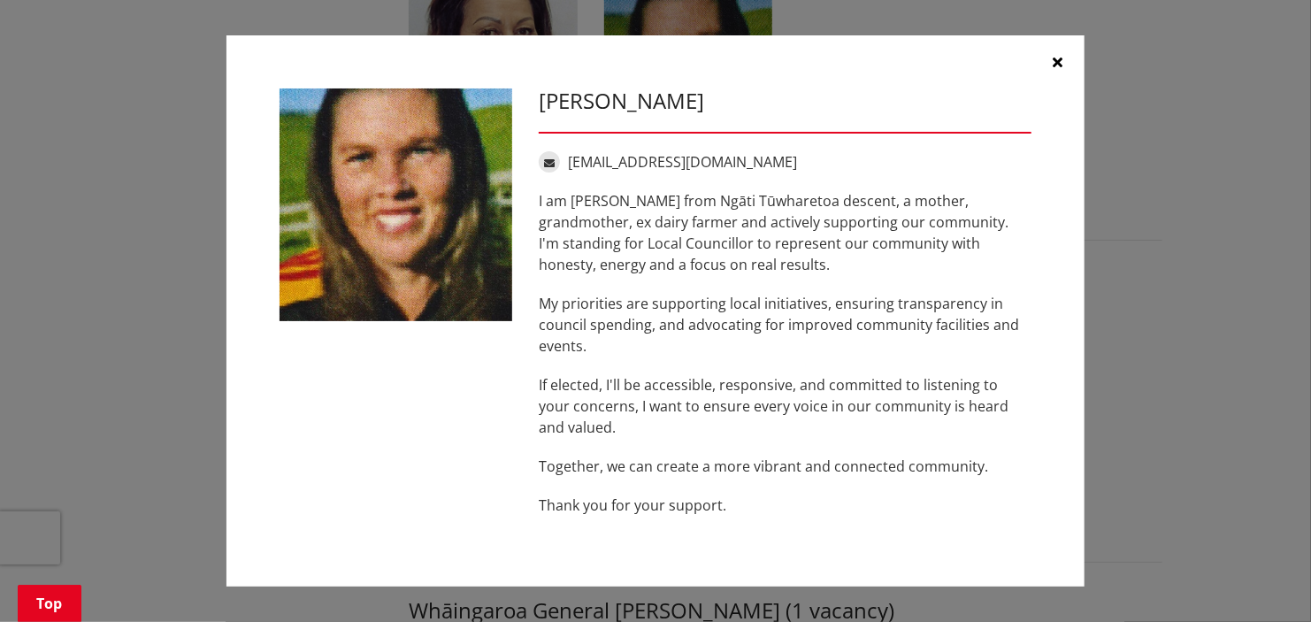
click at [1047, 56] on button "button" at bounding box center [1058, 61] width 53 height 53
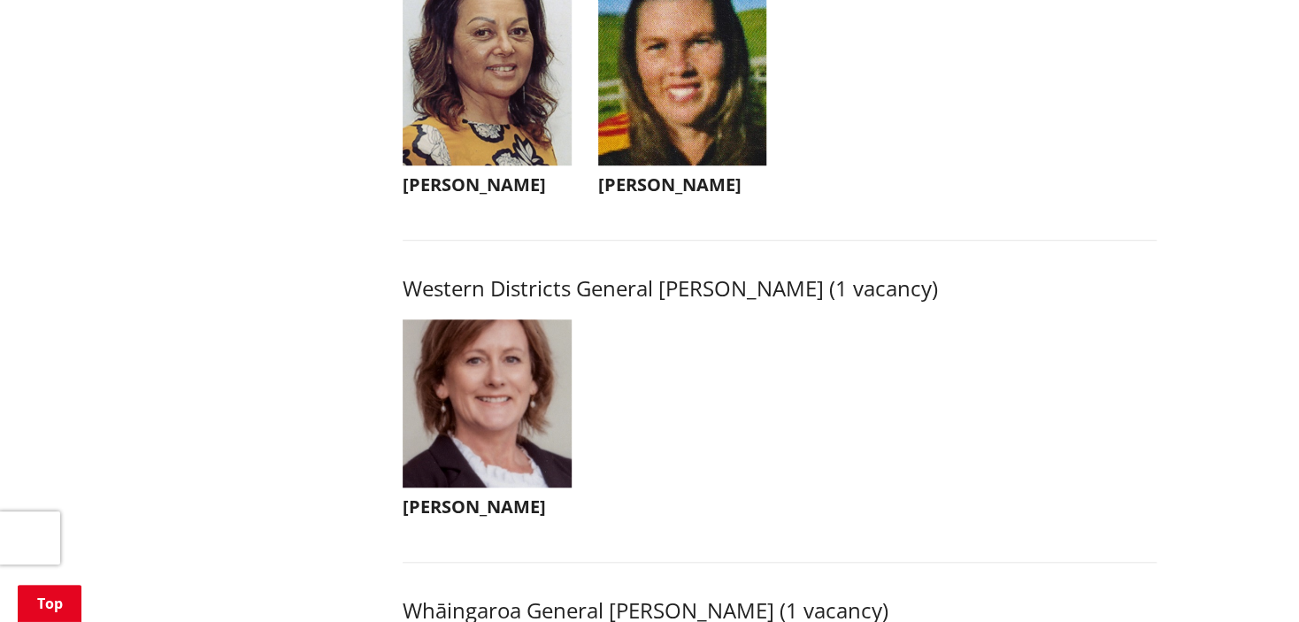
click at [487, 442] on img "button" at bounding box center [487, 403] width 169 height 169
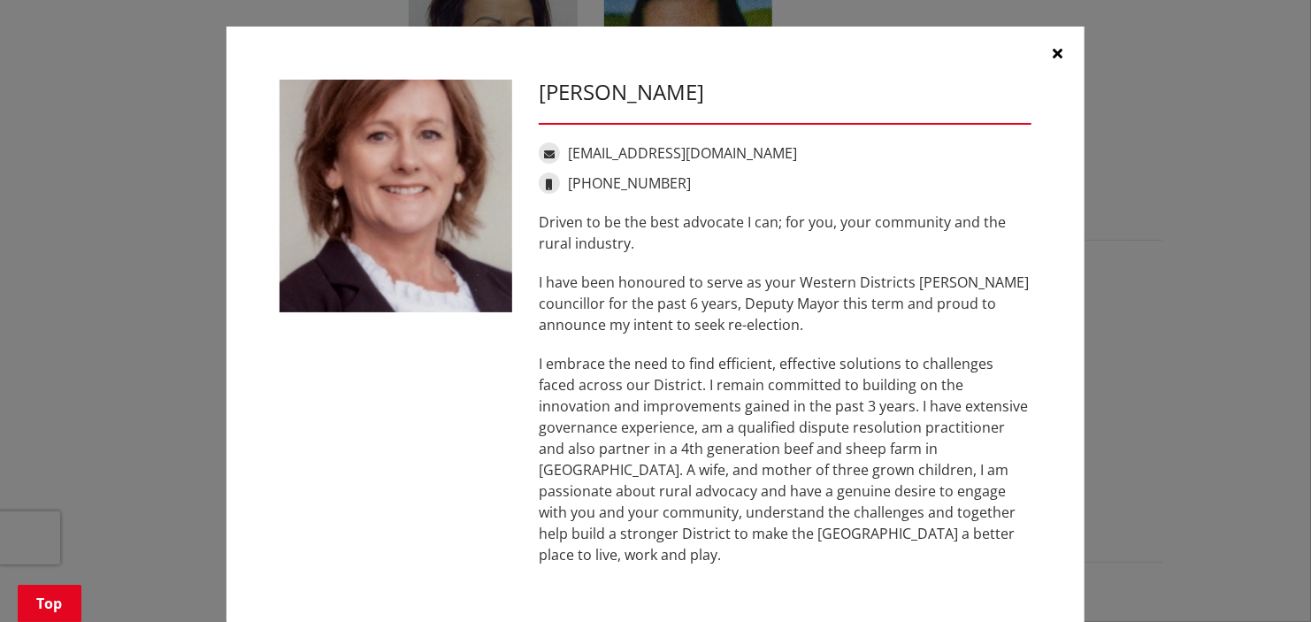
click at [1054, 47] on icon "button" at bounding box center [1059, 53] width 10 height 14
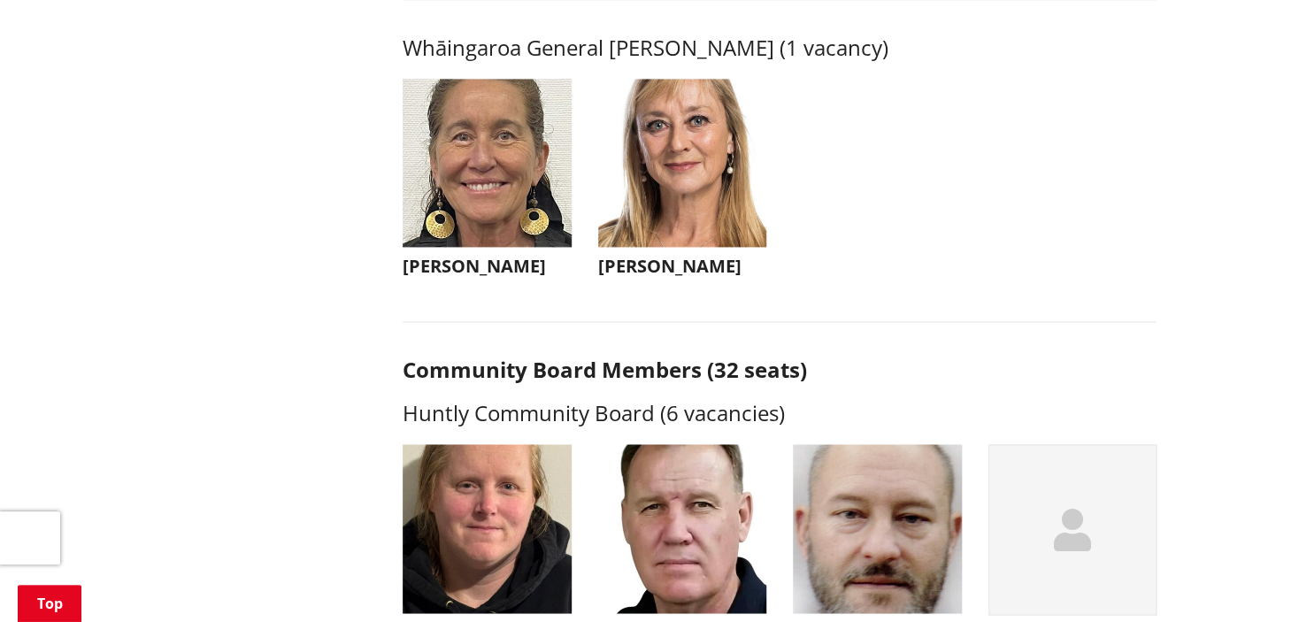
scroll to position [4247, 0]
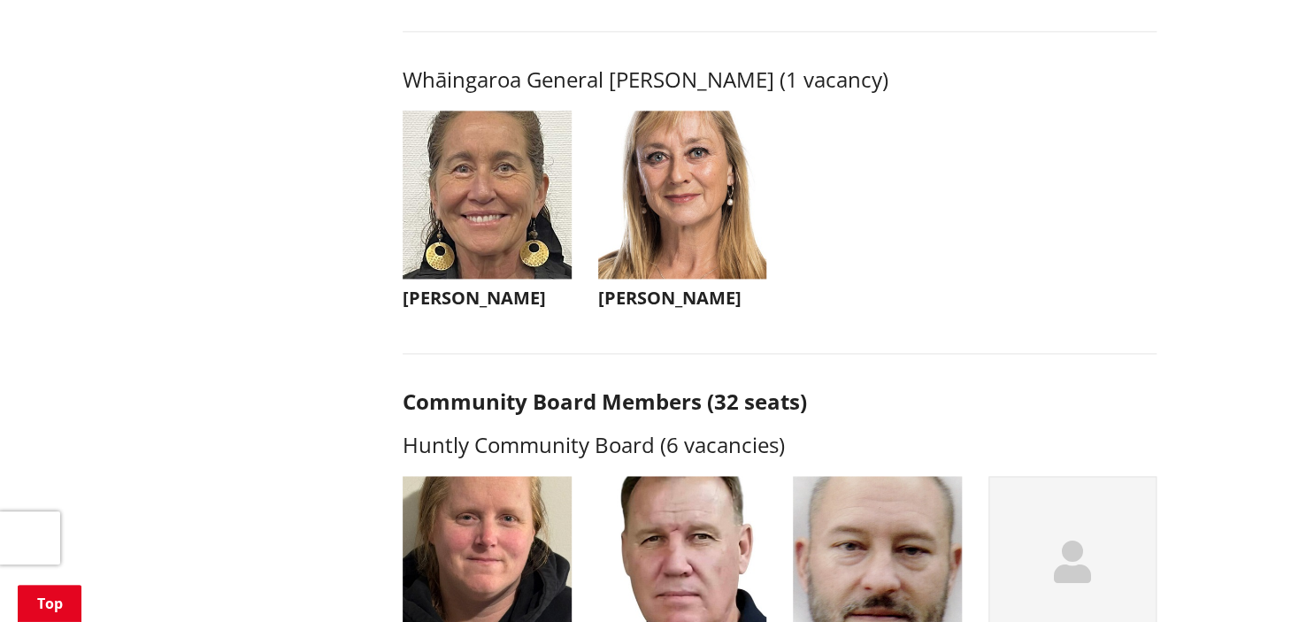
click at [490, 270] on img "button" at bounding box center [487, 195] width 169 height 169
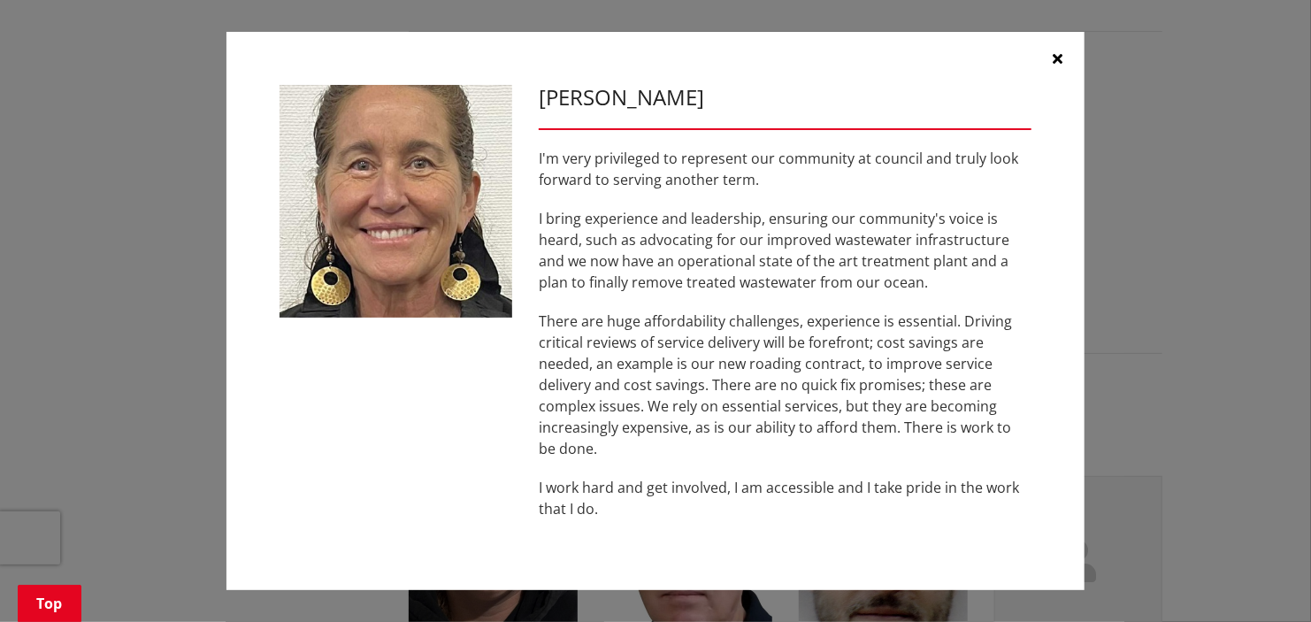
click at [1054, 51] on icon "button" at bounding box center [1059, 58] width 10 height 14
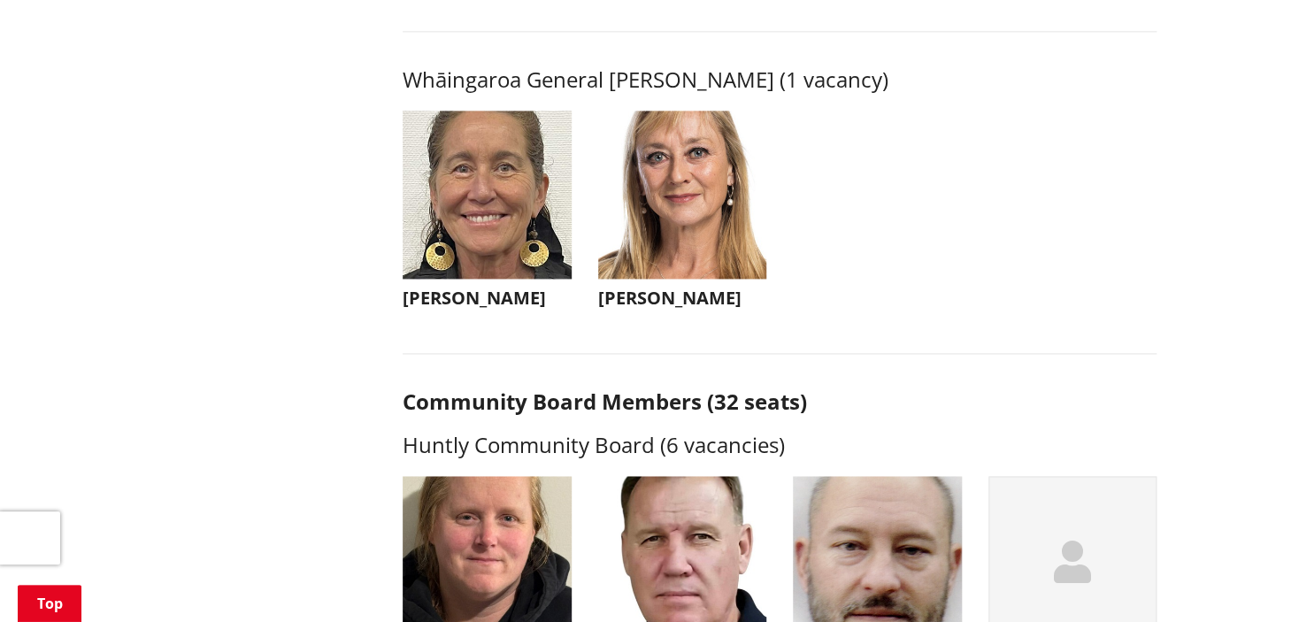
click at [744, 231] on img "button" at bounding box center [682, 195] width 169 height 169
click at [0, 0] on p "My husband [PERSON_NAME] and I are beef farmers, I am a mother to [PERSON_NAME]…" at bounding box center [0, 0] width 0 height 0
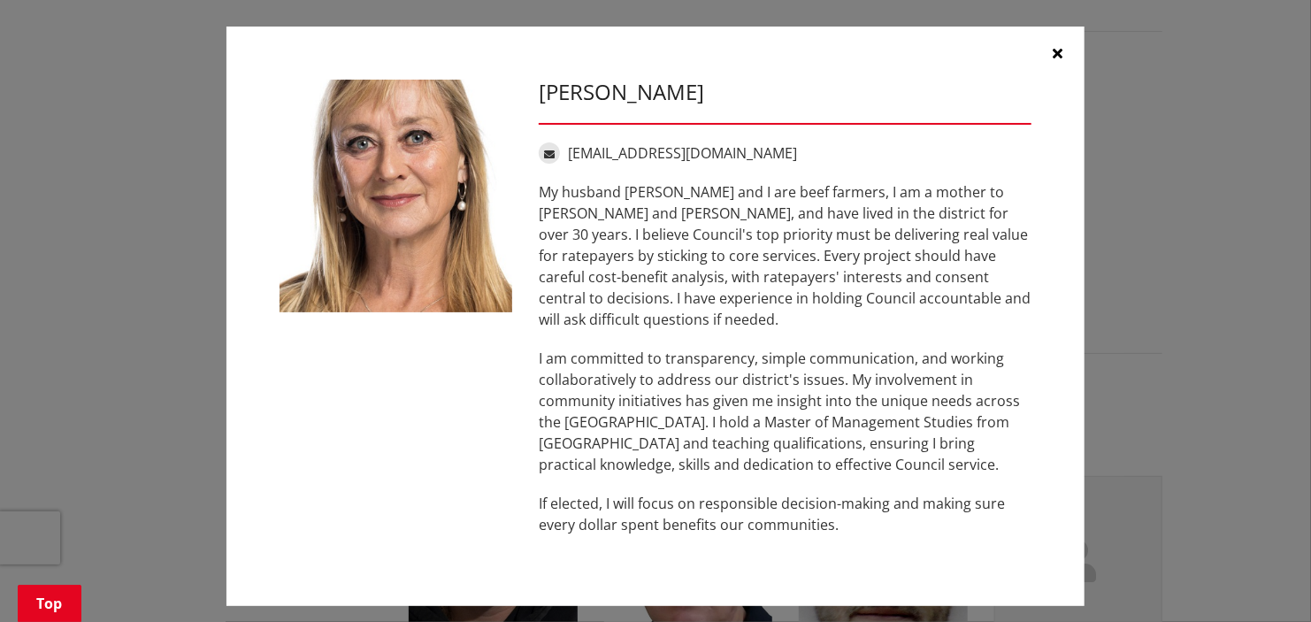
click at [1065, 57] on button "button" at bounding box center [1058, 53] width 53 height 53
